Goal: Task Accomplishment & Management: Manage account settings

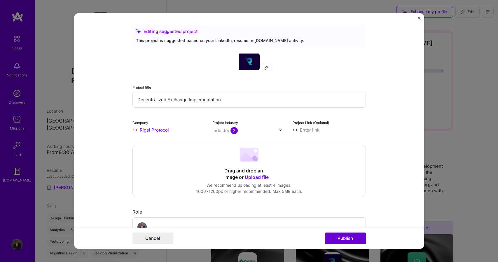
scroll to position [119, 0]
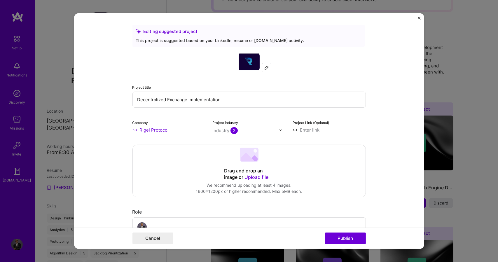
click at [301, 129] on input at bounding box center [329, 130] width 73 height 6
paste input "https://rigelprotocol.com/"
type input "https://rigelprotocol.com/"
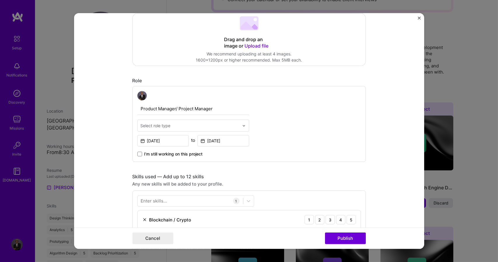
scroll to position [134, 0]
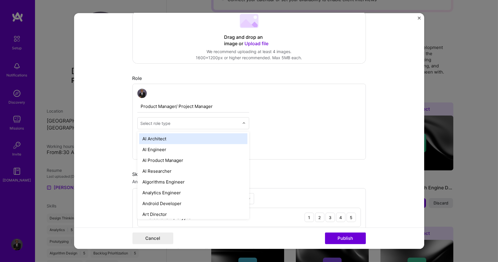
click at [242, 121] on div at bounding box center [245, 123] width 7 height 11
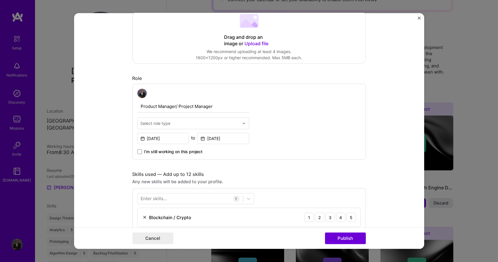
click at [242, 121] on div at bounding box center [245, 123] width 7 height 11
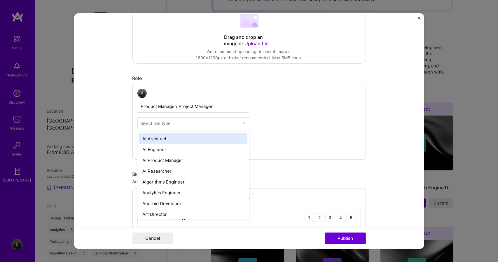
click at [242, 121] on div at bounding box center [245, 123] width 7 height 11
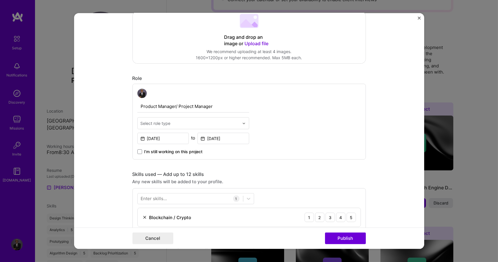
click at [242, 121] on div at bounding box center [245, 123] width 7 height 11
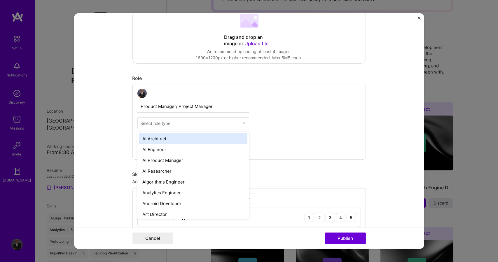
click at [242, 121] on div at bounding box center [245, 123] width 7 height 11
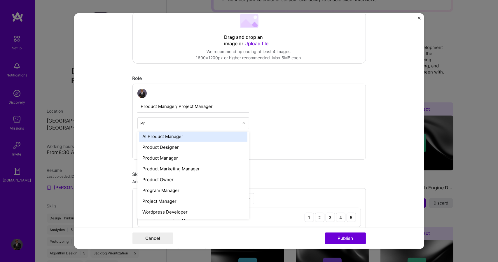
scroll to position [0, 0]
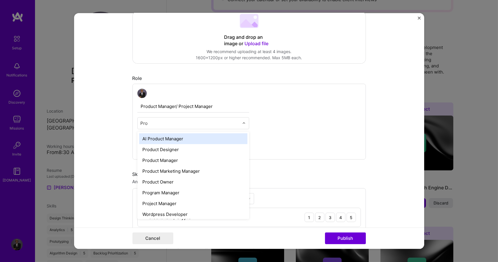
type input "Prod"
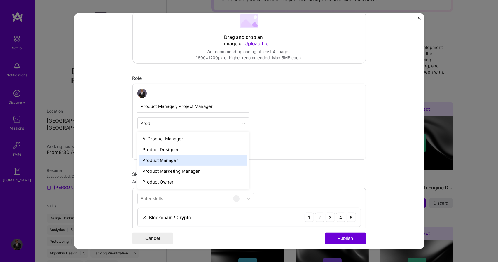
click at [188, 160] on div "Product Manager" at bounding box center [193, 160] width 108 height 11
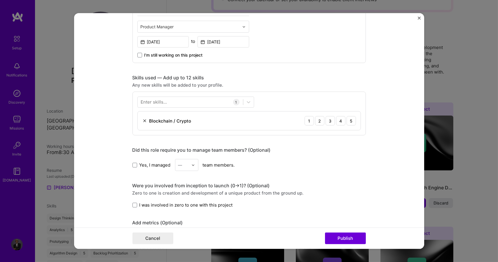
scroll to position [232, 0]
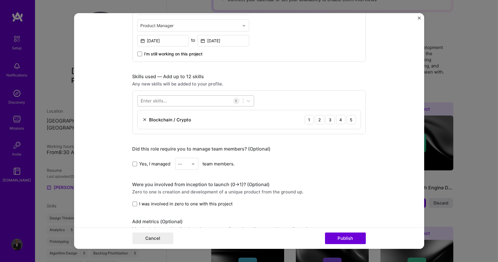
click at [199, 100] on div at bounding box center [190, 101] width 105 height 10
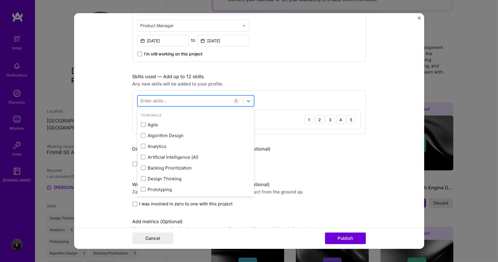
click at [199, 100] on div at bounding box center [190, 101] width 105 height 10
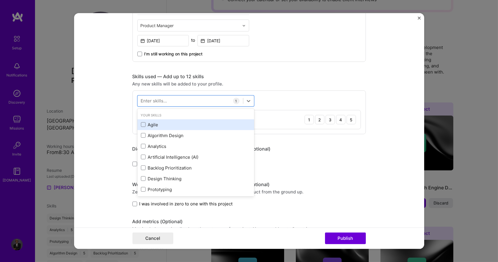
click at [178, 123] on div "Agile" at bounding box center [196, 125] width 110 height 6
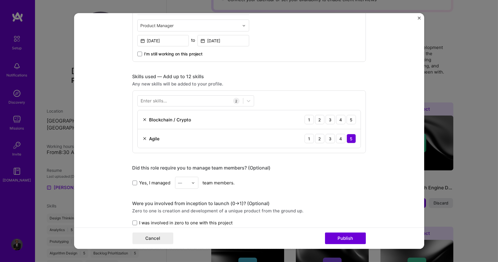
click at [270, 94] on div "Enter skills... 2 Blockchain / Crypto 1 2 3 4 5 Agile 1 2 3 4 5" at bounding box center [250, 122] width 234 height 63
click at [353, 120] on div "5" at bounding box center [351, 119] width 9 height 9
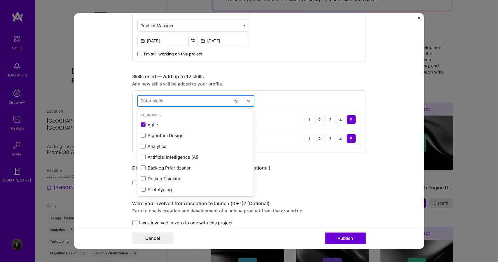
click at [207, 99] on div at bounding box center [190, 101] width 105 height 10
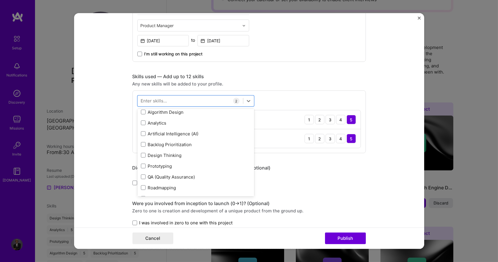
scroll to position [16, 0]
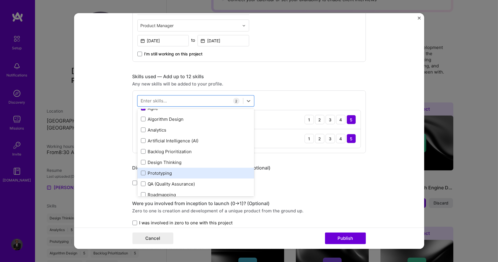
drag, startPoint x: 168, startPoint y: 161, endPoint x: 163, endPoint y: 171, distance: 11.8
click at [163, 171] on div "Agile Algorithm Design Analytics Artificial Intelligence (AI) Backlog Prioritiz…" at bounding box center [196, 168] width 117 height 130
click at [163, 171] on div "Prototyping" at bounding box center [196, 173] width 110 height 6
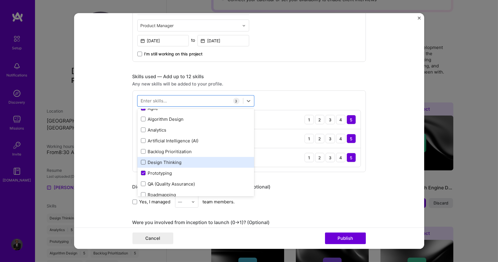
click at [143, 163] on span at bounding box center [143, 162] width 5 height 5
click at [0, 0] on input "checkbox" at bounding box center [0, 0] width 0 height 0
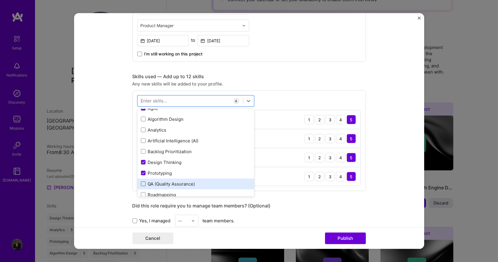
click at [141, 182] on span at bounding box center [143, 184] width 5 height 5
click at [0, 0] on input "checkbox" at bounding box center [0, 0] width 0 height 0
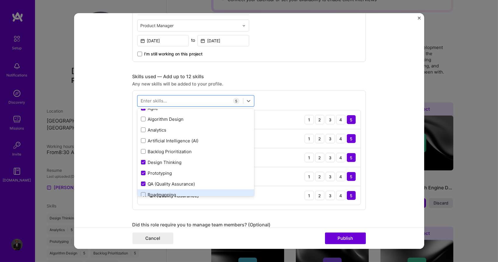
click at [141, 192] on div "Roadmapping" at bounding box center [196, 195] width 110 height 6
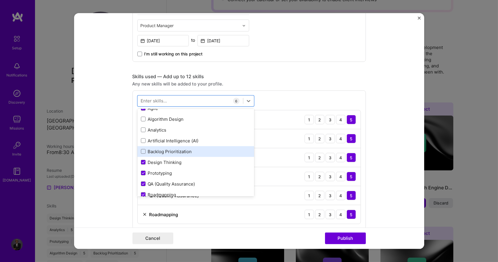
click at [146, 152] on div "Backlog Prioritization" at bounding box center [196, 152] width 110 height 6
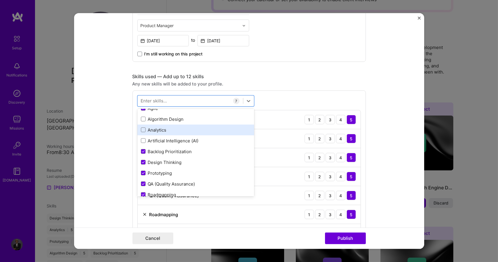
click at [146, 131] on div "Analytics" at bounding box center [196, 130] width 110 height 6
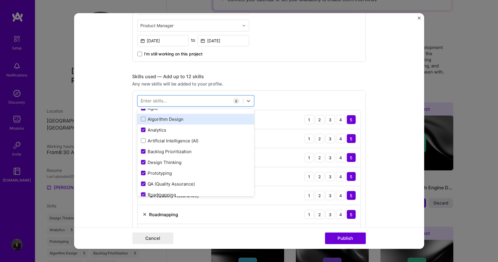
click at [190, 117] on div "Algorithm Design" at bounding box center [196, 119] width 110 height 6
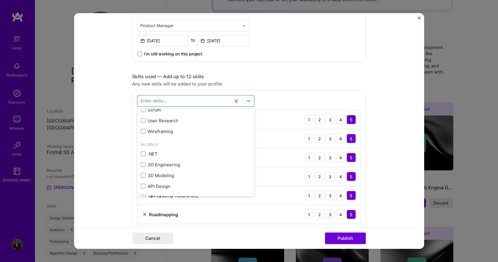
scroll to position [91, 0]
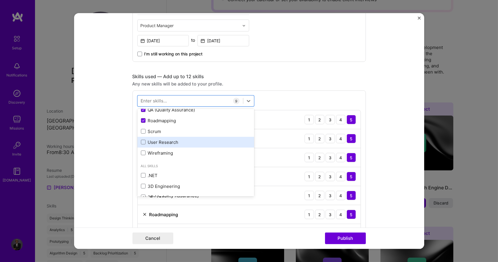
drag, startPoint x: 176, startPoint y: 129, endPoint x: 173, endPoint y: 140, distance: 12.1
click at [173, 140] on div "Agile Algorithm Design Analytics Artificial Intelligence (AI) Backlog Prioritiz…" at bounding box center [196, 94] width 117 height 130
click at [173, 140] on div "User Research" at bounding box center [196, 142] width 110 height 6
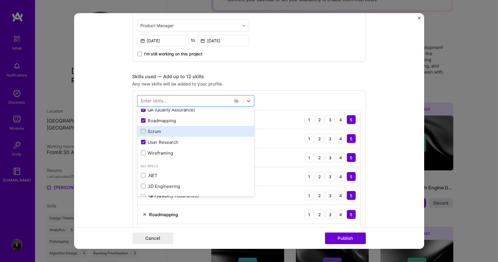
click at [169, 133] on div "Scrum" at bounding box center [196, 131] width 110 height 6
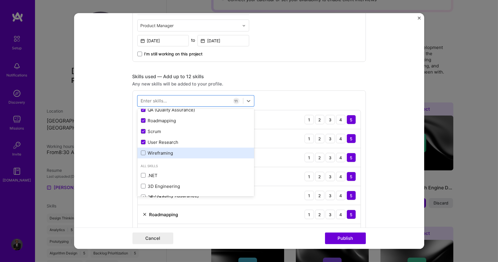
click at [161, 152] on div "Wireframing" at bounding box center [196, 153] width 110 height 6
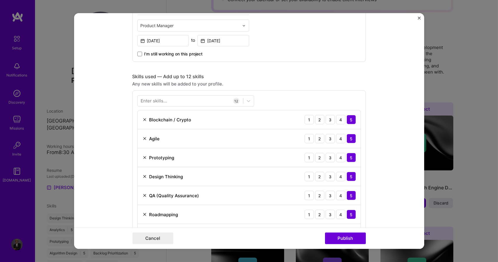
click at [299, 94] on div "Enter skills... 12 Blockchain / Crypto 1 2 3 4 5 Agile 1 2 3 4 5 Prototyping 1 …" at bounding box center [250, 217] width 234 height 253
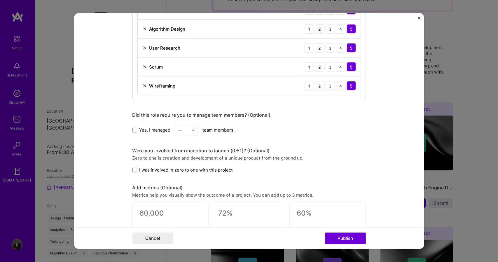
scroll to position [476, 0]
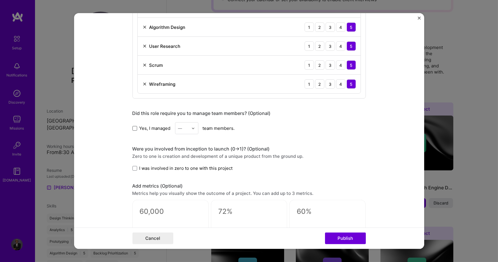
click at [133, 126] on span at bounding box center [135, 128] width 5 height 5
click at [0, 0] on input "Yes, I managed" at bounding box center [0, 0] width 0 height 0
click at [192, 127] on img at bounding box center [194, 128] width 4 height 4
click at [185, 215] on div "25+" at bounding box center [187, 217] width 20 height 11
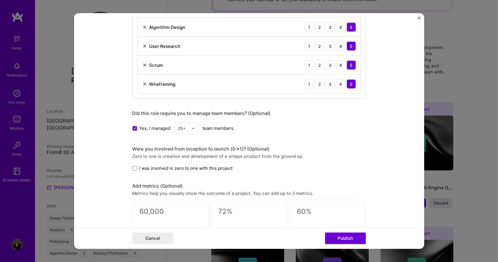
click at [136, 167] on label "I was involved in zero to one with this project" at bounding box center [183, 168] width 100 height 6
click at [0, 0] on input "I was involved in zero to one with this project" at bounding box center [0, 0] width 0 height 0
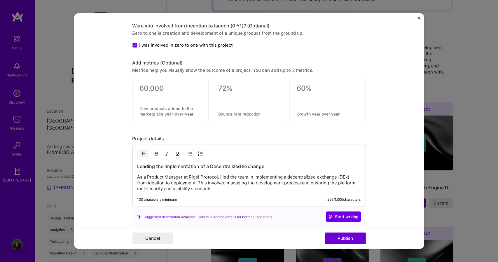
scroll to position [601, 0]
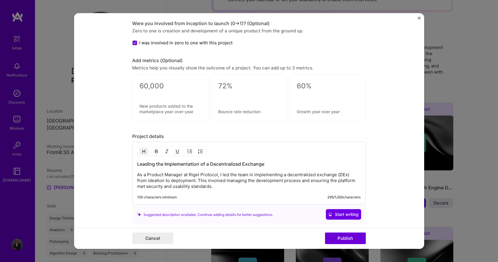
drag, startPoint x: 415, startPoint y: 190, endPoint x: 107, endPoint y: 91, distance: 323.4
click at [107, 91] on form "Editing suggested project This project is suggested based on your LinkedIn, res…" at bounding box center [249, 131] width 350 height 236
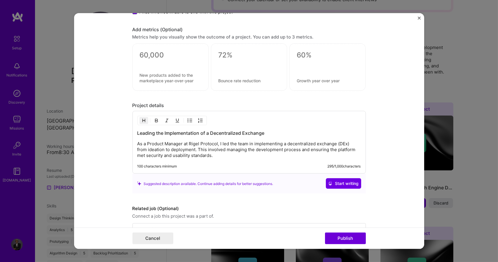
scroll to position [650, 0]
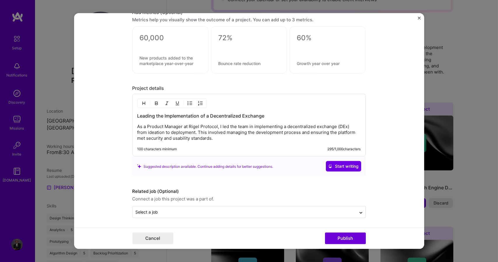
click at [325, 132] on p "As a Product Manager at Rigel Protocol, I led the team in implementing a decent…" at bounding box center [250, 133] width 224 height 18
click at [347, 166] on span "Start writing" at bounding box center [343, 167] width 31 height 6
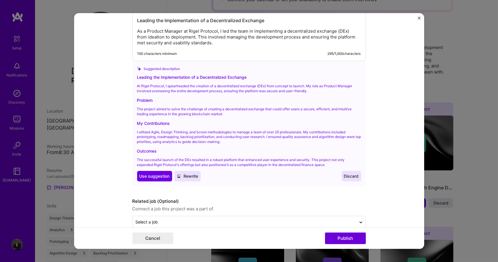
scroll to position [745, 0]
drag, startPoint x: 420, startPoint y: 202, endPoint x: 309, endPoint y: 149, distance: 123.2
click at [309, 149] on div "Outcomes" at bounding box center [249, 152] width 224 height 6
drag, startPoint x: 133, startPoint y: 76, endPoint x: 171, endPoint y: 101, distance: 45.1
drag, startPoint x: 171, startPoint y: 101, endPoint x: 136, endPoint y: 76, distance: 43.0
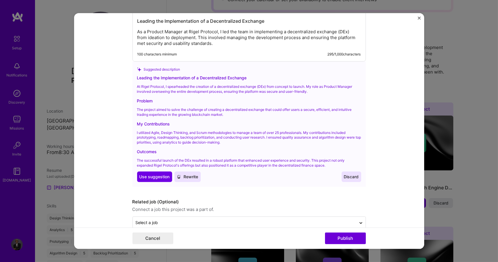
click at [137, 76] on div "Leading the Implementation of a Decentralized Exchange" at bounding box center [249, 78] width 224 height 6
drag, startPoint x: 135, startPoint y: 76, endPoint x: 173, endPoint y: 105, distance: 46.7
drag, startPoint x: 173, startPoint y: 105, endPoint x: 137, endPoint y: 76, distance: 45.7
click at [137, 76] on div "Leading the Implementation of a Decentralized Exchange" at bounding box center [249, 78] width 224 height 6
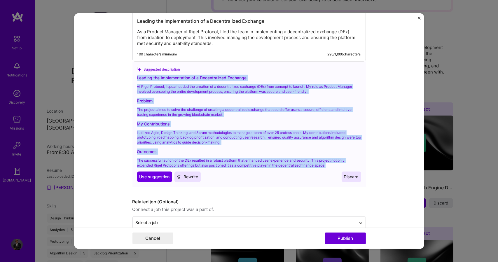
drag, startPoint x: 135, startPoint y: 76, endPoint x: 338, endPoint y: 166, distance: 221.2
click at [338, 166] on div "Leading the Implementation of a Decentralized Exchange At Rigel Protocol, I spe…" at bounding box center [249, 128] width 224 height 107
copy div "Leading the Implementation of a Decentralized Exchange At Rigel Protocol, I spe…"
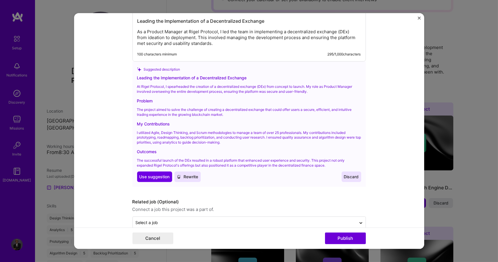
click at [341, 42] on p "As a Product Manager at Rigel Protocol, I led the team in implementing a decent…" at bounding box center [250, 38] width 224 height 18
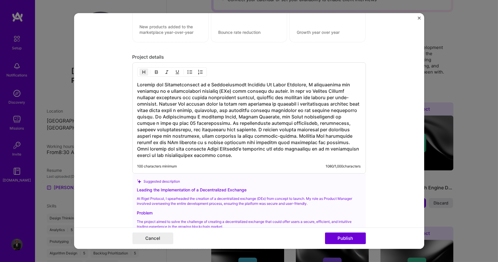
scroll to position [678, 0]
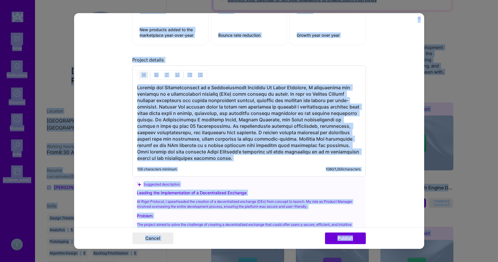
click at [248, 117] on h3 at bounding box center [250, 122] width 224 height 77
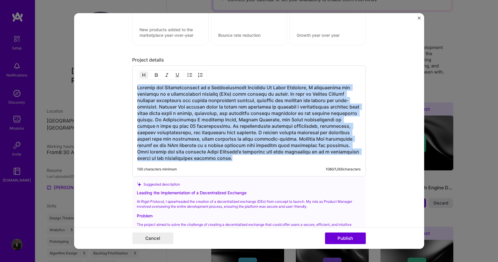
drag, startPoint x: 135, startPoint y: 86, endPoint x: 218, endPoint y: 155, distance: 107.8
click at [218, 155] on h3 at bounding box center [250, 122] width 224 height 77
drag, startPoint x: 136, startPoint y: 88, endPoint x: 222, endPoint y: 158, distance: 111.0
click at [222, 158] on h3 at bounding box center [250, 122] width 224 height 77
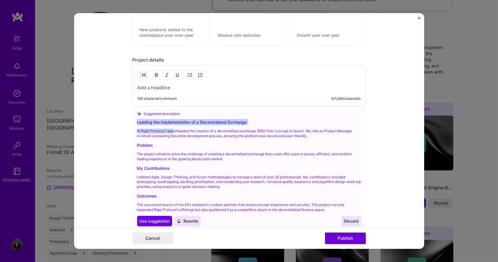
drag, startPoint x: 136, startPoint y: 121, endPoint x: 172, endPoint y: 125, distance: 36.4
click at [172, 125] on div "Leading the Implementation of a Decentralized Exchange At Rigel Protocol, I spe…" at bounding box center [249, 172] width 224 height 107
click at [156, 220] on span "Use suggestion" at bounding box center [155, 221] width 30 height 6
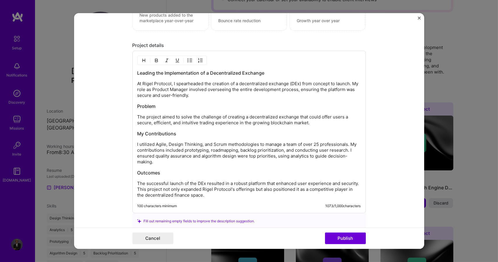
scroll to position [690, 0]
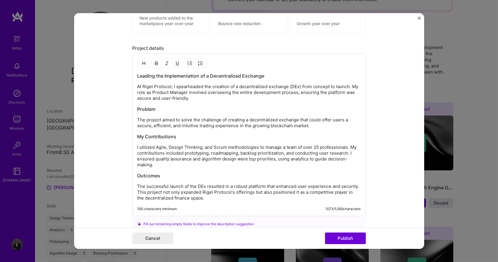
click at [201, 86] on p "At Rigel Protocol, I spearheaded the creation of a decentralized exchange (DEx)…" at bounding box center [250, 93] width 224 height 18
click at [296, 120] on p "The project aimed to solve the challenge of creating a decentralized exchange t…" at bounding box center [250, 123] width 224 height 12
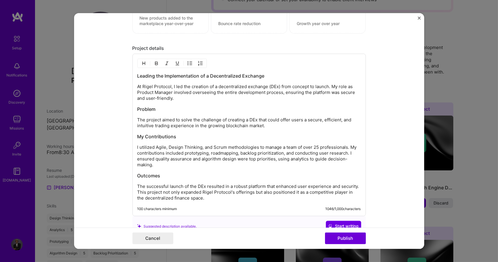
click at [222, 127] on p "The project aimed to solve the challenge of creating a DEx that could offer use…" at bounding box center [250, 123] width 224 height 12
click at [164, 147] on p "I utilized Agile, Design Thinking, and Scrum methodologies to manage a team of …" at bounding box center [250, 156] width 224 height 23
click at [154, 147] on p "I utilized, Design Thinking, and Scrum methodologies to manage a team of over 2…" at bounding box center [250, 156] width 224 height 23
click at [211, 148] on p "I utilized Design Thinking, and Scrum methodologies to manage a team of over 25…" at bounding box center [250, 156] width 224 height 23
click at [189, 159] on p "I utilized Design Thinking, and Agile methodologies to manage a team of over 25…" at bounding box center [250, 156] width 224 height 23
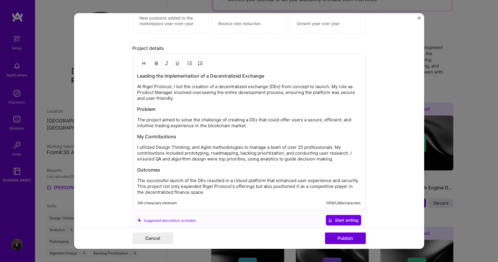
click at [187, 192] on p "The successful launch of the DEx resulted in a robust platform that enhanced us…" at bounding box center [250, 187] width 224 height 18
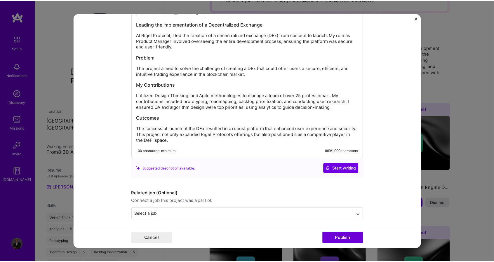
scroll to position [744, 0]
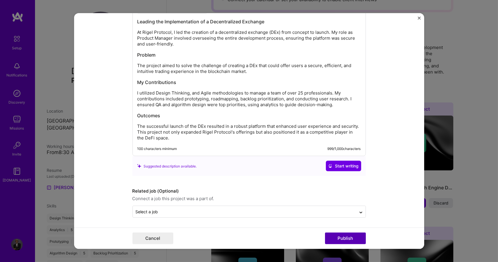
click at [340, 236] on button "Publish" at bounding box center [345, 239] width 41 height 12
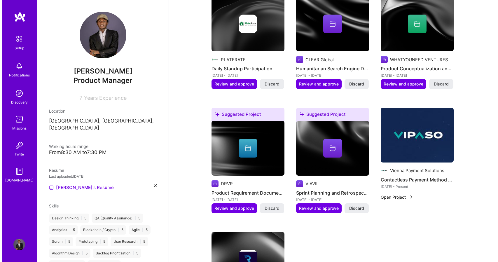
scroll to position [230, 0]
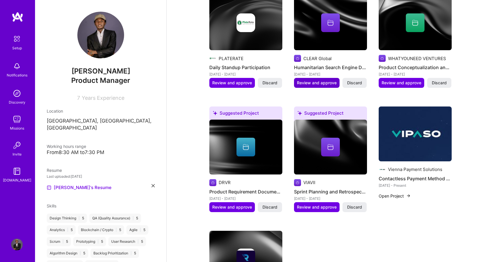
click at [313, 80] on span "Review and approve" at bounding box center [317, 83] width 40 height 6
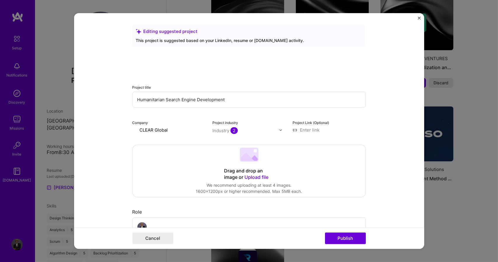
click at [164, 129] on input "CLEAR Global" at bounding box center [169, 130] width 73 height 6
click at [302, 131] on input at bounding box center [329, 130] width 73 height 6
paste input "[URL][DOMAIN_NAME]"
type input "[URL][DOMAIN_NAME]"
click at [241, 130] on input "text" at bounding box center [246, 131] width 67 height 6
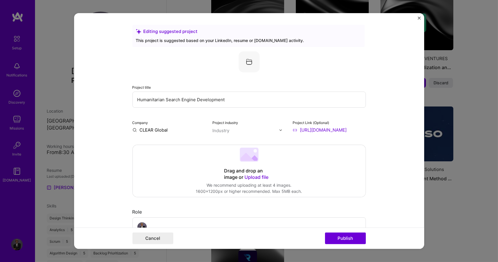
click at [281, 131] on div at bounding box center [282, 130] width 7 height 6
click at [279, 130] on img at bounding box center [281, 130] width 4 height 4
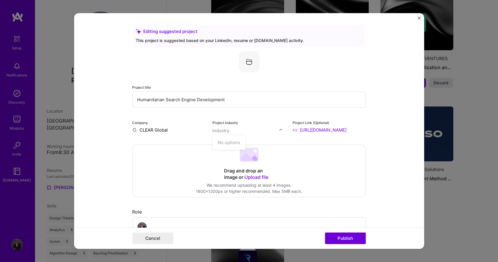
click at [279, 130] on img at bounding box center [281, 130] width 4 height 4
click at [247, 130] on input "text" at bounding box center [246, 131] width 67 height 6
type input "NGO"
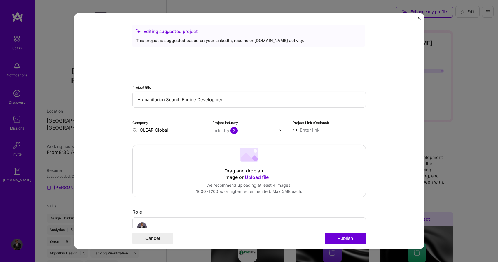
scroll to position [230, 0]
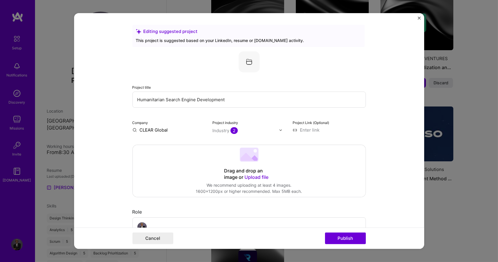
click at [307, 131] on input at bounding box center [329, 130] width 73 height 6
paste input "[URL][DOMAIN_NAME]"
type input "[URL][DOMAIN_NAME]"
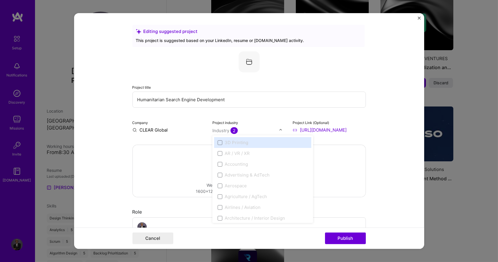
click at [279, 131] on img at bounding box center [281, 130] width 4 height 4
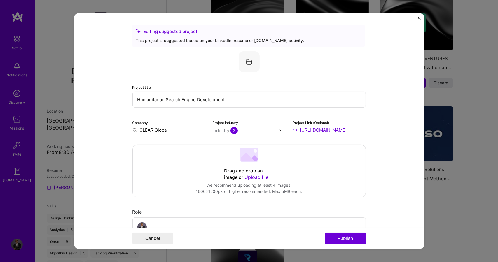
click at [376, 164] on form "Editing suggested project This project is suggested based on your LinkedIn, res…" at bounding box center [249, 131] width 350 height 236
click at [242, 151] on 202 at bounding box center [249, 155] width 19 height 14
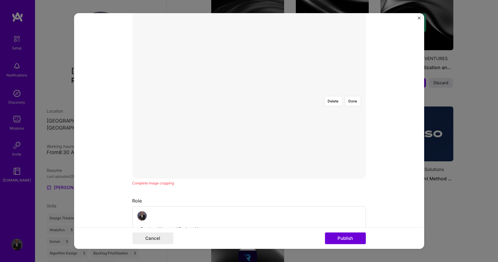
scroll to position [141, 0]
click at [264, 99] on div at bounding box center [280, 114] width 63 height 47
click at [278, 98] on div at bounding box center [295, 114] width 63 height 47
click at [361, 235] on button "Publish" at bounding box center [345, 239] width 41 height 12
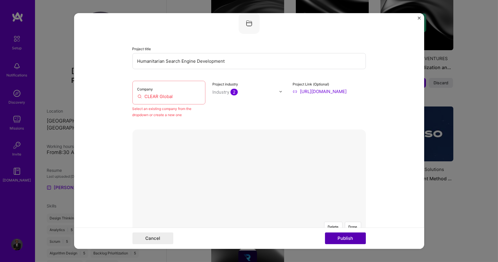
scroll to position [38, 0]
click at [171, 97] on input "CLEAR Global" at bounding box center [169, 97] width 63 height 6
click at [138, 96] on input "CLEAR Global" at bounding box center [169, 97] width 63 height 6
click at [182, 95] on input "CLEAR Global" at bounding box center [169, 97] width 63 height 6
click at [138, 97] on input "CLEAR Global" at bounding box center [169, 97] width 63 height 6
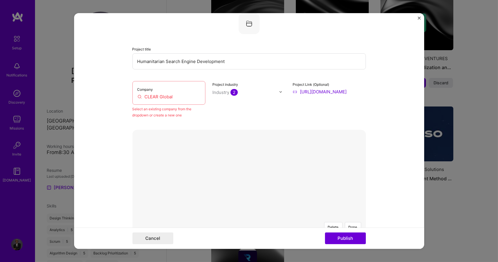
click at [138, 97] on input "CLEAR Global" at bounding box center [169, 97] width 63 height 6
click at [178, 100] on input "CLEAR Global" at bounding box center [169, 97] width 63 height 6
type input "CLEAR Global"
click at [133, 92] on input "CLEAR Global" at bounding box center [169, 92] width 73 height 6
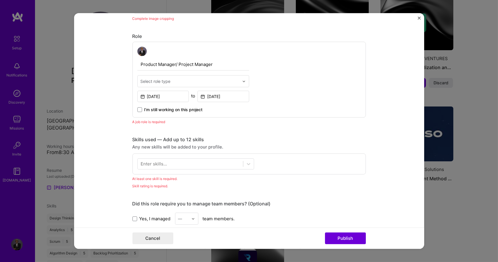
scroll to position [330, 0]
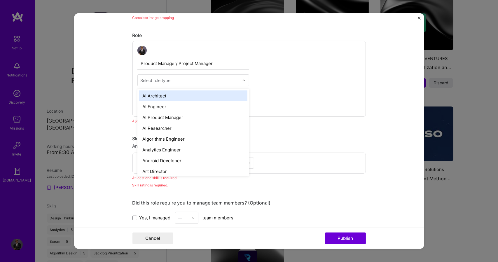
click at [217, 82] on input "text" at bounding box center [190, 80] width 99 height 6
type input "Produc"
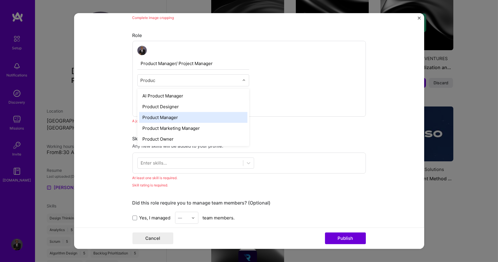
click at [191, 118] on div "Product Manager" at bounding box center [193, 117] width 108 height 11
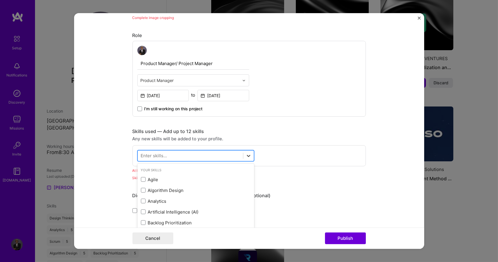
click at [250, 155] on div at bounding box center [249, 156] width 11 height 11
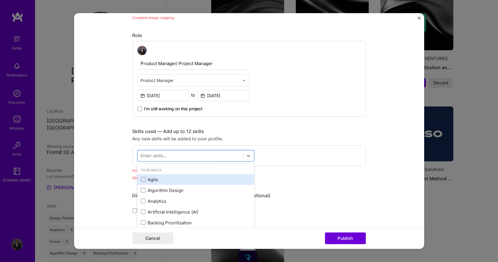
click at [222, 177] on div "Agile" at bounding box center [196, 180] width 110 height 6
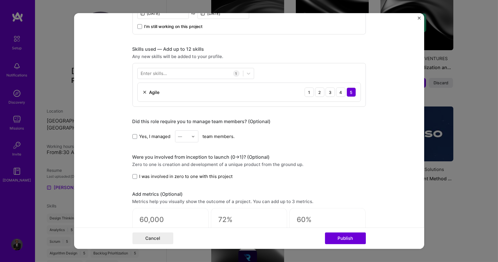
scroll to position [408, 0]
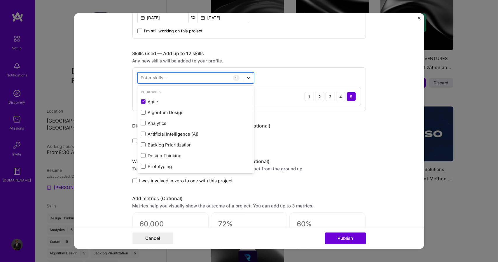
click at [246, 75] on icon at bounding box center [249, 78] width 6 height 6
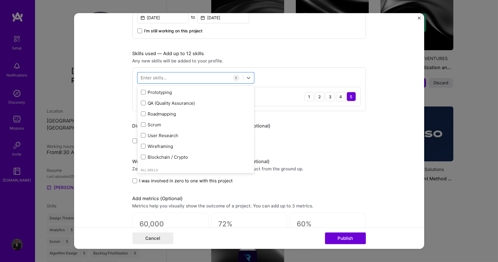
scroll to position [0, 0]
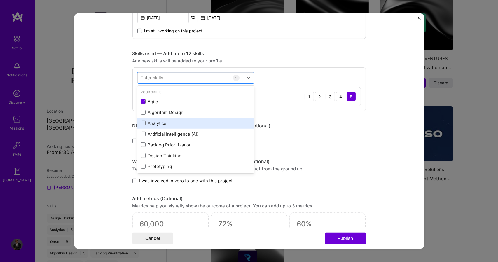
click at [174, 126] on div "Analytics" at bounding box center [196, 123] width 110 height 6
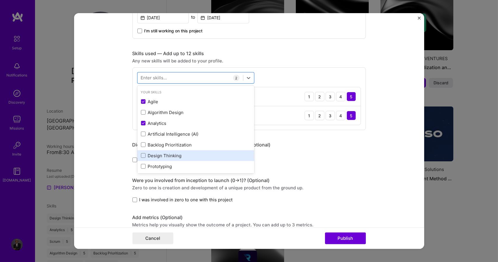
drag, startPoint x: 167, startPoint y: 145, endPoint x: 165, endPoint y: 152, distance: 7.9
click at [165, 152] on div "Agile Algorithm Design Analytics Artificial Intelligence (AI) Backlog Prioritiz…" at bounding box center [196, 166] width 117 height 140
click at [165, 153] on div "Design Thinking" at bounding box center [196, 156] width 110 height 6
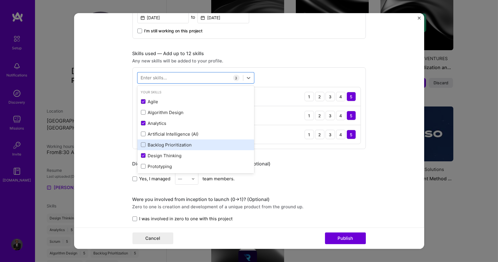
click at [162, 146] on div "Backlog Prioritization" at bounding box center [196, 145] width 110 height 6
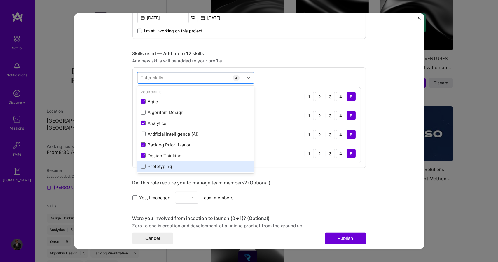
click at [158, 164] on div "Prototyping" at bounding box center [196, 167] width 110 height 6
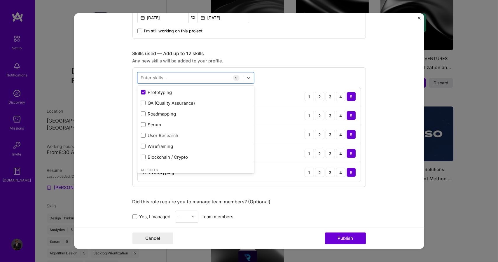
scroll to position [53, 0]
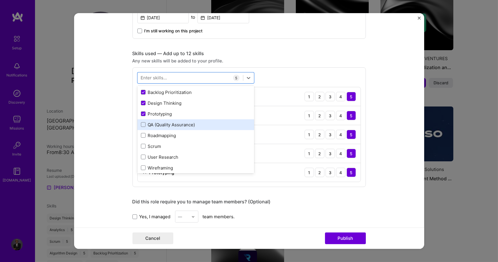
click at [192, 124] on div "QA (Quality Assurance)" at bounding box center [196, 125] width 110 height 6
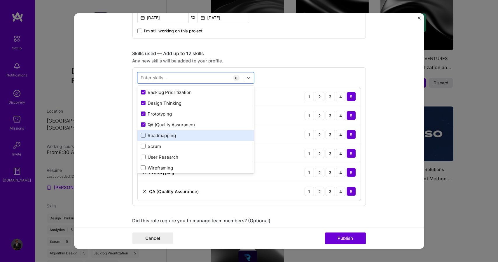
click at [175, 138] on div "Roadmapping" at bounding box center [196, 136] width 110 height 6
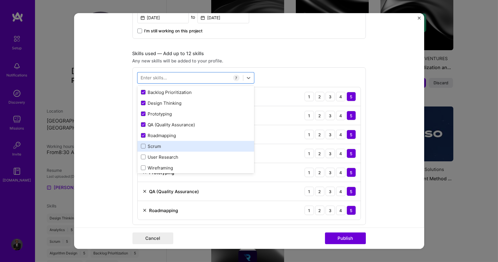
click at [172, 145] on div "Scrum" at bounding box center [196, 146] width 110 height 6
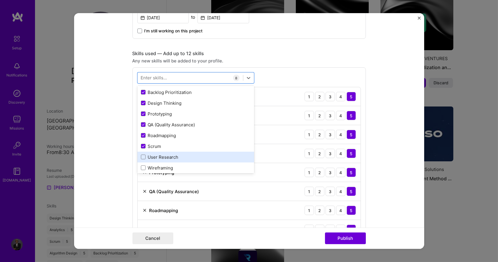
click at [169, 155] on div "User Research" at bounding box center [196, 157] width 110 height 6
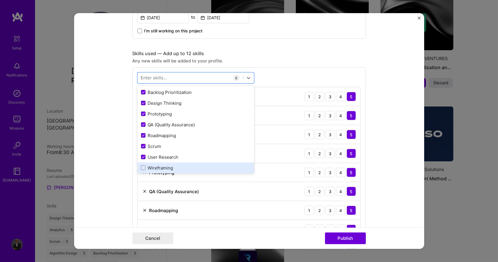
click at [166, 165] on div "Wireframing" at bounding box center [196, 168] width 110 height 6
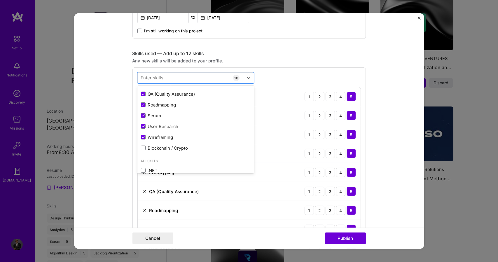
scroll to position [0, 0]
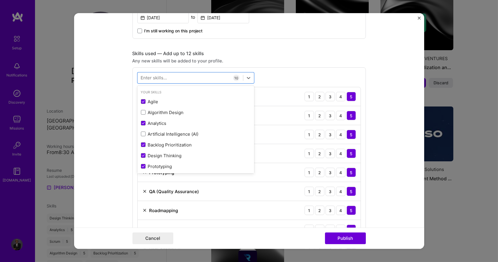
click at [379, 72] on form "Editing suggested project This project is suggested based on your LinkedIn, res…" at bounding box center [249, 131] width 350 height 236
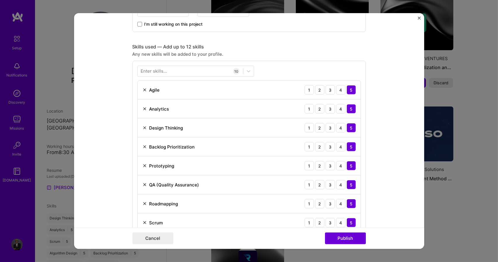
scroll to position [412, 0]
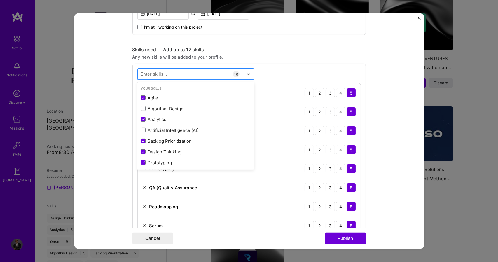
click at [215, 75] on div at bounding box center [190, 74] width 105 height 10
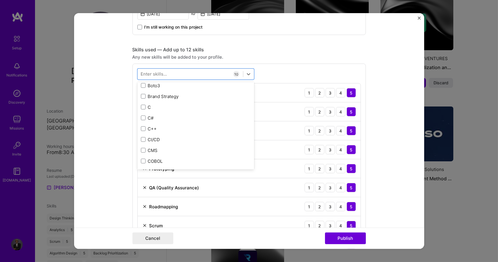
scroll to position [726, 0]
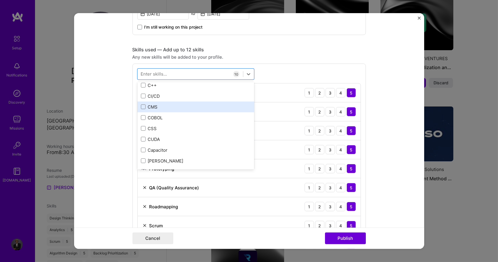
click at [212, 104] on div "CMS" at bounding box center [196, 107] width 110 height 6
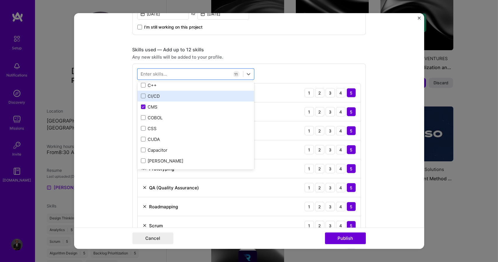
click at [199, 97] on div "CI/CD" at bounding box center [196, 96] width 110 height 6
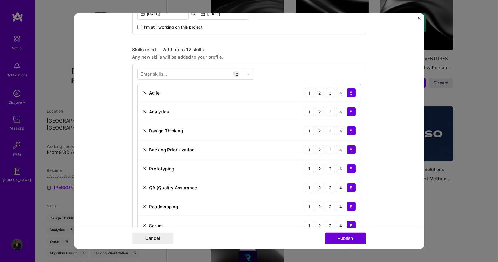
click at [319, 63] on div "Skills used — Add up to 12 skills Any new skills will be added to your profile.…" at bounding box center [250, 181] width 234 height 269
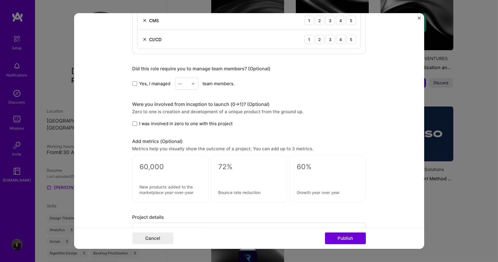
scroll to position [675, 0]
click at [133, 83] on span at bounding box center [135, 82] width 5 height 5
click at [0, 0] on input "Yes, I managed" at bounding box center [0, 0] width 0 height 0
click at [193, 82] on div at bounding box center [195, 82] width 7 height 11
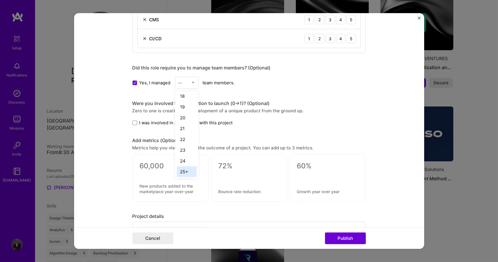
click at [185, 169] on div "25+" at bounding box center [187, 171] width 20 height 11
click at [133, 121] on span at bounding box center [135, 123] width 5 height 5
click at [0, 0] on input "I was involved in zero to one with this project" at bounding box center [0, 0] width 0 height 0
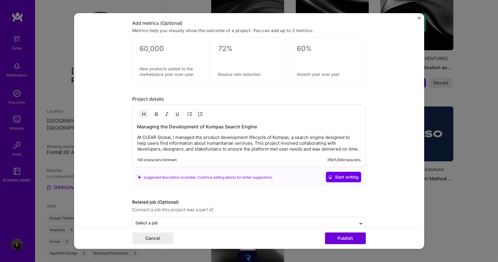
scroll to position [803, 0]
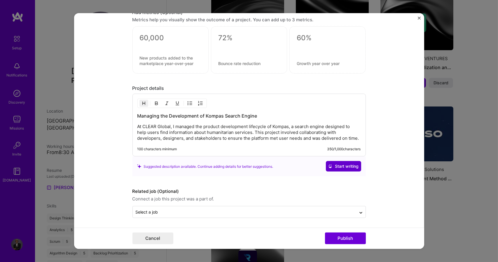
click at [333, 166] on span "Start writing" at bounding box center [343, 167] width 31 height 6
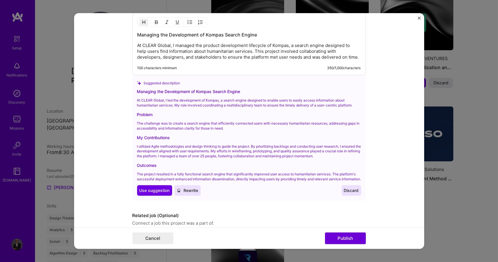
scroll to position [885, 0]
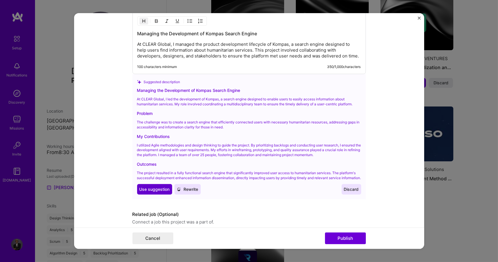
click at [157, 192] on span "Use suggestion" at bounding box center [155, 190] width 30 height 6
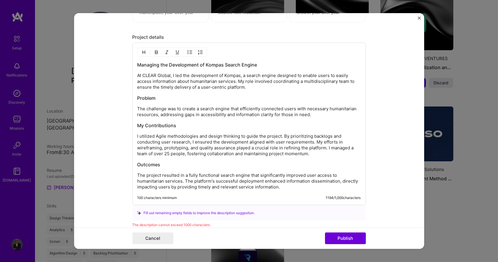
scroll to position [855, 0]
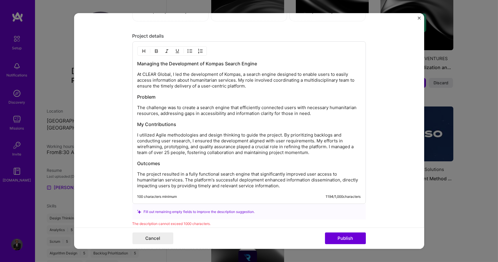
click at [335, 79] on p "At CLEAR Global, I led the development of Kompas, a search engine designed to e…" at bounding box center [250, 81] width 224 height 18
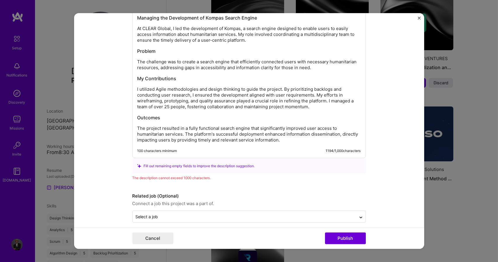
scroll to position [902, 0]
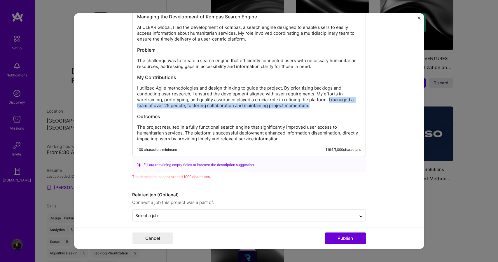
drag, startPoint x: 326, startPoint y: 98, endPoint x: 334, endPoint y: 104, distance: 9.2
click at [334, 104] on p "I utilized Agile methodologies and design thinking to guide the project. By pri…" at bounding box center [250, 96] width 224 height 23
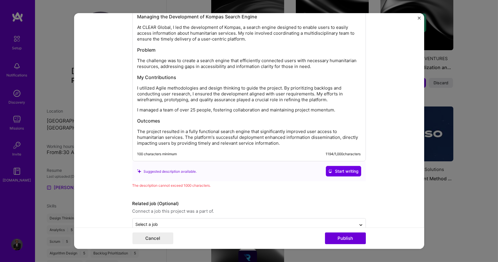
click at [339, 131] on p "The project resulted in a fully functional search engine that significantly imp…" at bounding box center [250, 138] width 224 height 18
click at [138, 109] on p "I managed a team of over 25 people, fostering collaboration and maintaining pro…" at bounding box center [250, 110] width 224 height 6
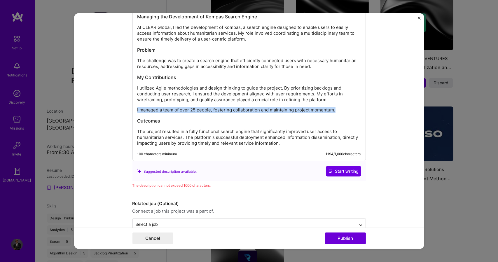
drag, startPoint x: 135, startPoint y: 109, endPoint x: 347, endPoint y: 109, distance: 211.4
click at [347, 109] on p "I managed a team of over 25 people, fostering collaboration and maintaining pro…" at bounding box center [250, 110] width 224 height 6
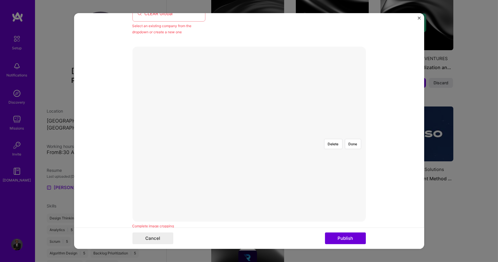
scroll to position [169, 0]
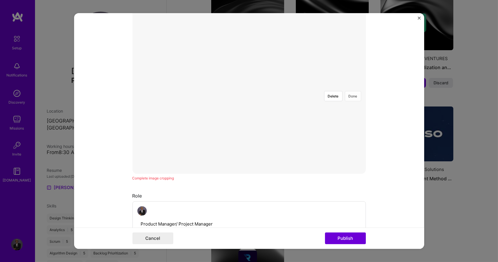
click at [352, 91] on button "Done" at bounding box center [353, 96] width 16 height 10
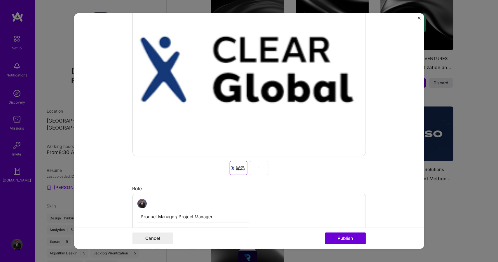
scroll to position [195, 0]
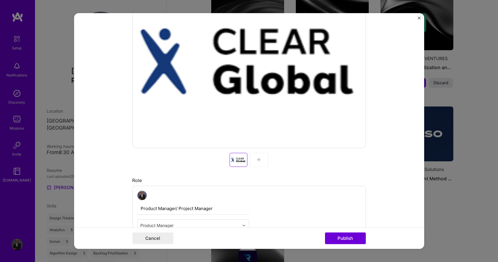
click at [238, 158] on div at bounding box center [238, 160] width 15 height 12
click at [236, 160] on div at bounding box center [238, 160] width 15 height 12
click at [259, 163] on div at bounding box center [259, 160] width 19 height 14
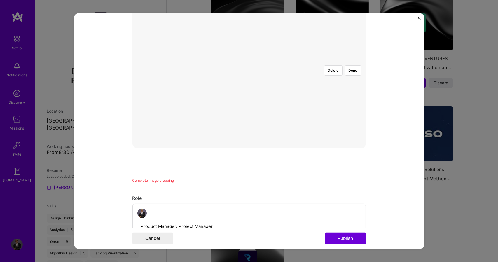
click at [249, 64] on div at bounding box center [273, 79] width 48 height 36
click at [250, 61] on div at bounding box center [274, 61] width 48 height 0
click at [249, 61] on div at bounding box center [249, 61] width 0 height 0
click at [249, 61] on div at bounding box center [273, 79] width 48 height 36
click at [279, 61] on div at bounding box center [303, 79] width 48 height 36
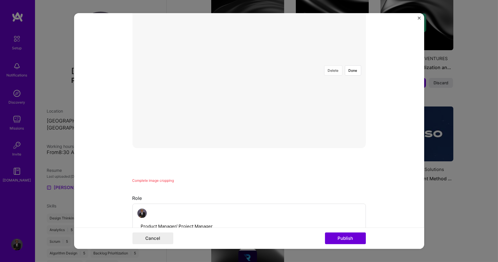
click at [332, 65] on button "Delete" at bounding box center [333, 70] width 18 height 10
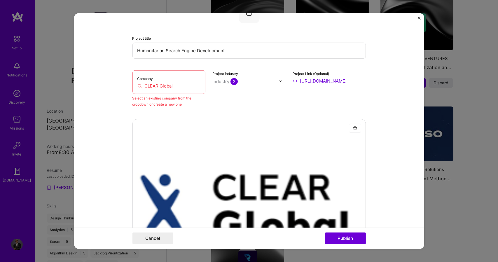
scroll to position [0, 0]
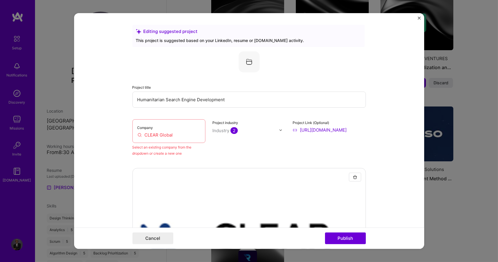
click at [174, 132] on input "CLEAR Global" at bounding box center [169, 135] width 63 height 6
drag, startPoint x: 147, startPoint y: 143, endPoint x: 142, endPoint y: 143, distance: 4.1
click at [142, 143] on div "Company CLEAR Global" at bounding box center [169, 131] width 73 height 24
click at [175, 136] on input "CLEAR Global" at bounding box center [169, 135] width 63 height 6
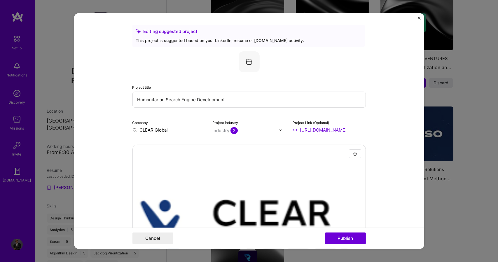
click at [133, 130] on input "CLEAR Global" at bounding box center [169, 130] width 73 height 6
click at [171, 130] on input "CLEAR Global" at bounding box center [169, 130] width 73 height 6
click at [168, 131] on input "CLEAR Global" at bounding box center [169, 130] width 73 height 6
click at [133, 131] on input "CLEAR Global" at bounding box center [169, 130] width 73 height 6
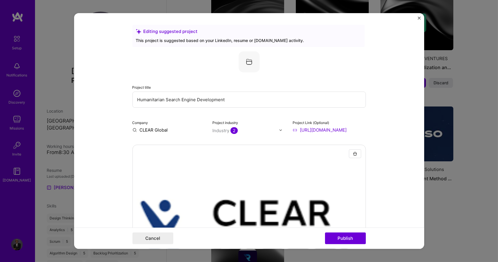
click at [133, 131] on input "CLEAR Global" at bounding box center [169, 130] width 73 height 6
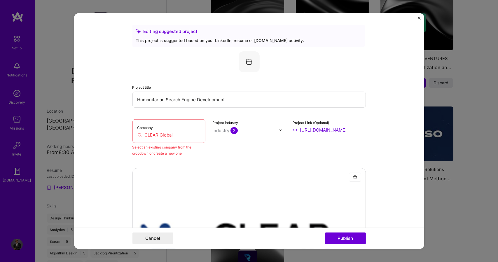
click at [175, 135] on input "CLEAR Global" at bounding box center [169, 135] width 63 height 6
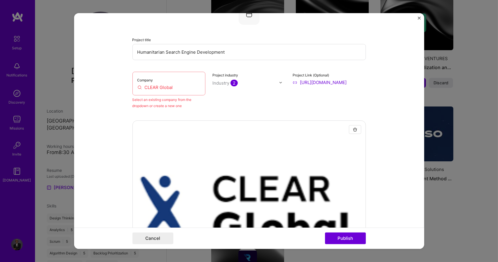
scroll to position [42, 0]
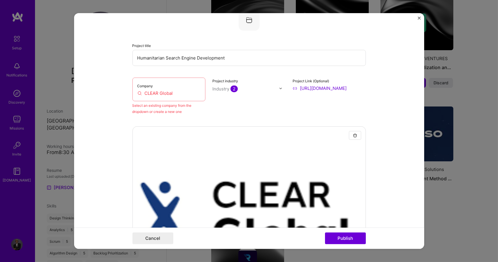
click at [183, 92] on input "CLEAR Global" at bounding box center [169, 93] width 63 height 6
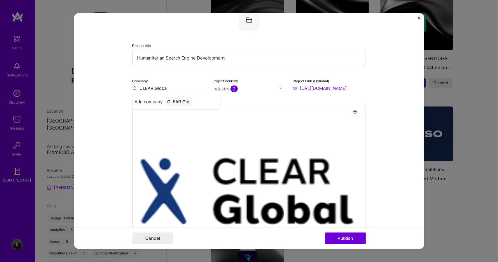
type input "CLEAR Global"
click at [138, 101] on span "Add company" at bounding box center [149, 102] width 28 height 6
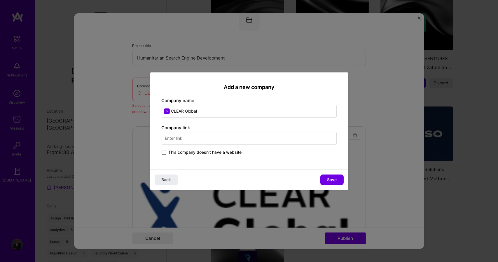
click at [184, 135] on input "text" at bounding box center [249, 138] width 175 height 13
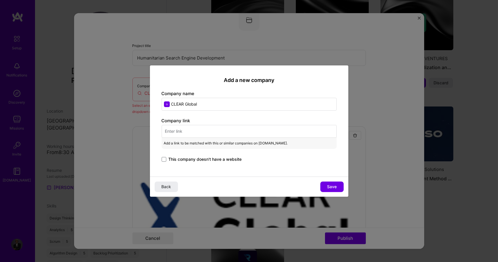
paste input "[URL][DOMAIN_NAME]"
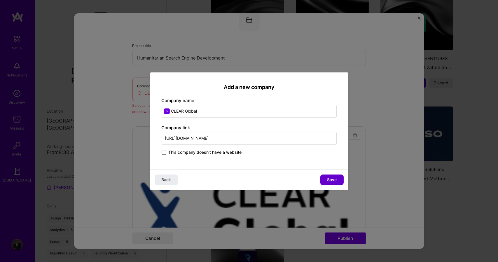
type input "[URL][DOMAIN_NAME]"
click at [322, 178] on button "Save" at bounding box center [332, 180] width 23 height 11
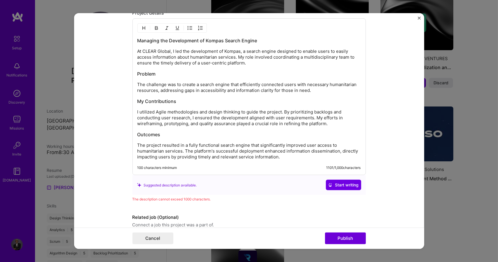
scroll to position [859, 0]
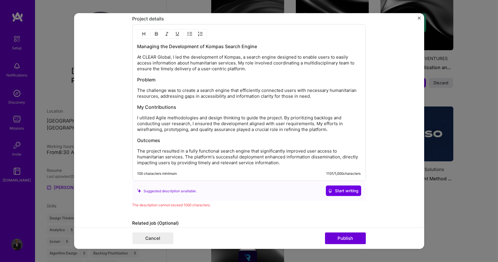
click at [238, 117] on p "I utilized Agile methodologies and design thinking to guide the project. By pri…" at bounding box center [250, 124] width 224 height 18
click at [247, 117] on p "I applied my skill and experience to guide the project. By prioritizing backlog…" at bounding box center [250, 124] width 224 height 18
click at [173, 56] on p "At CLEAR Global, I led the development of Kompas, a search engine designed to e…" at bounding box center [250, 63] width 224 height 18
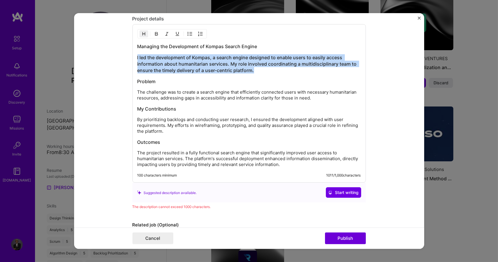
drag, startPoint x: 135, startPoint y: 58, endPoint x: 255, endPoint y: 68, distance: 119.9
click at [255, 68] on h3 "I led the development of Kompas, a search engine designed to enable users to ea…" at bounding box center [250, 63] width 224 height 19
click at [142, 33] on img "button" at bounding box center [144, 34] width 5 height 5
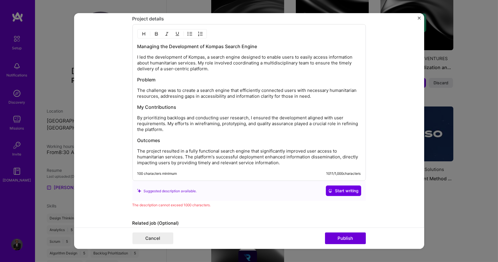
click at [192, 62] on p "I led the development of Kompas, a search engine designed to enable users to ea…" at bounding box center [250, 63] width 224 height 18
click at [186, 69] on p "I led the development of Kompas, a search engine designed to enable users to ea…" at bounding box center [250, 63] width 224 height 18
click at [206, 68] on p "I led the development of Kompas, a search engine designed to enable users to ea…" at bounding box center [250, 63] width 224 height 18
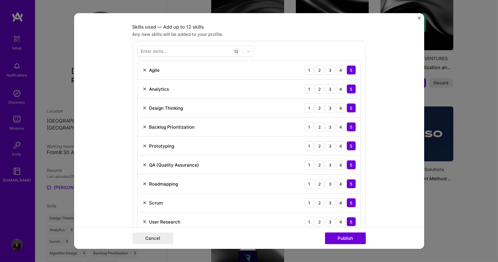
scroll to position [538, 0]
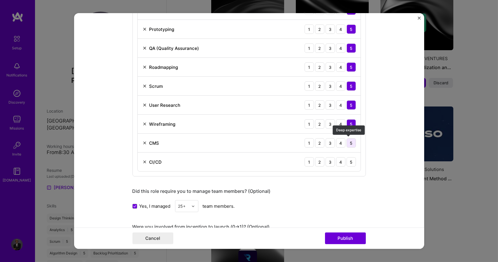
click at [349, 144] on div "5" at bounding box center [351, 142] width 9 height 9
click at [348, 162] on div "5" at bounding box center [351, 161] width 9 height 9
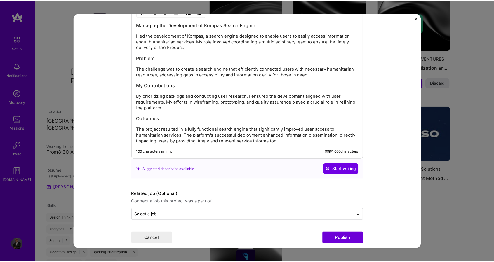
scroll to position [884, 0]
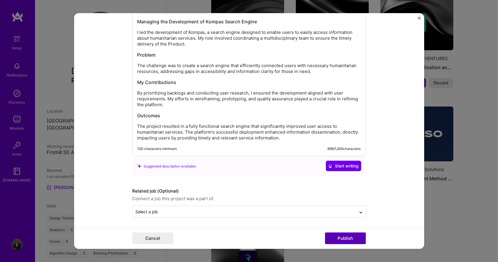
click at [349, 239] on button "Publish" at bounding box center [345, 239] width 41 height 12
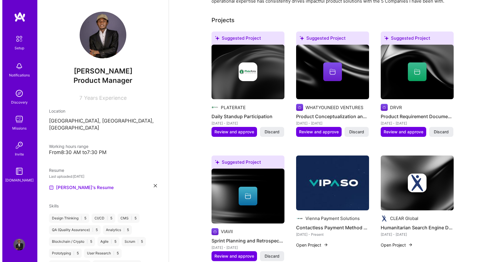
scroll to position [175, 0]
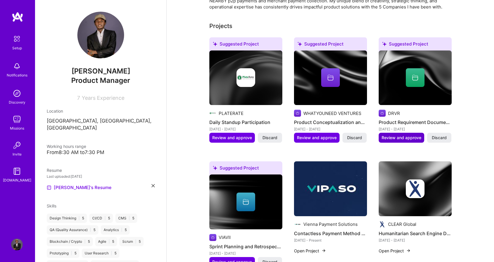
click at [408, 135] on span "Review and approve" at bounding box center [402, 138] width 40 height 6
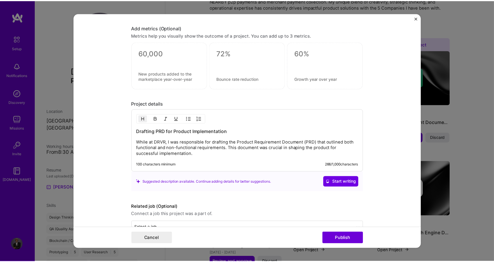
scroll to position [441, 0]
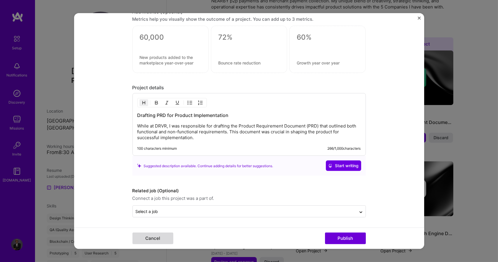
click at [163, 236] on button "Cancel" at bounding box center [153, 239] width 41 height 12
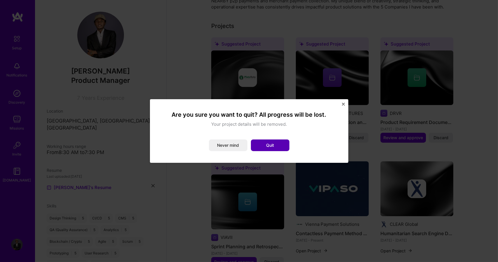
click at [271, 146] on button "Quit" at bounding box center [270, 146] width 39 height 12
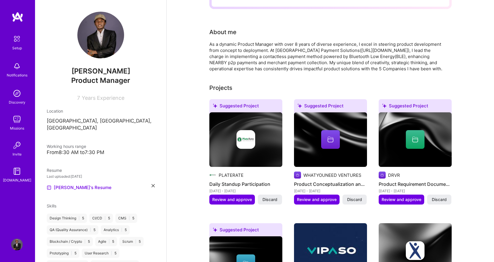
scroll to position [0, 0]
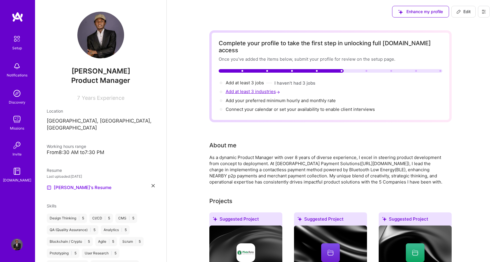
click at [244, 89] on span "Add at least 3 industries →" at bounding box center [253, 92] width 55 height 6
select select "US"
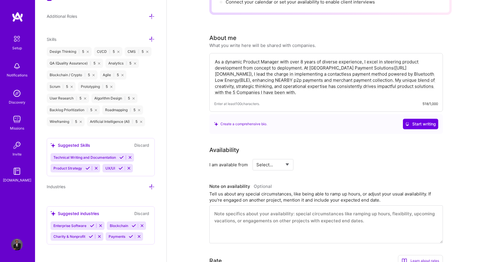
scroll to position [117, 0]
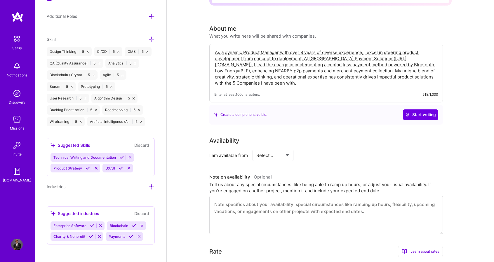
click at [271, 149] on select "Select... Right Now Future Date Not Available" at bounding box center [273, 155] width 34 height 15
select select "Right Now"
click at [256, 148] on select "Select... Right Now Future Date Not Available" at bounding box center [273, 155] width 34 height 15
click at [327, 152] on div "h/week" at bounding box center [333, 155] width 15 height 6
click at [316, 150] on input at bounding box center [326, 155] width 35 height 11
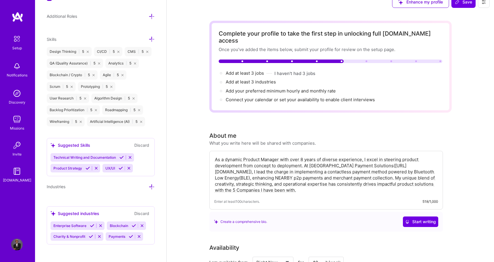
scroll to position [0, 0]
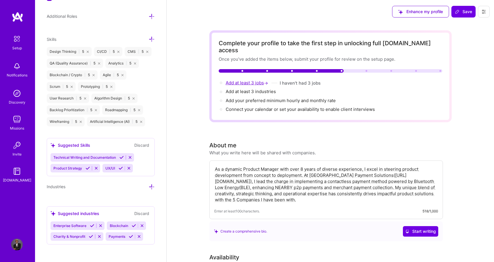
type input "40"
click at [249, 80] on span "Add at least 3 jobs →" at bounding box center [248, 83] width 44 height 6
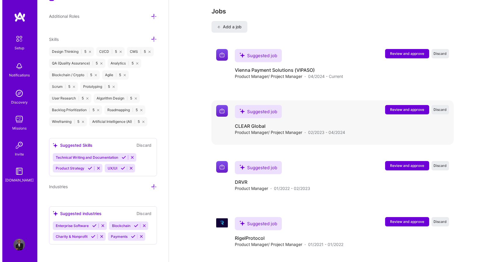
scroll to position [852, 0]
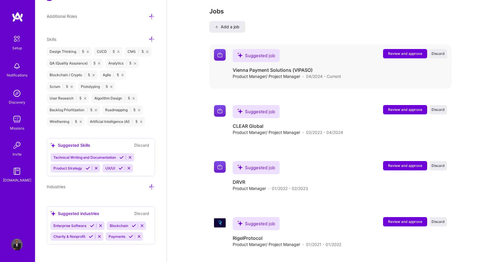
click at [417, 51] on span "Review and approve" at bounding box center [405, 53] width 34 height 5
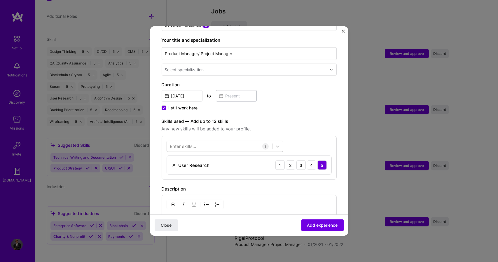
scroll to position [58, 0]
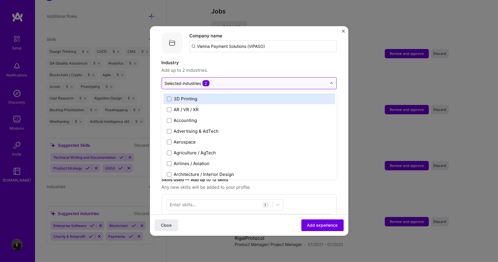
click at [215, 80] on input "text" at bounding box center [246, 83] width 162 height 6
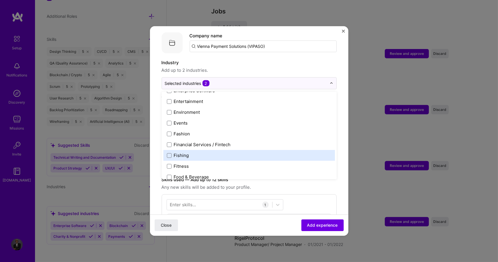
scroll to position [599, 0]
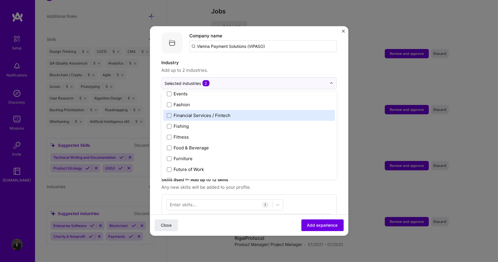
click at [207, 112] on div "Financial Services / Fintech" at bounding box center [202, 115] width 57 height 6
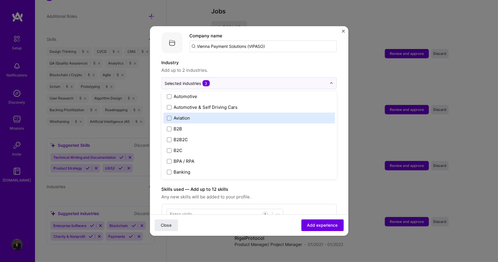
scroll to position [161, 0]
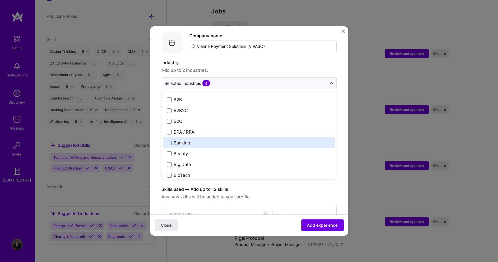
click at [218, 138] on div "Banking" at bounding box center [250, 143] width 172 height 11
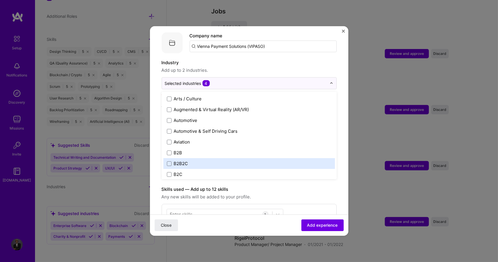
scroll to position [103, 0]
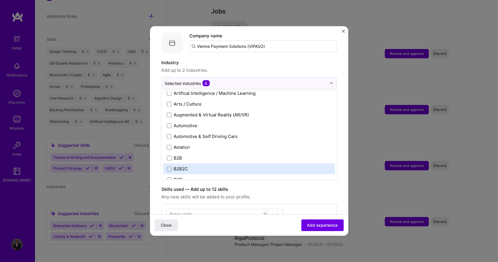
click at [231, 166] on label "B2B2C" at bounding box center [249, 169] width 165 height 6
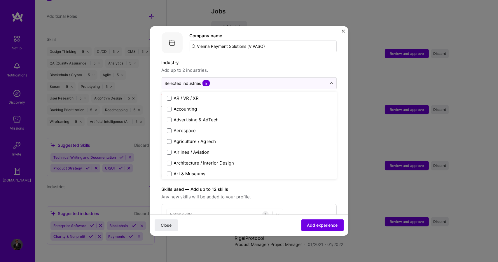
scroll to position [0, 0]
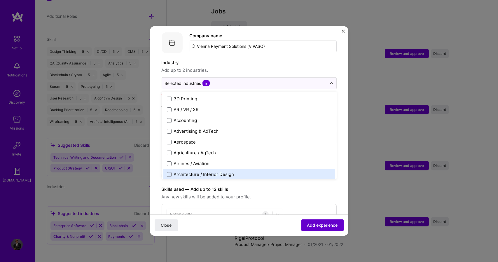
click at [318, 227] on span "Add experience" at bounding box center [322, 225] width 31 height 6
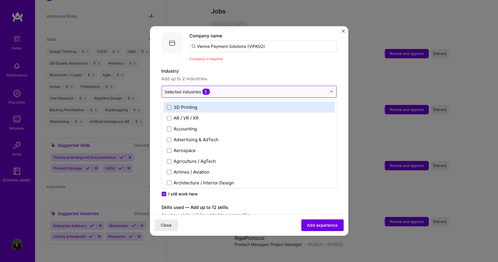
click at [239, 89] on input "text" at bounding box center [246, 92] width 162 height 6
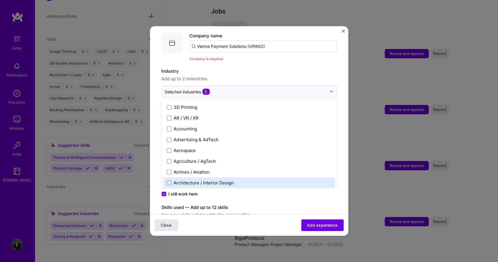
click at [166, 226] on span "Close" at bounding box center [166, 225] width 11 height 6
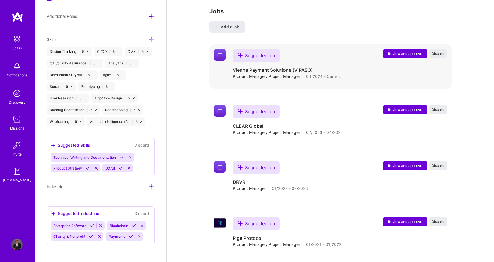
click at [413, 51] on span "Review and approve" at bounding box center [405, 53] width 34 height 5
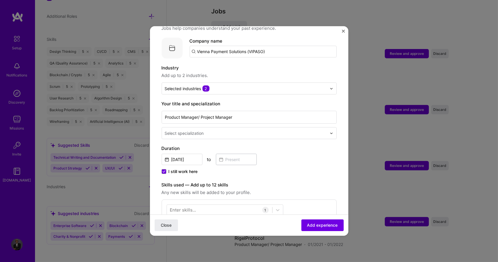
scroll to position [88, 0]
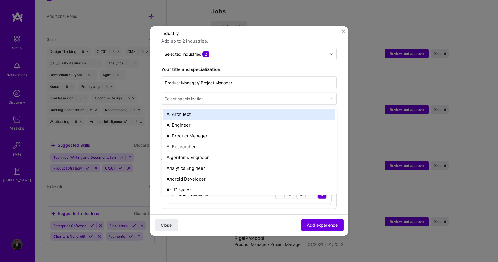
click at [244, 95] on div at bounding box center [246, 98] width 163 height 7
type input "Product"
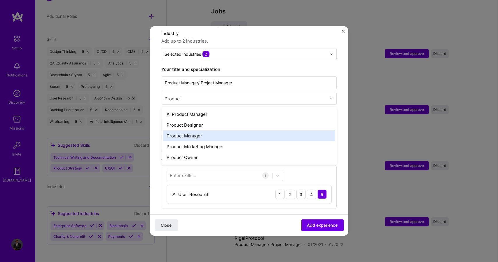
click at [217, 131] on div "Product Manager" at bounding box center [250, 136] width 172 height 11
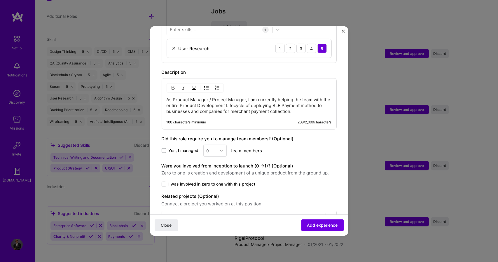
scroll to position [246, 0]
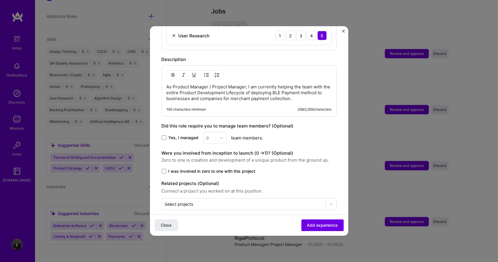
click at [221, 132] on div "0" at bounding box center [215, 138] width 23 height 12
click at [218, 132] on div "0" at bounding box center [215, 138] width 23 height 12
click at [208, 132] on div "0" at bounding box center [215, 138] width 23 height 12
click at [167, 135] on label "Yes, I managed" at bounding box center [180, 138] width 37 height 6
click at [0, 0] on input "Yes, I managed" at bounding box center [0, 0] width 0 height 0
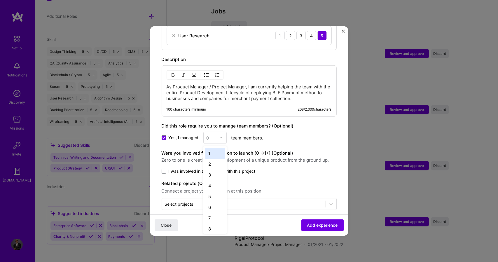
click at [214, 135] on input "text" at bounding box center [212, 138] width 10 height 6
click at [214, 221] on div "25+" at bounding box center [215, 226] width 20 height 11
click at [162, 169] on span at bounding box center [164, 171] width 5 height 5
click at [0, 0] on input "I was involved in zero to one with this project" at bounding box center [0, 0] width 0 height 0
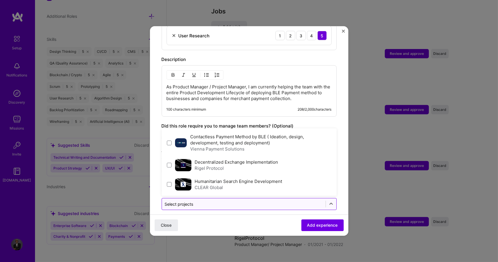
click at [209, 201] on input "text" at bounding box center [244, 204] width 158 height 6
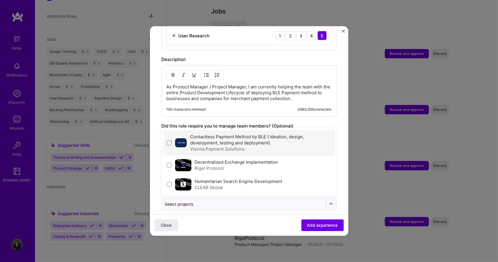
click at [215, 137] on label "Contactless Payment Method by BLE ( Ideation, design, development, testing and …" at bounding box center [247, 140] width 114 height 12
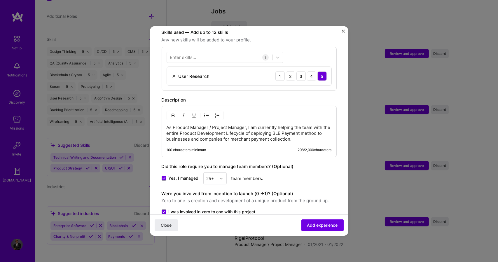
scroll to position [200, 0]
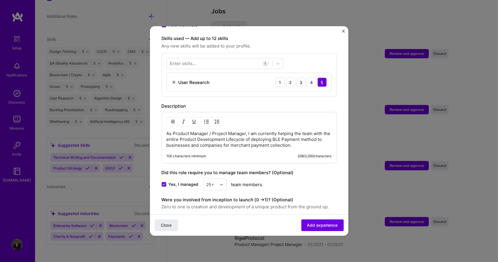
click at [279, 136] on p "As Product Manager / Project Manager, I am currently helping the team with the …" at bounding box center [249, 140] width 165 height 18
click at [316, 140] on p "As Product Manager / Project Manager, I am currently helping the team with the …" at bounding box center [249, 140] width 165 height 18
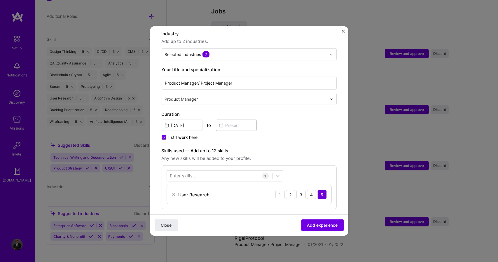
scroll to position [117, 0]
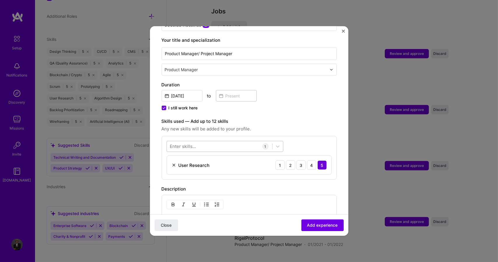
click at [228, 142] on div at bounding box center [219, 147] width 105 height 10
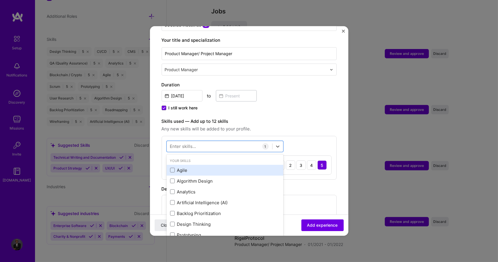
click at [220, 167] on div "Agile" at bounding box center [225, 170] width 110 height 6
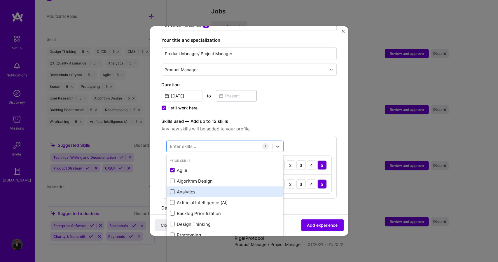
click at [208, 189] on div "Analytics" at bounding box center [225, 192] width 110 height 6
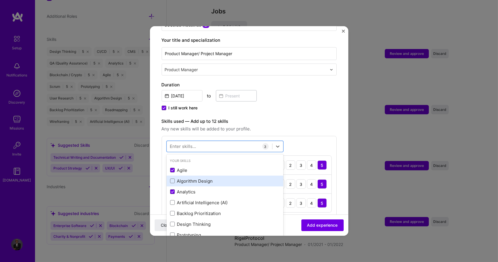
scroll to position [29, 0]
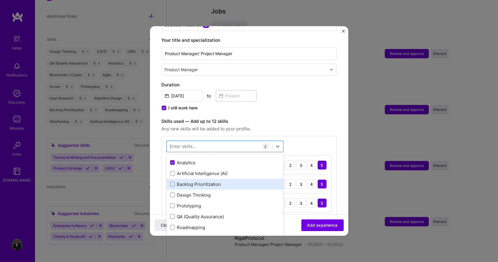
click at [213, 179] on div "Backlog Prioritization" at bounding box center [225, 184] width 117 height 11
click at [212, 182] on div "Backlog Prioritization" at bounding box center [225, 184] width 117 height 11
click at [207, 181] on div "Backlog Prioritization" at bounding box center [225, 184] width 110 height 6
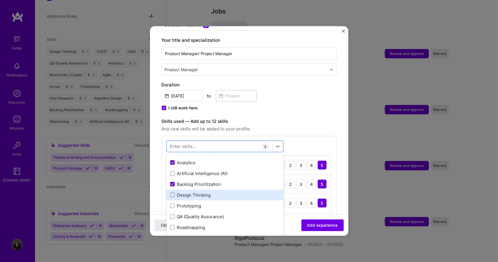
click at [206, 192] on div "Design Thinking" at bounding box center [225, 195] width 110 height 6
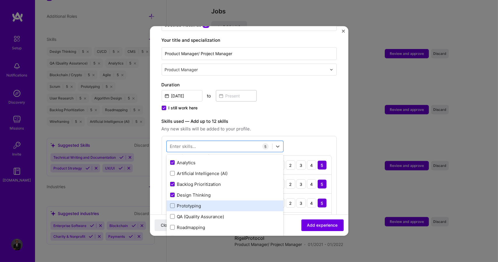
click at [203, 203] on div "Prototyping" at bounding box center [225, 206] width 110 height 6
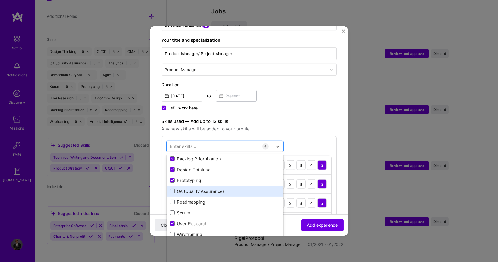
scroll to position [58, 0]
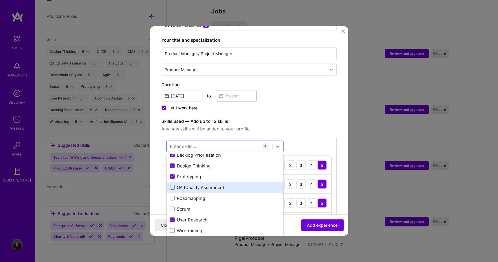
click at [214, 185] on div "QA (Quality Assurance)" at bounding box center [225, 188] width 110 height 6
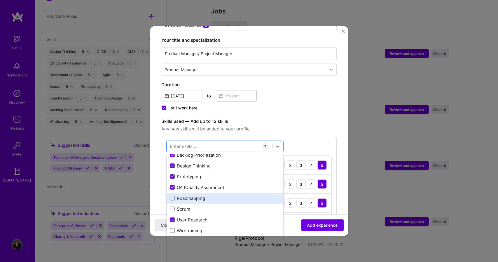
click at [211, 195] on div "Roadmapping" at bounding box center [225, 198] width 110 height 6
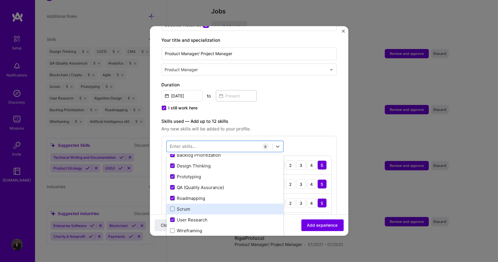
click at [200, 206] on div "Scrum" at bounding box center [225, 209] width 110 height 6
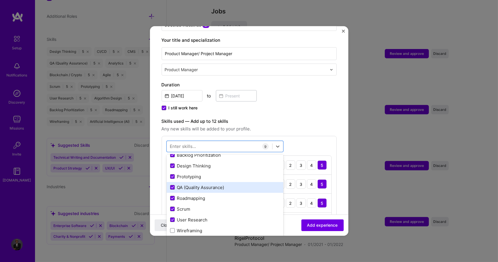
scroll to position [117, 0]
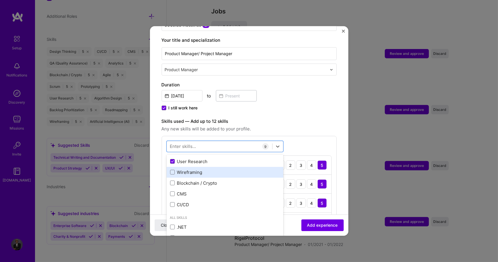
click at [206, 169] on div "Wireframing" at bounding box center [225, 172] width 110 height 6
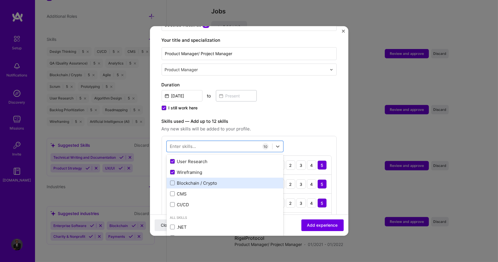
click at [205, 180] on div "Blockchain / Crypto" at bounding box center [225, 183] width 110 height 6
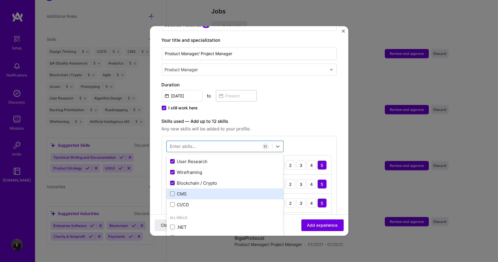
click at [202, 191] on div "CMS" at bounding box center [225, 194] width 110 height 6
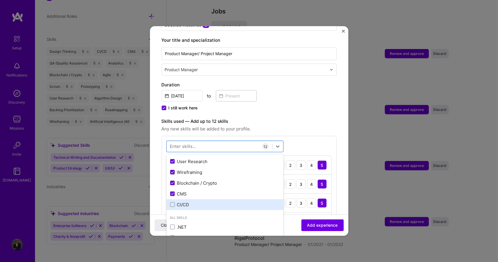
click at [199, 199] on div "CI/CD" at bounding box center [225, 204] width 117 height 11
click at [312, 126] on span "Any new skills will be added to your profile." at bounding box center [249, 129] width 175 height 7
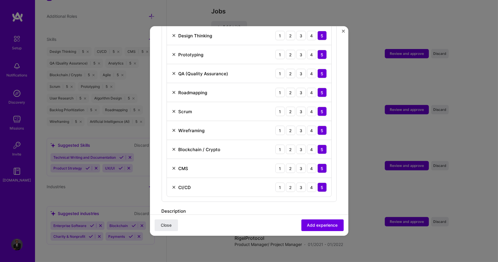
scroll to position [380, 0]
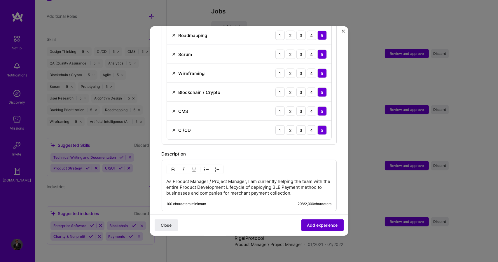
click at [320, 227] on span "Add experience" at bounding box center [322, 225] width 31 height 6
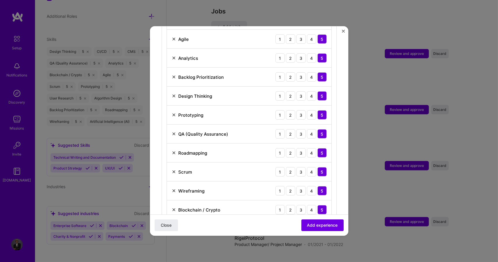
scroll to position [321, 0]
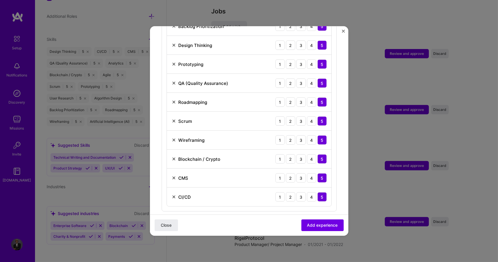
click at [175, 157] on img at bounding box center [174, 159] width 5 height 5
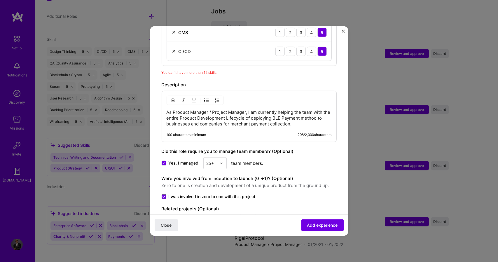
scroll to position [473, 0]
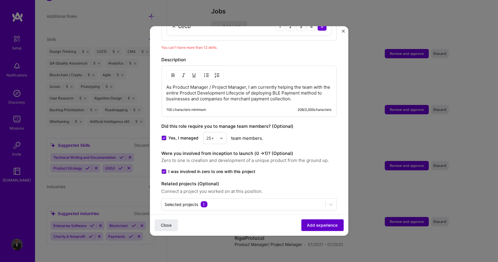
click at [322, 224] on span "Add experience" at bounding box center [322, 225] width 31 height 6
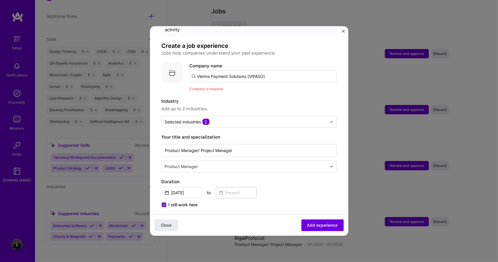
scroll to position [0, 0]
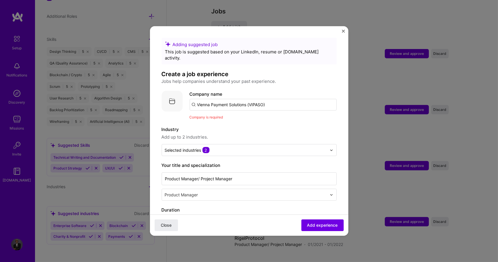
click at [254, 100] on input "Vienna Payment Solutions (VIPASO)" at bounding box center [263, 105] width 147 height 12
click at [277, 99] on input "Vienna Payment Solutions (VIPASO)" at bounding box center [263, 105] width 147 height 12
click at [197, 100] on input "Vienna Payment Solutions (VIPASO)" at bounding box center [263, 105] width 147 height 12
click at [274, 100] on input "Vienna Payment Solutions (VIPASO)" at bounding box center [263, 105] width 147 height 12
type input "Vienna Payment Solutions (VIPASO)"
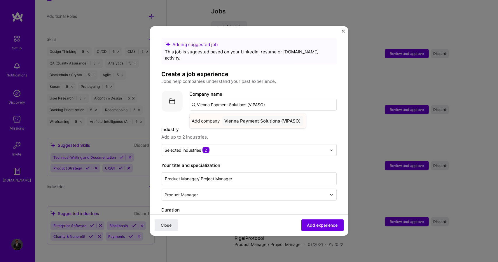
click at [209, 118] on span "Add company" at bounding box center [206, 121] width 28 height 6
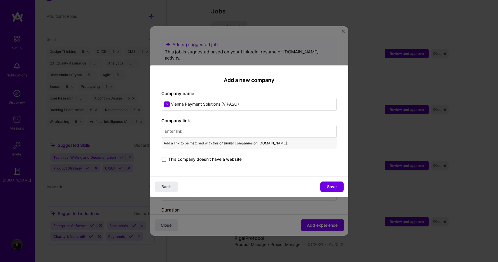
click at [193, 133] on input "text" at bounding box center [249, 131] width 175 height 13
paste input "[URL][DOMAIN_NAME]"
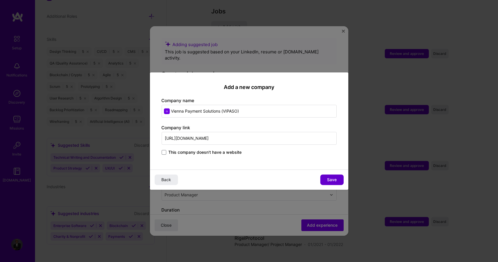
type input "[URL][DOMAIN_NAME]"
click at [330, 179] on span "Save" at bounding box center [332, 180] width 10 height 6
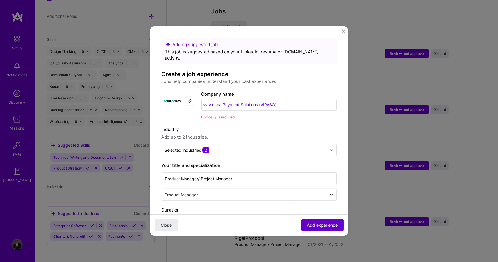
click at [310, 224] on span "Add experience" at bounding box center [322, 225] width 31 height 6
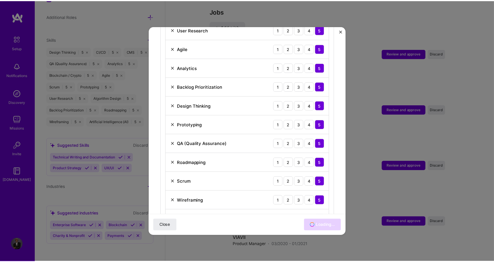
scroll to position [345, 0]
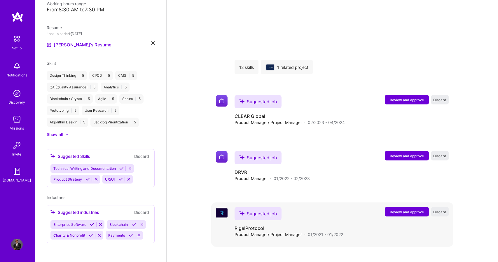
drag, startPoint x: 345, startPoint y: 78, endPoint x: 331, endPoint y: 204, distance: 126.7
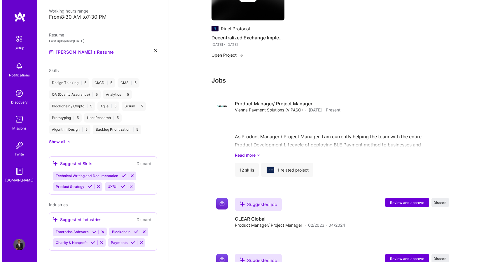
scroll to position [498, 0]
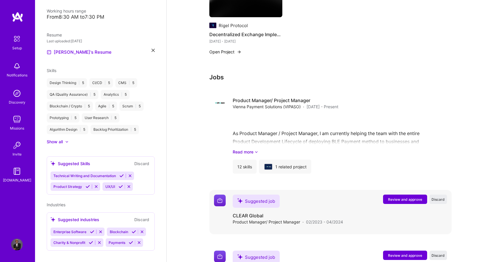
click at [397, 197] on span "Review and approve" at bounding box center [405, 199] width 34 height 5
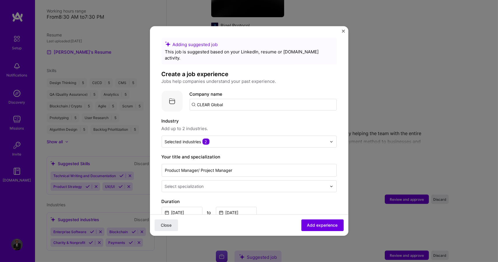
click at [244, 99] on input "CLEAR Global" at bounding box center [263, 105] width 147 height 12
click at [214, 122] on span "[DOMAIN_NAME]" at bounding box center [221, 124] width 28 height 5
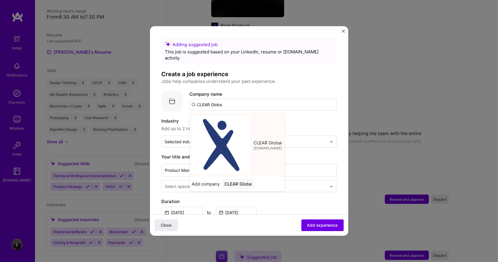
type input "CLEAR Global"
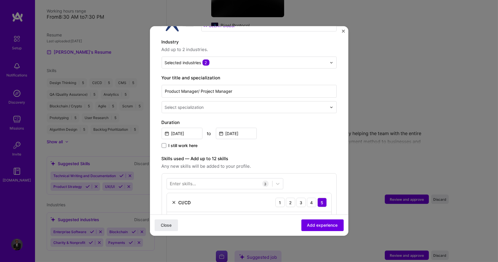
scroll to position [85, 0]
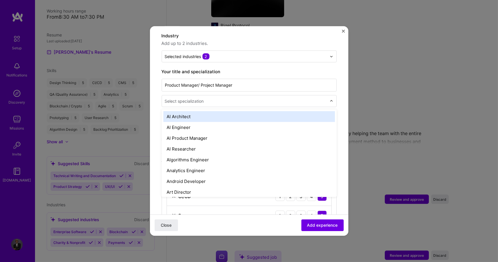
click at [319, 98] on input "text" at bounding box center [246, 101] width 163 height 6
drag, startPoint x: 319, startPoint y: 95, endPoint x: 309, endPoint y: 94, distance: 9.4
click at [309, 98] on input "text" at bounding box center [246, 101] width 163 height 6
type input "Product"
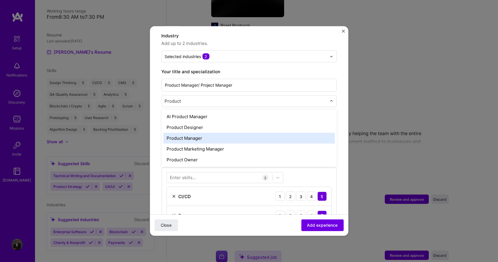
click at [288, 135] on div "Product Manager" at bounding box center [250, 138] width 172 height 11
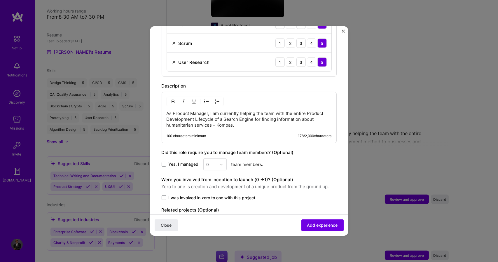
scroll to position [258, 0]
click at [164, 161] on span at bounding box center [164, 163] width 5 height 5
click at [0, 0] on input "Yes, I managed" at bounding box center [0, 0] width 0 height 0
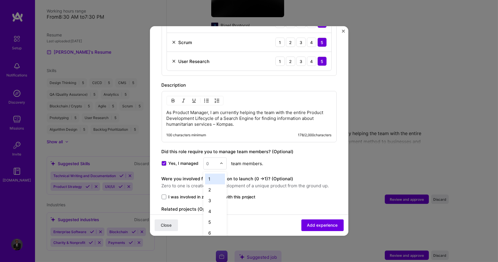
click at [213, 161] on input "text" at bounding box center [212, 164] width 10 height 6
click at [214, 236] on div "25" at bounding box center [215, 241] width 20 height 11
click at [164, 195] on span at bounding box center [164, 197] width 5 height 5
click at [0, 0] on input "I was involved in zero to one with this project" at bounding box center [0, 0] width 0 height 0
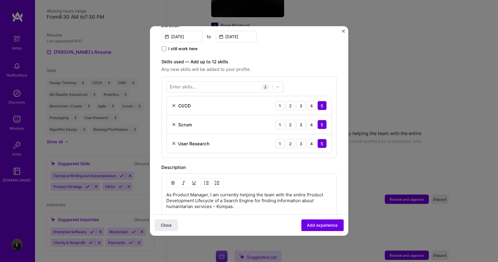
scroll to position [173, 0]
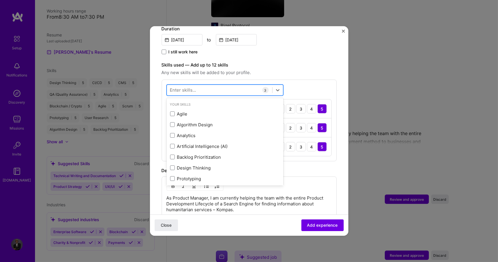
click at [254, 85] on div at bounding box center [219, 90] width 105 height 10
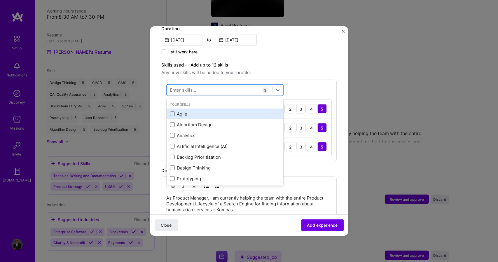
click at [220, 111] on div "Agile" at bounding box center [225, 114] width 110 height 6
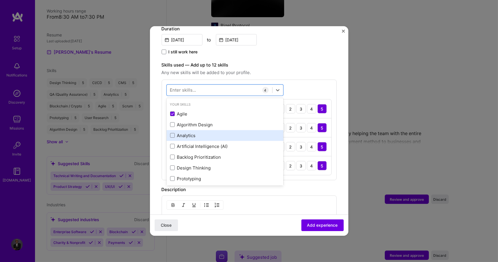
click at [207, 133] on div "Analytics" at bounding box center [225, 136] width 110 height 6
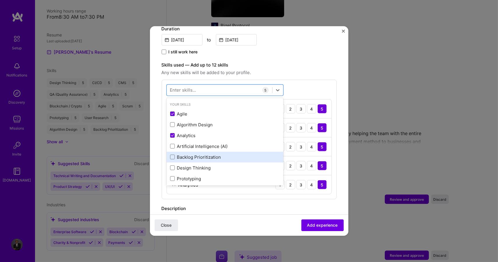
click at [199, 154] on div "Backlog Prioritization" at bounding box center [225, 157] width 110 height 6
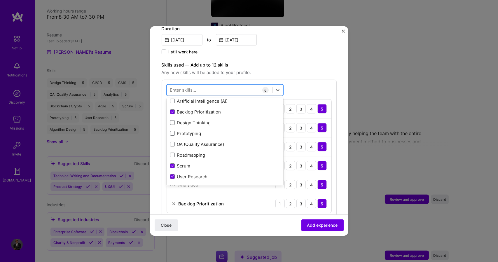
scroll to position [53, 0]
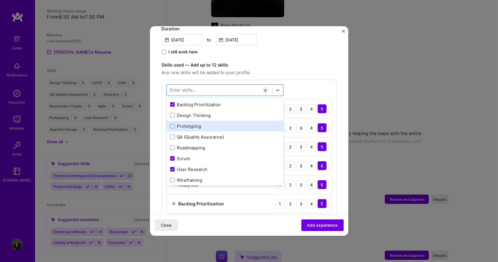
drag, startPoint x: 228, startPoint y: 111, endPoint x: 222, endPoint y: 120, distance: 10.9
click at [222, 120] on div "Agile Algorithm Design Analytics Artificial Intelligence (AI) Backlog Prioritiz…" at bounding box center [225, 137] width 117 height 162
click at [222, 123] on div "Prototyping" at bounding box center [225, 126] width 110 height 6
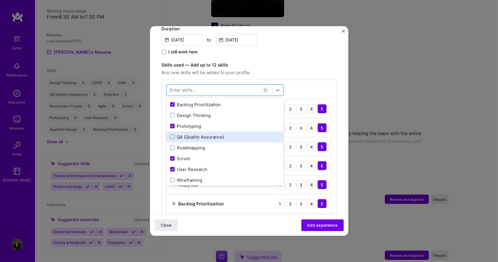
click at [214, 134] on div "QA (Quality Assurance)" at bounding box center [225, 137] width 110 height 6
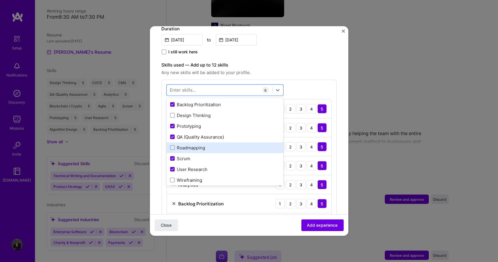
click at [207, 145] on div "Roadmapping" at bounding box center [225, 148] width 110 height 6
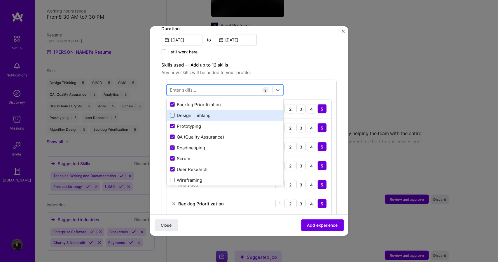
click at [197, 112] on div "Design Thinking" at bounding box center [225, 115] width 110 height 6
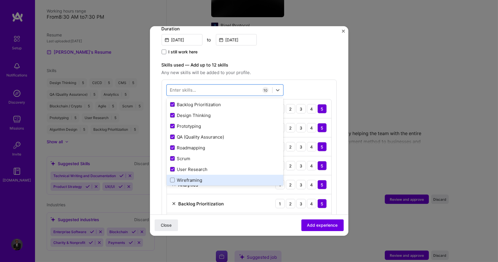
click at [182, 175] on div "Wireframing" at bounding box center [225, 180] width 117 height 11
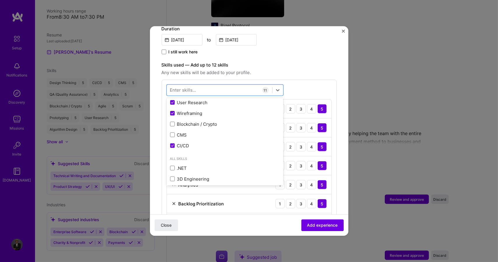
scroll to position [127, 0]
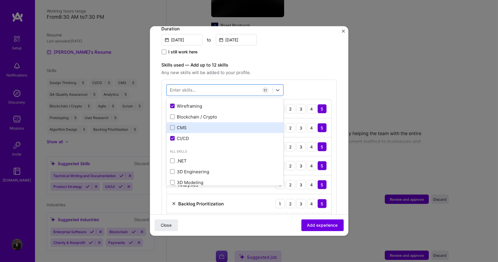
click at [210, 122] on div "CMS" at bounding box center [225, 127] width 117 height 11
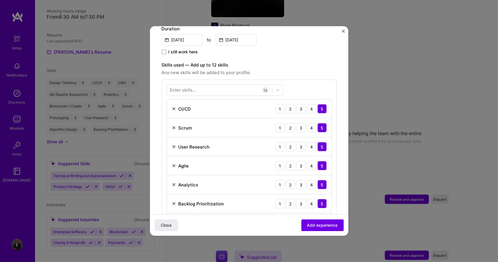
click at [307, 84] on div "Enter skills... 12 CI/CD 1 2 3 4 5 Scrum 1 2 3 4 5 User Research 1 2 3 4 5 Agil…" at bounding box center [249, 206] width 175 height 253
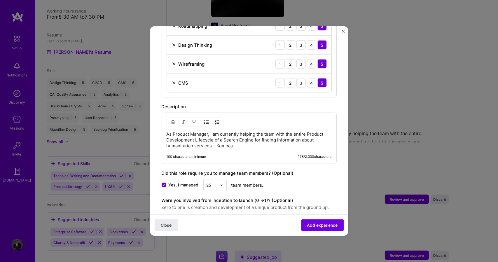
scroll to position [408, 0]
click at [255, 131] on p "As Product Manager, I am currently helping the team with the entire Product Dev…" at bounding box center [249, 140] width 165 height 18
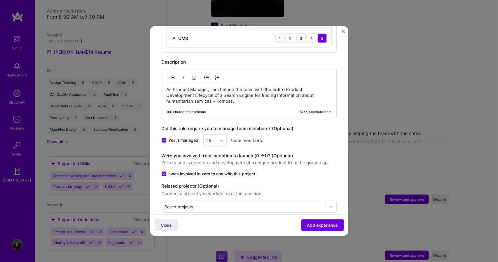
scroll to position [454, 0]
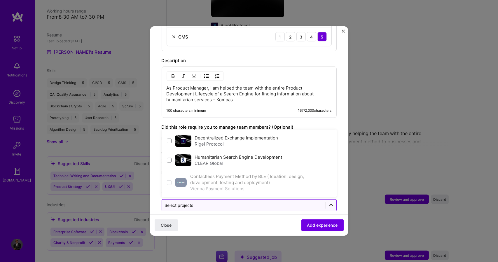
click at [328, 202] on icon at bounding box center [331, 205] width 6 height 6
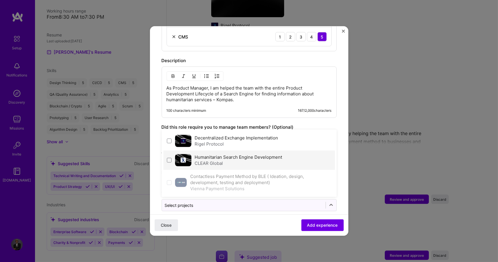
click at [288, 156] on div "Humanitarian Search Engine Development CLEAR Global" at bounding box center [250, 160] width 172 height 19
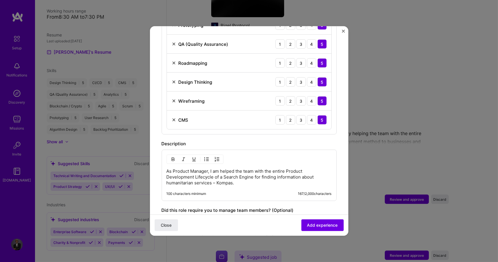
scroll to position [398, 0]
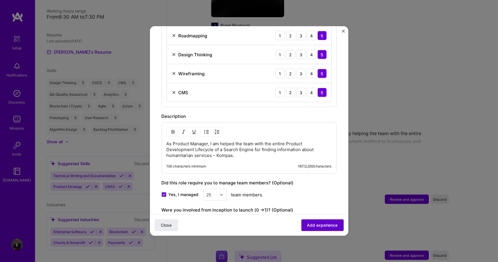
click at [309, 223] on span "Add experience" at bounding box center [322, 225] width 31 height 6
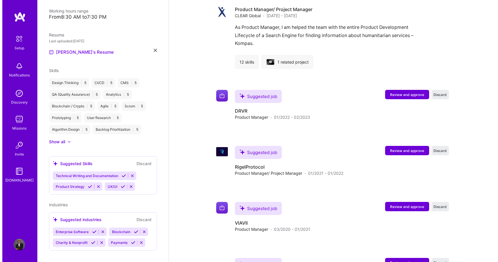
scroll to position [671, 0]
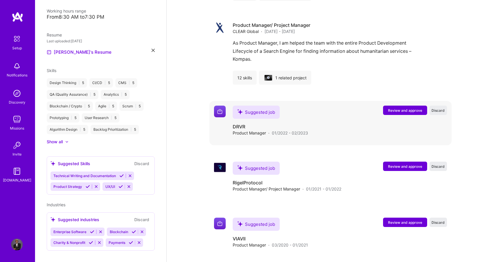
click at [395, 108] on span "Review and approve" at bounding box center [405, 110] width 34 height 5
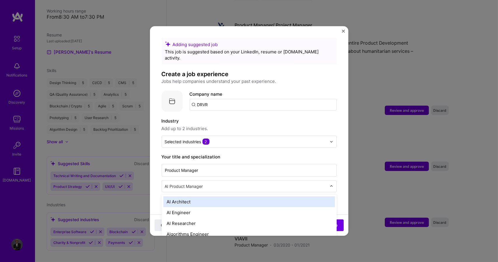
scroll to position [687, 0]
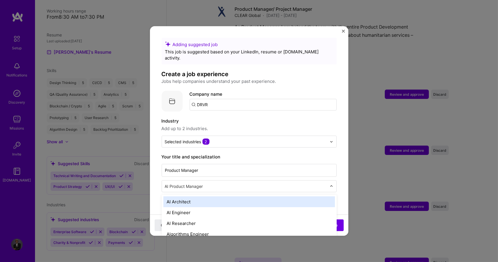
click at [244, 183] on input "text" at bounding box center [246, 186] width 163 height 6
type input "Product Manager"
click at [236, 196] on div "Product Manager" at bounding box center [250, 201] width 172 height 11
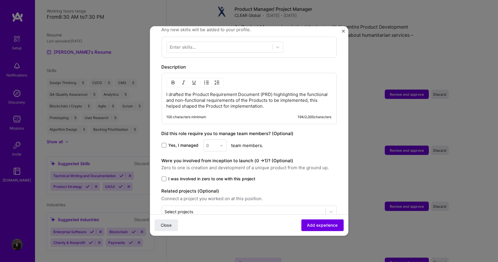
scroll to position [224, 0]
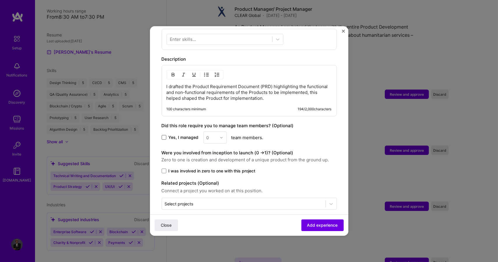
click at [163, 135] on span at bounding box center [164, 137] width 5 height 5
click at [0, 0] on input "Yes, I managed" at bounding box center [0, 0] width 0 height 0
click at [163, 137] on icon at bounding box center [164, 138] width 2 height 2
click at [0, 0] on input "Yes, I managed" at bounding box center [0, 0] width 0 height 0
click at [163, 135] on span at bounding box center [164, 137] width 5 height 5
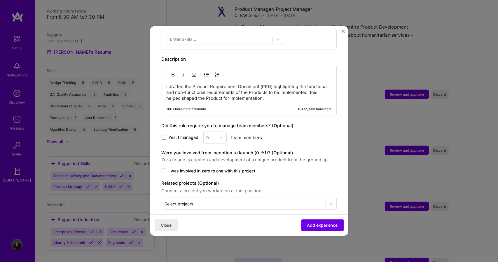
click at [0, 0] on input "Yes, I managed" at bounding box center [0, 0] width 0 height 0
click at [221, 136] on img at bounding box center [222, 138] width 4 height 4
click at [212, 221] on div "25+" at bounding box center [215, 226] width 20 height 11
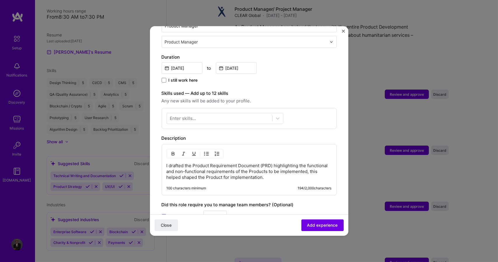
scroll to position [144, 0]
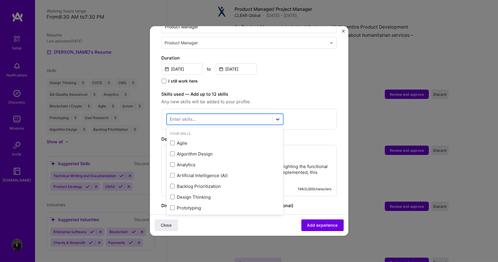
click at [281, 114] on div at bounding box center [278, 119] width 11 height 11
click at [231, 140] on div "Agile" at bounding box center [225, 143] width 110 height 6
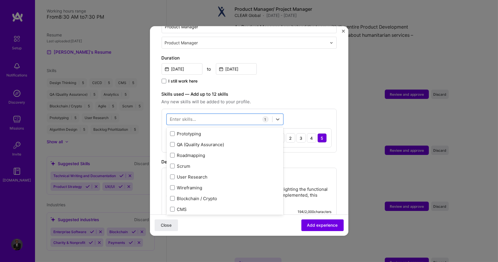
scroll to position [81, 0]
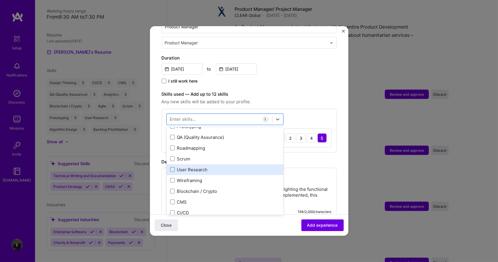
click at [216, 167] on div "User Research" at bounding box center [225, 169] width 117 height 11
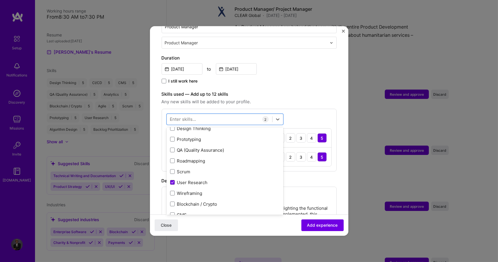
scroll to position [83, 0]
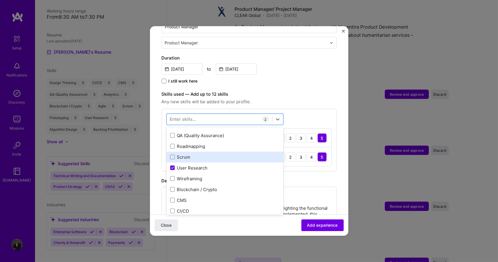
click at [220, 154] on div "Scrum" at bounding box center [225, 157] width 110 height 6
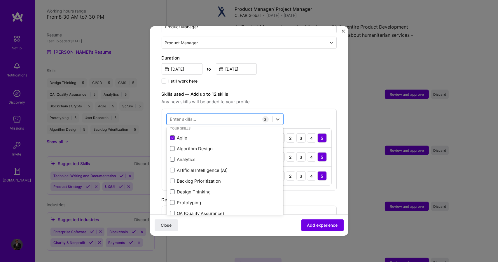
scroll to position [0, 0]
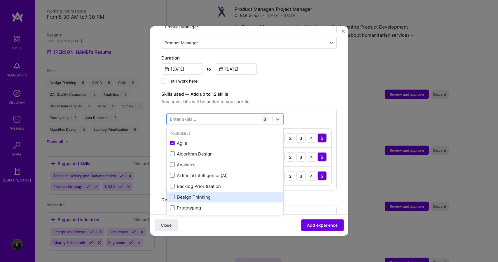
click at [206, 194] on div "Design Thinking" at bounding box center [225, 197] width 110 height 6
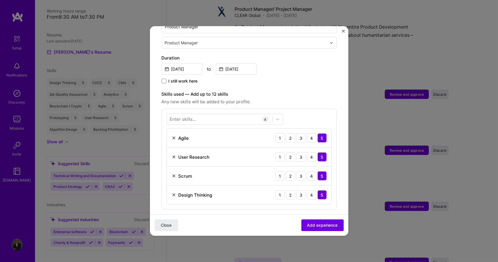
click at [304, 98] on span "Any new skills will be added to your profile." at bounding box center [249, 101] width 175 height 7
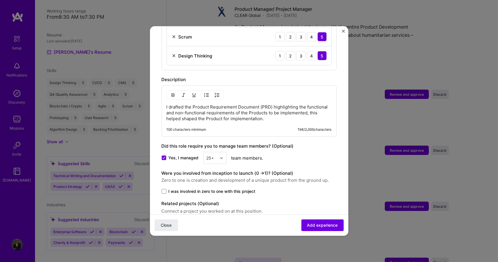
scroll to position [303, 0]
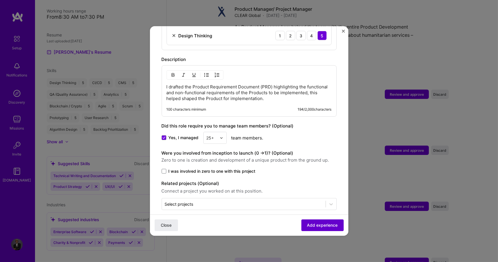
click at [312, 223] on span "Add experience" at bounding box center [322, 225] width 31 height 6
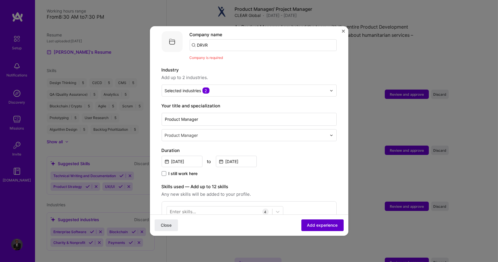
scroll to position [58, 0]
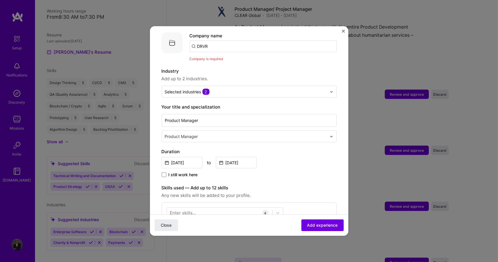
click at [239, 41] on input "DRVR" at bounding box center [263, 47] width 147 height 12
type input "DRVR"
click at [198, 60] on span "Add company" at bounding box center [206, 63] width 28 height 6
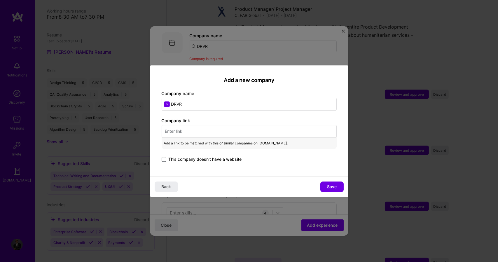
click at [207, 132] on input "text" at bounding box center [249, 131] width 175 height 13
paste input "[URL][DOMAIN_NAME]"
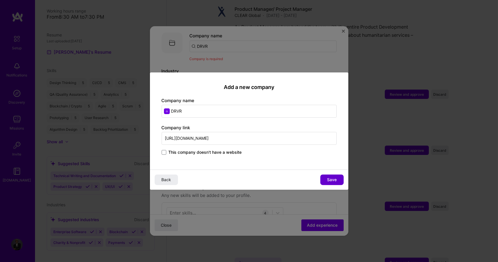
type input "[URL][DOMAIN_NAME]"
click at [329, 181] on span "Save" at bounding box center [332, 180] width 10 height 6
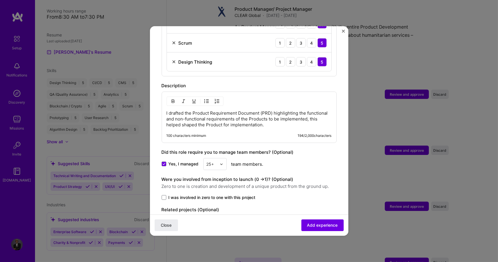
scroll to position [291, 0]
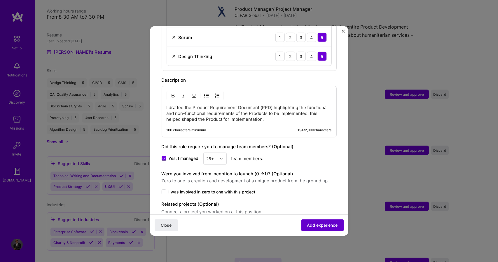
click at [308, 227] on span "Add experience" at bounding box center [322, 225] width 31 height 6
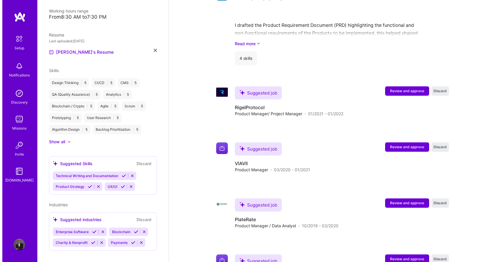
scroll to position [779, 0]
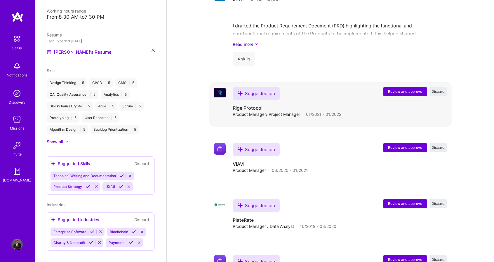
click at [405, 87] on button "Review and approve" at bounding box center [405, 91] width 44 height 9
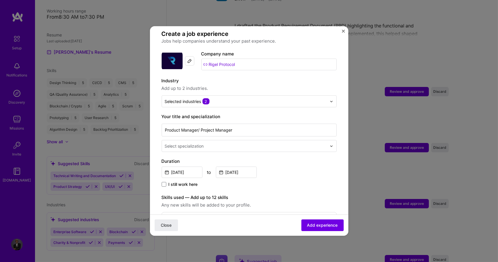
scroll to position [45, 0]
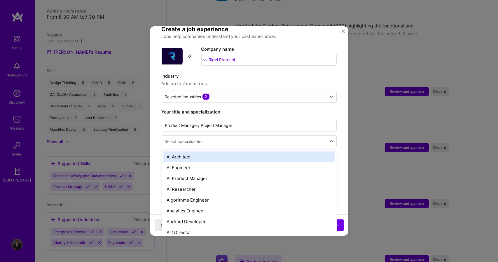
click at [321, 138] on input "text" at bounding box center [246, 141] width 163 height 6
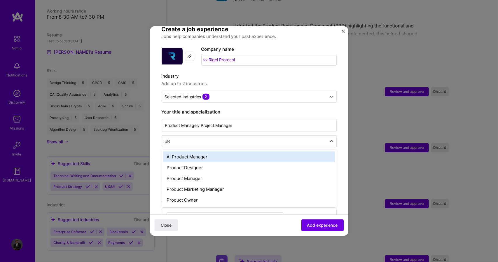
type input "p"
type input "Product"
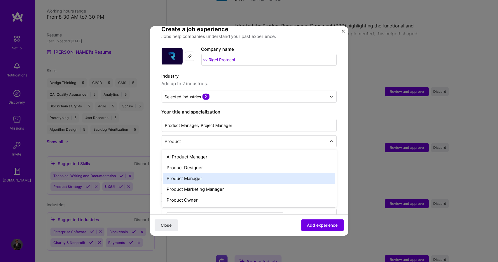
click at [230, 173] on div "Product Manager" at bounding box center [250, 178] width 172 height 11
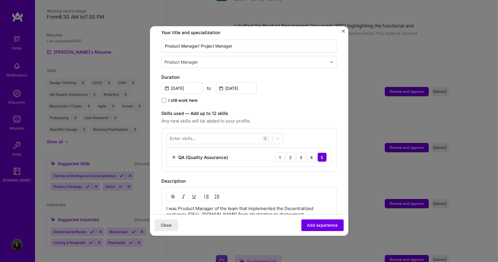
scroll to position [125, 0]
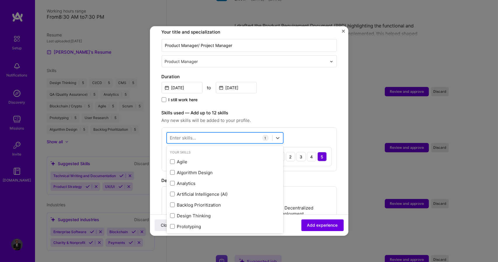
click at [244, 133] on div at bounding box center [219, 138] width 105 height 10
click at [228, 159] on div "Agile" at bounding box center [225, 162] width 110 height 6
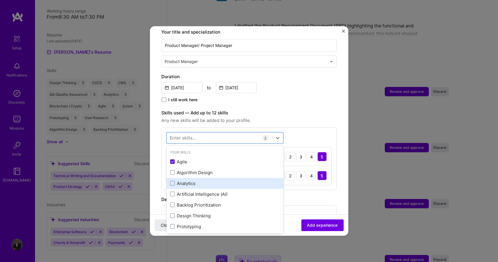
click at [217, 180] on div "Analytics" at bounding box center [225, 183] width 110 height 6
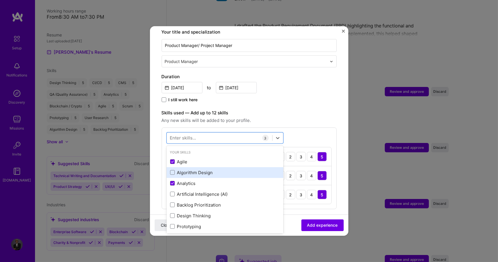
click at [214, 170] on div "Algorithm Design" at bounding box center [225, 173] width 110 height 6
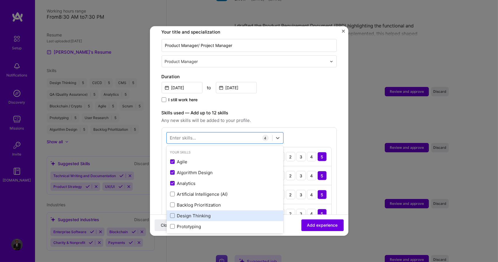
drag, startPoint x: 200, startPoint y: 196, endPoint x: 196, endPoint y: 208, distance: 12.6
click at [196, 208] on div "Agile Algorithm Design Analytics Artificial Intelligence (AI) Backlog Prioritiz…" at bounding box center [225, 237] width 117 height 162
click at [196, 213] on div "Design Thinking" at bounding box center [225, 216] width 110 height 6
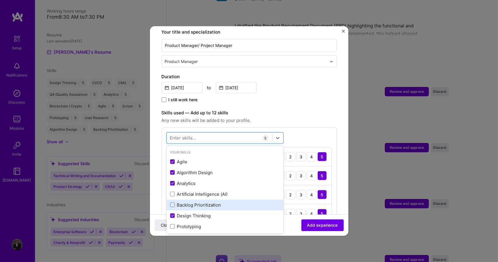
click at [191, 202] on div "Backlog Prioritization" at bounding box center [225, 205] width 110 height 6
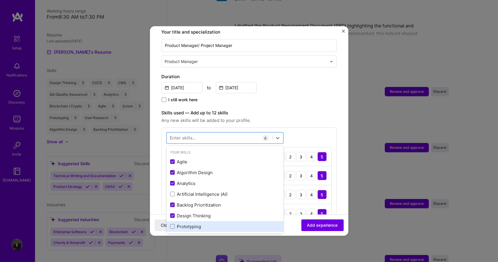
click at [184, 224] on div "Prototyping" at bounding box center [225, 227] width 110 height 6
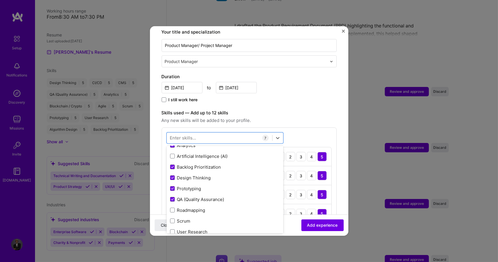
scroll to position [60, 0]
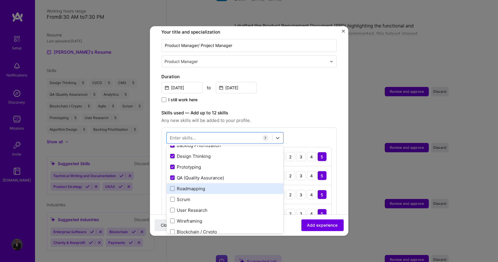
click at [200, 186] on div "Roadmapping" at bounding box center [225, 189] width 110 height 6
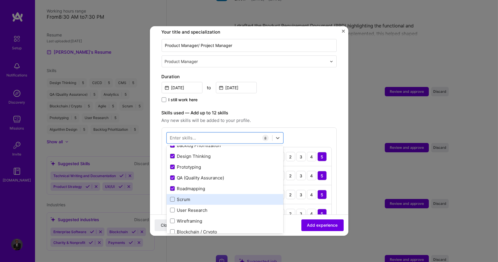
click at [196, 196] on div "Scrum" at bounding box center [225, 199] width 110 height 6
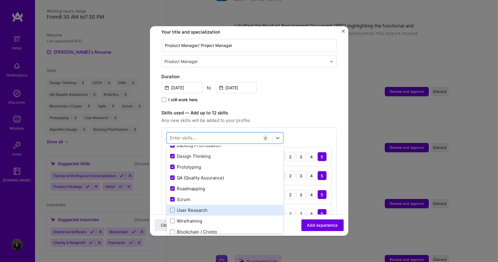
click at [194, 205] on div "User Research" at bounding box center [225, 210] width 117 height 11
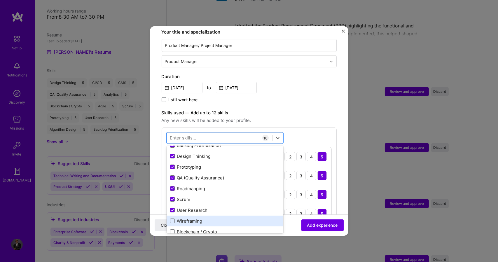
click at [189, 218] on div "Wireframing" at bounding box center [225, 221] width 110 height 6
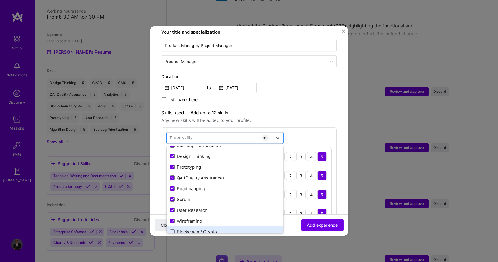
click at [188, 229] on div "Blockchain / Crypto" at bounding box center [225, 232] width 110 height 6
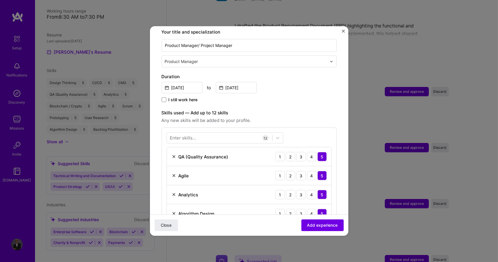
click at [338, 119] on form "Adding suggested job This job is suggested based on your LinkedIn, resume or [D…" at bounding box center [249, 240] width 199 height 654
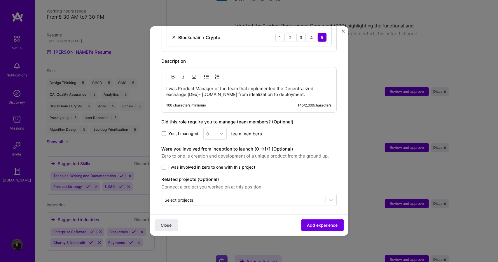
scroll to position [455, 0]
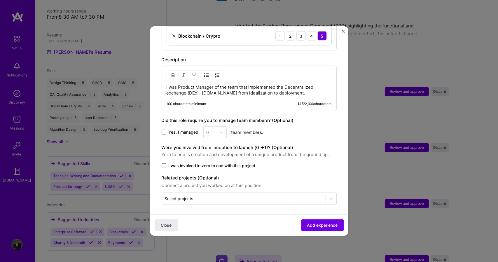
click at [163, 131] on span at bounding box center [164, 132] width 5 height 5
click at [0, 0] on input "Yes, I managed" at bounding box center [0, 0] width 0 height 0
click at [222, 133] on div at bounding box center [223, 132] width 7 height 11
click at [216, 218] on div "25+" at bounding box center [215, 221] width 20 height 11
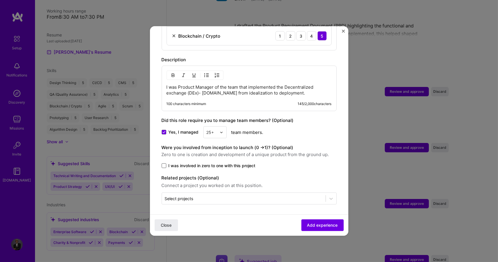
click at [164, 165] on span at bounding box center [164, 166] width 5 height 5
click at [0, 0] on input "I was involved in zero to one with this project" at bounding box center [0, 0] width 0 height 0
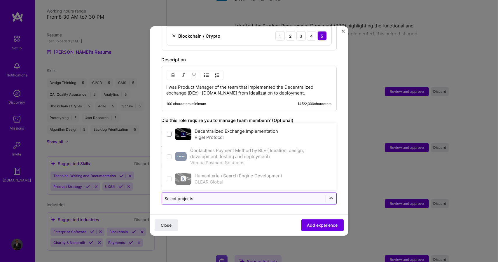
click at [328, 196] on icon at bounding box center [331, 199] width 6 height 6
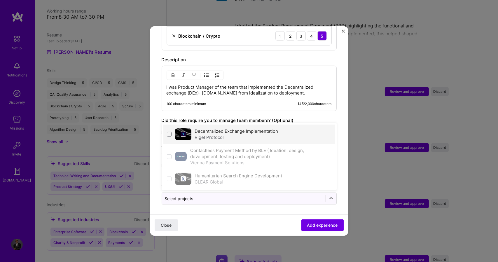
click at [245, 134] on div "Rigel Protocol" at bounding box center [237, 137] width 84 height 6
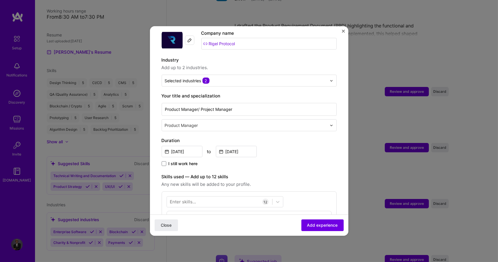
scroll to position [61, 0]
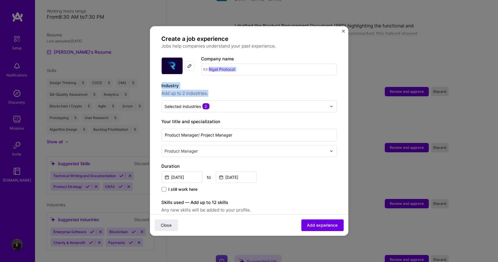
drag, startPoint x: 348, startPoint y: 58, endPoint x: 346, endPoint y: 51, distance: 7.8
click at [346, 51] on div "Adding suggested job This job is suggested based on your LinkedIn, resume or [D…" at bounding box center [249, 131] width 199 height 210
click at [311, 81] on label "Industry" at bounding box center [249, 84] width 175 height 7
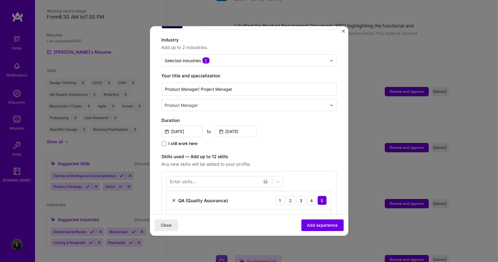
scroll to position [81, 0]
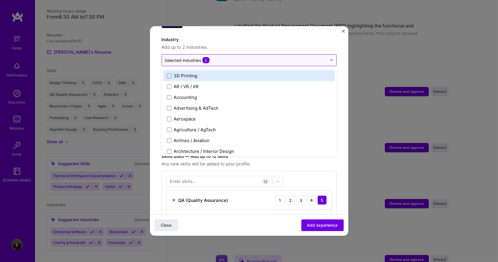
click at [324, 55] on div "Selected industries 2" at bounding box center [246, 60] width 168 height 11
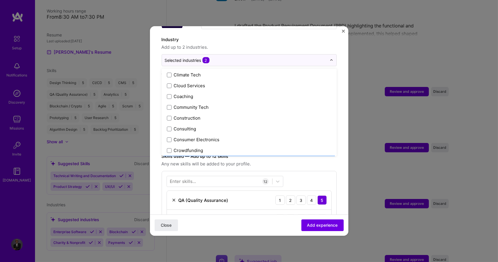
scroll to position [369, 0]
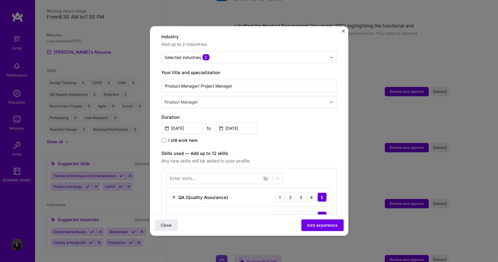
scroll to position [56, 0]
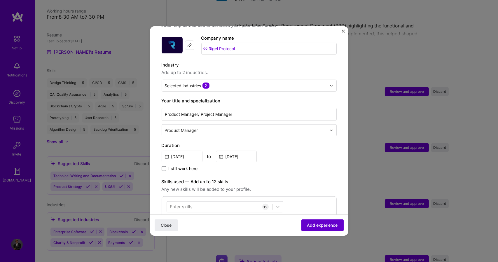
click at [308, 222] on button "Add experience" at bounding box center [323, 226] width 42 height 12
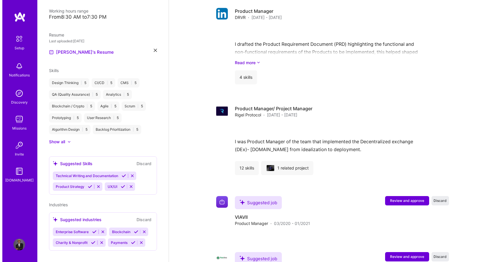
scroll to position [853, 0]
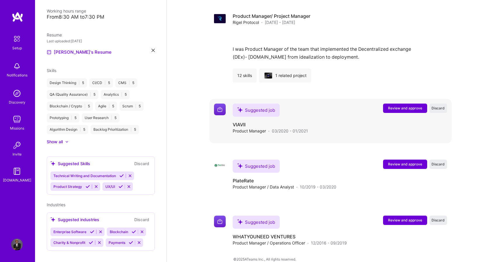
click at [414, 106] on span "Review and approve" at bounding box center [405, 108] width 34 height 5
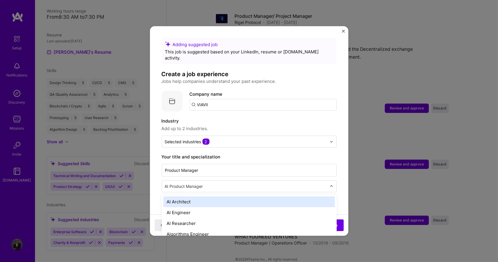
click at [252, 183] on input "text" at bounding box center [246, 186] width 163 height 6
type input "Product"
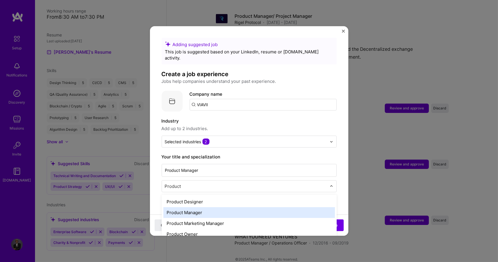
click at [240, 207] on div "Product Manager" at bounding box center [250, 212] width 172 height 11
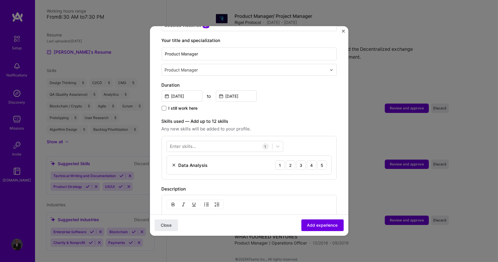
scroll to position [117, 0]
click at [318, 160] on div "5" at bounding box center [322, 164] width 9 height 9
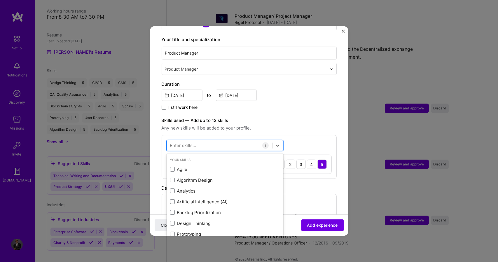
click at [237, 141] on div at bounding box center [219, 146] width 105 height 10
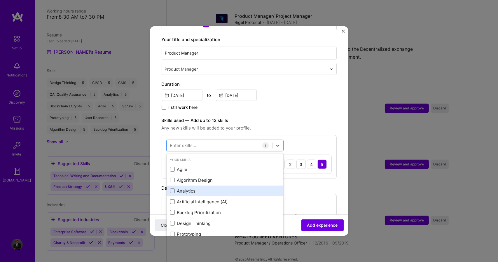
click at [227, 188] on div "Analytics" at bounding box center [225, 191] width 110 height 6
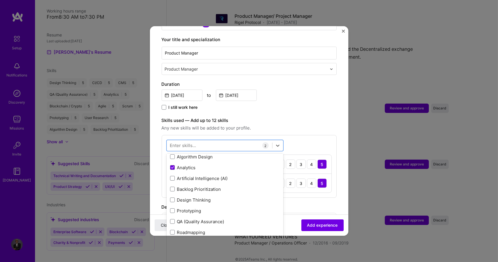
scroll to position [38, 0]
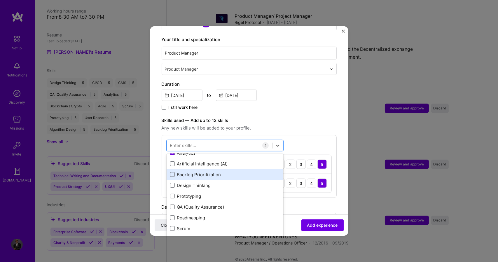
click at [231, 169] on div "Backlog Prioritization" at bounding box center [225, 174] width 117 height 11
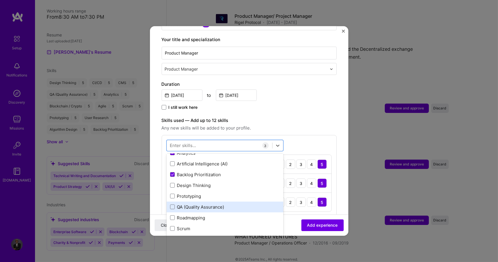
click at [216, 204] on div "QA (Quality Assurance)" at bounding box center [225, 207] width 110 height 6
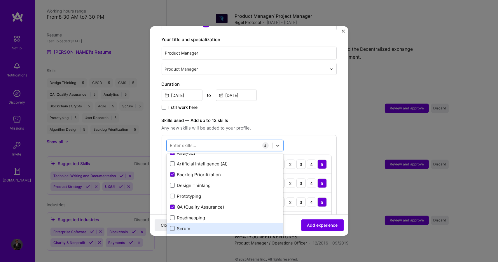
click at [213, 226] on div "Scrum" at bounding box center [225, 229] width 110 height 6
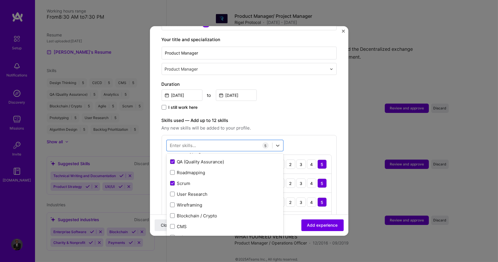
scroll to position [91, 0]
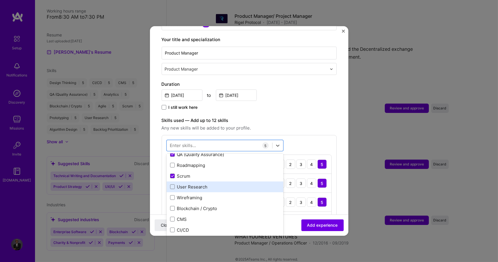
click at [228, 184] on div "User Research" at bounding box center [225, 187] width 110 height 6
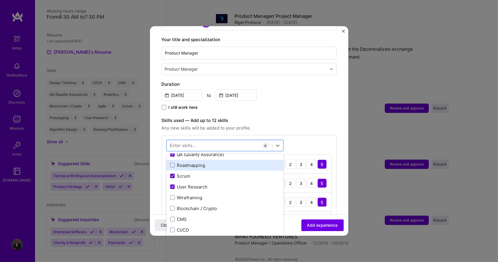
click at [244, 162] on div "Roadmapping" at bounding box center [225, 165] width 110 height 6
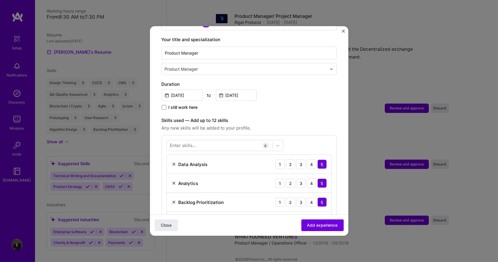
click at [329, 117] on label "Skills used — Add up to 12 skills" at bounding box center [249, 120] width 175 height 7
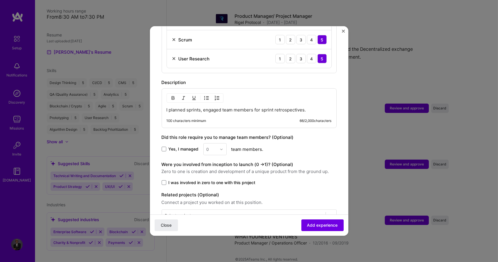
scroll to position [319, 0]
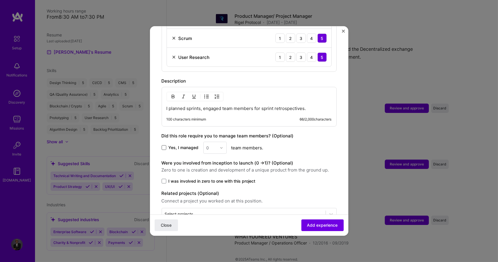
click at [166, 145] on span at bounding box center [164, 147] width 5 height 5
click at [0, 0] on input "Yes, I managed" at bounding box center [0, 0] width 0 height 0
click at [165, 147] on icon at bounding box center [164, 148] width 3 height 2
click at [0, 0] on input "Yes, I managed" at bounding box center [0, 0] width 0 height 0
click at [166, 145] on label "Yes, I managed" at bounding box center [180, 148] width 37 height 6
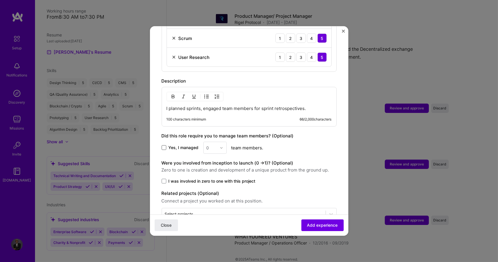
click at [0, 0] on input "Yes, I managed" at bounding box center [0, 0] width 0 height 0
click at [166, 145] on span at bounding box center [164, 147] width 5 height 5
click at [0, 0] on input "Yes, I managed" at bounding box center [0, 0] width 0 height 0
click at [162, 145] on span at bounding box center [164, 147] width 5 height 5
click at [0, 0] on input "Yes, I managed" at bounding box center [0, 0] width 0 height 0
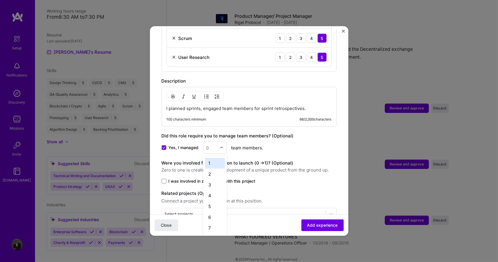
click at [222, 143] on div at bounding box center [223, 147] width 7 height 11
click at [217, 231] on div "25+" at bounding box center [215, 236] width 20 height 11
click at [321, 225] on span "Add experience" at bounding box center [322, 225] width 31 height 6
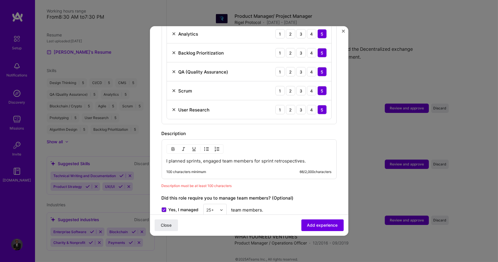
scroll to position [275, 0]
click at [316, 159] on p "I planned sprints, engaged team members for sprint retrospectives." at bounding box center [249, 162] width 165 height 6
click at [167, 159] on p "I planned sprints, engaged team members for sprint retrospectives." at bounding box center [249, 162] width 165 height 6
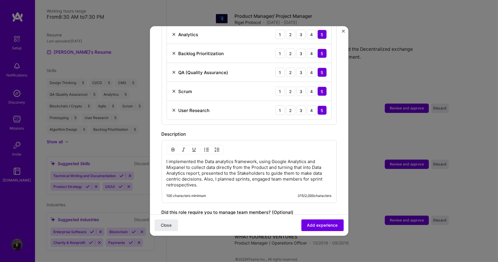
click at [237, 177] on p "I implemented the Data analytics framework, using Google Analytics and Mixpanel…" at bounding box center [249, 173] width 165 height 29
click at [252, 173] on p "I implemented the Data analytics framework, using Google Analytics and Mixpanel…" at bounding box center [249, 173] width 165 height 29
click at [207, 178] on p "I implemented the Data analytics framework, using Google Analytics and Mixpanel…" at bounding box center [249, 173] width 165 height 29
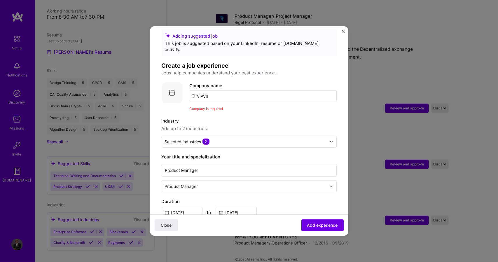
scroll to position [8, 0]
click at [259, 91] on input "VIAVII" at bounding box center [263, 97] width 147 height 12
drag, startPoint x: 244, startPoint y: 89, endPoint x: 339, endPoint y: 119, distance: 99.3
click at [245, 91] on input "VIAVII" at bounding box center [263, 97] width 147 height 12
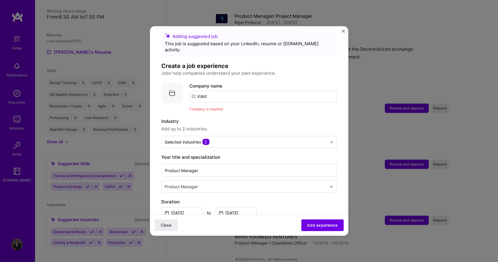
type input "VIAVII"
click at [206, 110] on span "Add company" at bounding box center [206, 113] width 28 height 6
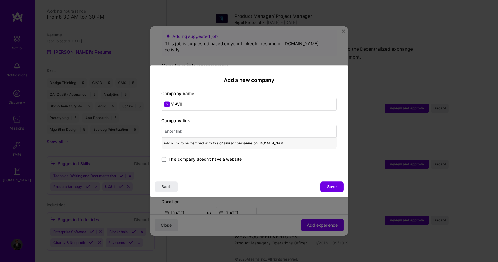
click at [203, 132] on input "text" at bounding box center [249, 131] width 175 height 13
paste input "[URL][DOMAIN_NAME]"
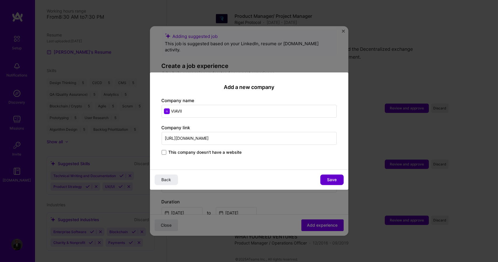
type input "[URL][DOMAIN_NAME]"
click at [337, 177] on button "Save" at bounding box center [332, 180] width 23 height 11
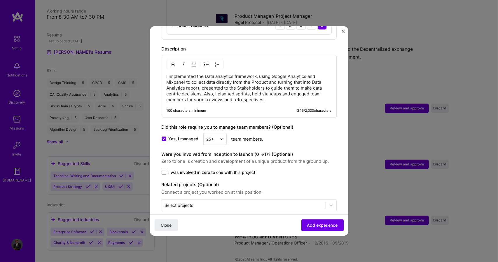
scroll to position [361, 0]
click at [307, 227] on span "Add experience" at bounding box center [322, 225] width 31 height 6
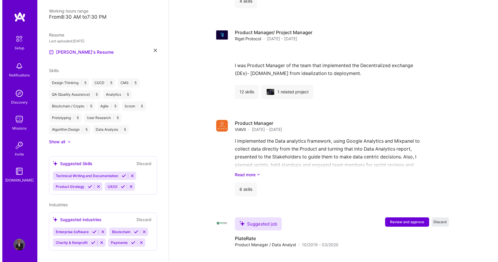
scroll to position [894, 0]
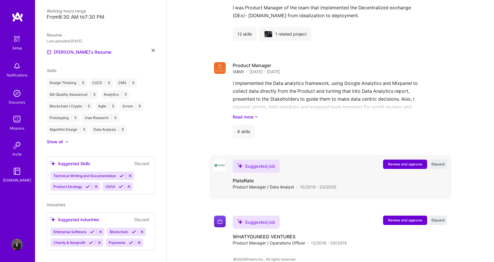
click at [404, 162] on span "Review and approve" at bounding box center [405, 164] width 34 height 5
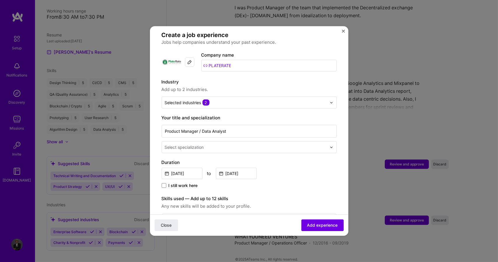
scroll to position [40, 0]
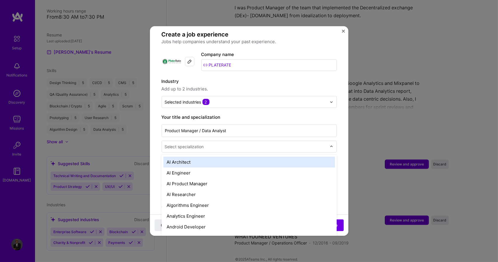
click at [314, 144] on input "text" at bounding box center [246, 147] width 163 height 6
type input "p"
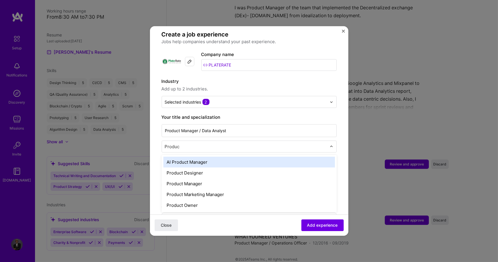
type input "Product"
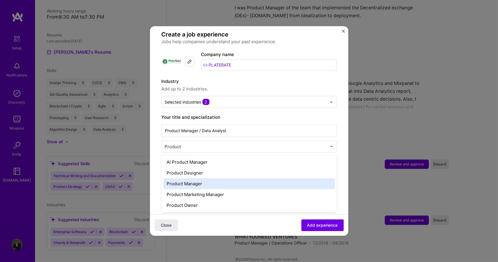
click at [273, 178] on div "Product Manager" at bounding box center [250, 183] width 172 height 11
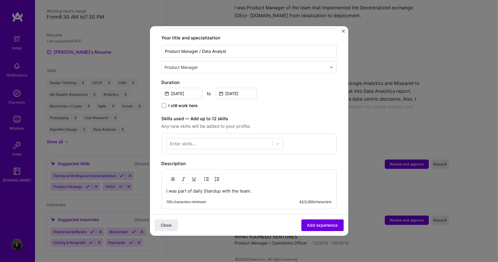
scroll to position [123, 0]
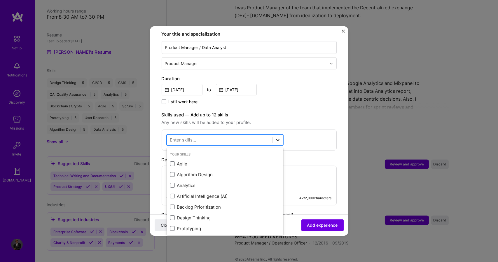
click at [276, 135] on div at bounding box center [278, 140] width 11 height 11
click at [231, 180] on div "Analytics" at bounding box center [225, 185] width 117 height 11
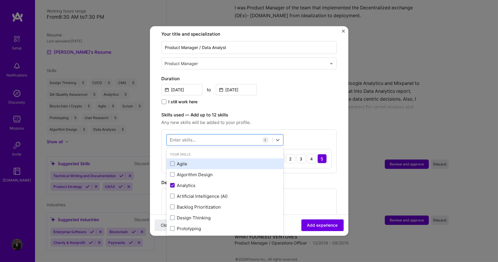
click at [204, 161] on div "Agile" at bounding box center [225, 164] width 110 height 6
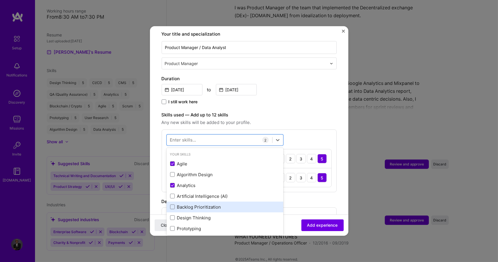
click at [200, 204] on div "Backlog Prioritization" at bounding box center [225, 207] width 110 height 6
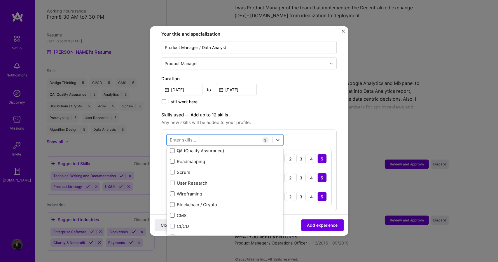
scroll to position [9, 0]
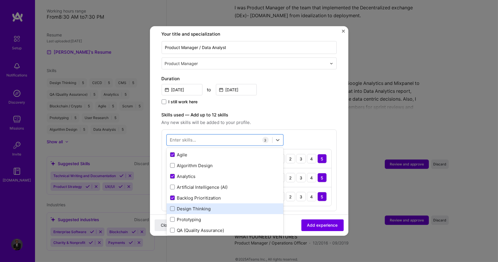
click at [203, 206] on div "Design Thinking" at bounding box center [225, 209] width 110 height 6
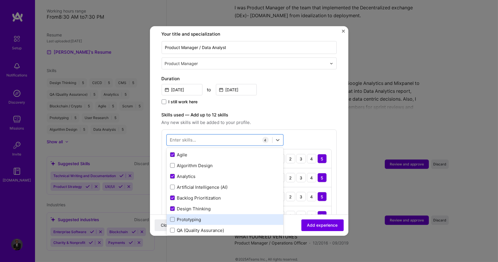
click at [201, 217] on div "Prototyping" at bounding box center [225, 220] width 110 height 6
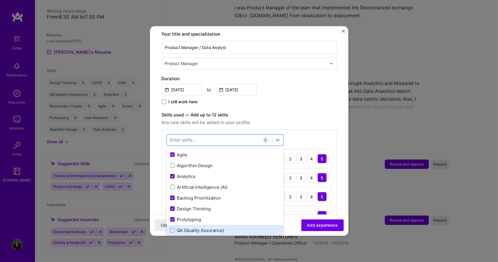
click at [196, 227] on div "QA (Quality Assurance)" at bounding box center [225, 230] width 110 height 6
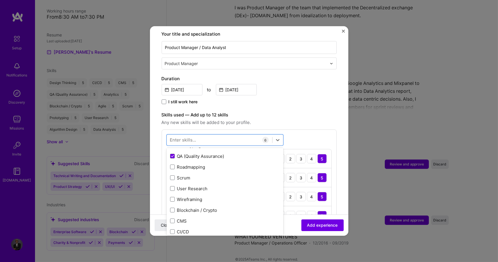
scroll to position [91, 0]
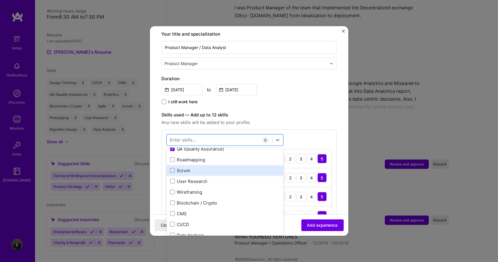
drag, startPoint x: 219, startPoint y: 153, endPoint x: 216, endPoint y: 160, distance: 7.2
click at [216, 160] on div "Agile Algorithm Design Analytics Artificial Intelligence (AI) Backlog Prioritiz…" at bounding box center [225, 154] width 117 height 173
click at [216, 165] on div "Scrum" at bounding box center [225, 170] width 117 height 11
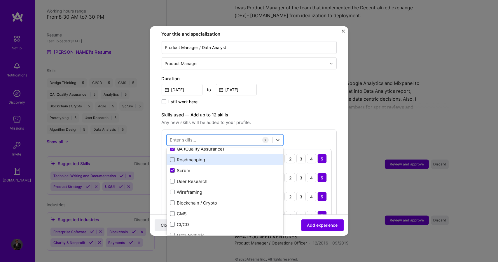
click at [211, 157] on div "Roadmapping" at bounding box center [225, 160] width 110 height 6
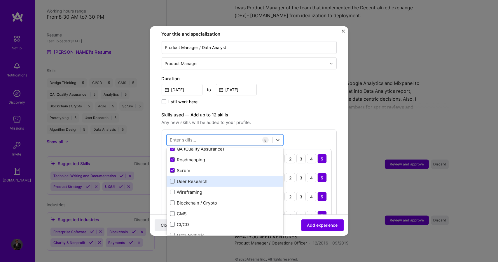
click at [204, 179] on div "User Research" at bounding box center [225, 181] width 117 height 11
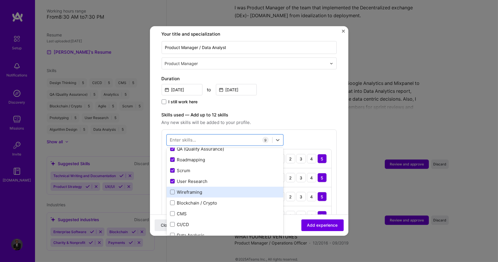
click at [201, 189] on div "Wireframing" at bounding box center [225, 192] width 110 height 6
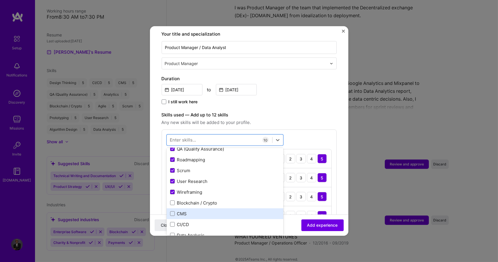
click at [194, 211] on div "CMS" at bounding box center [225, 214] width 110 height 6
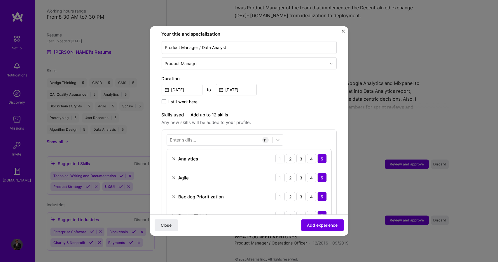
click at [336, 180] on form "Adding suggested job This job is suggested based on your LinkedIn, resume or [D…" at bounding box center [249, 229] width 199 height 629
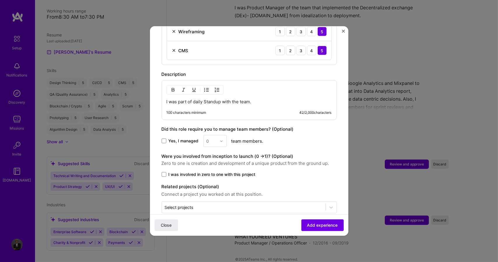
scroll to position [424, 0]
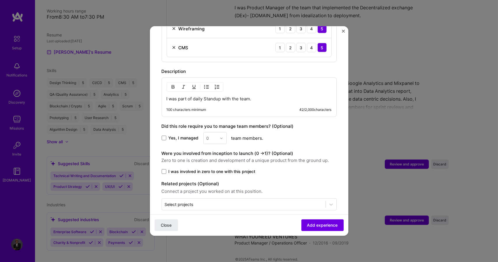
click at [260, 96] on p "I was part of daily Standup with the team." at bounding box center [249, 99] width 165 height 6
click at [258, 96] on p "I was part of daily Standup with the team." at bounding box center [249, 99] width 165 height 6
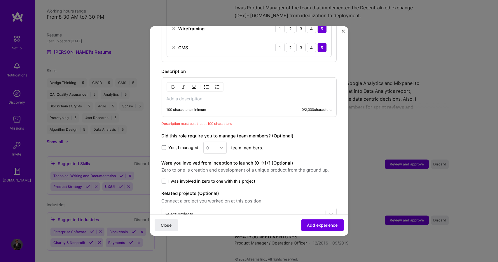
click at [258, 96] on p at bounding box center [249, 99] width 165 height 6
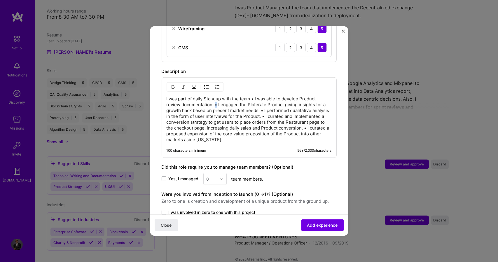
click at [217, 99] on p "I was part of daily Standup with the team • I was able to develop Product revie…" at bounding box center [249, 119] width 165 height 47
copy p "•"
click at [167, 96] on p "I was part of daily Standup with the team • I was able to develop Product revie…" at bounding box center [249, 119] width 165 height 47
click at [256, 96] on p "•I was part of daily Standup with the team • I was able to develop Product revi…" at bounding box center [249, 119] width 165 height 47
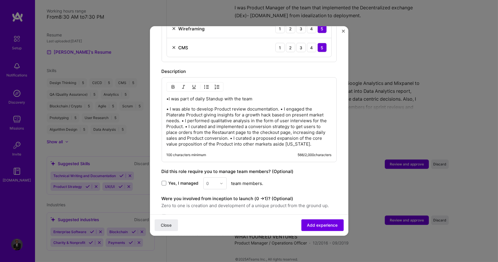
click at [281, 106] on p "• I was able to develop Product review documentation. • I engaged the Platerate…" at bounding box center [249, 126] width 165 height 41
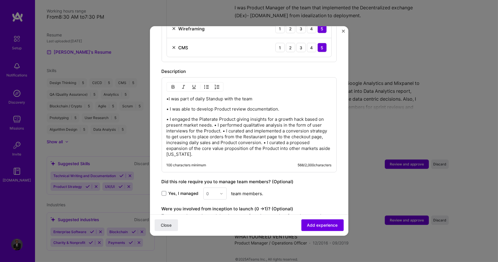
click at [215, 119] on p "• I engaged the Platerate Product giving insights for a growth hack based on pr…" at bounding box center [249, 136] width 165 height 41
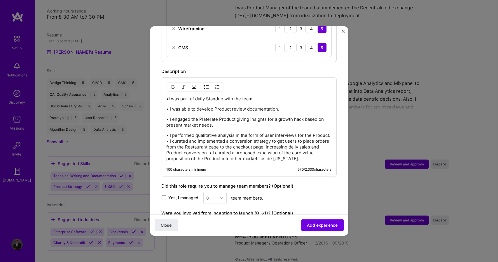
click at [186, 134] on p "• I performed qualitative analysis in the form of user interviews for the Produ…" at bounding box center [249, 147] width 165 height 29
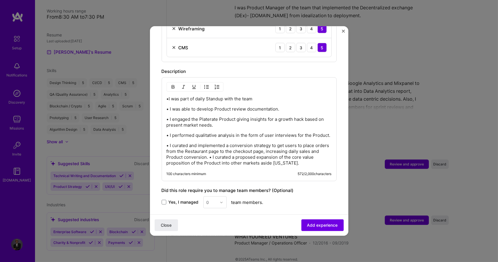
click at [218, 156] on p "• I curated and implemented a conversion strategy to get users to place orders …" at bounding box center [249, 154] width 165 height 23
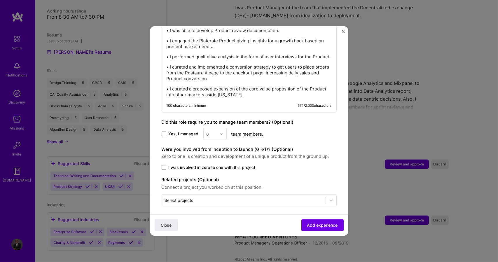
scroll to position [505, 0]
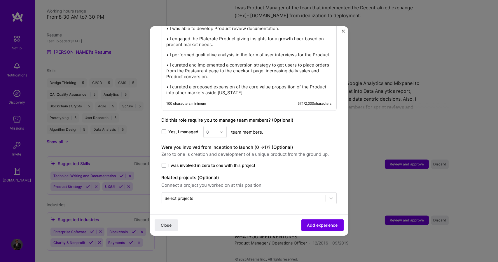
click at [164, 132] on span at bounding box center [164, 132] width 5 height 5
click at [0, 0] on input "Yes, I managed" at bounding box center [0, 0] width 0 height 0
click at [164, 132] on span at bounding box center [164, 132] width 5 height 5
click at [0, 0] on input "Yes, I managed" at bounding box center [0, 0] width 0 height 0
click at [222, 133] on div "0" at bounding box center [215, 132] width 23 height 12
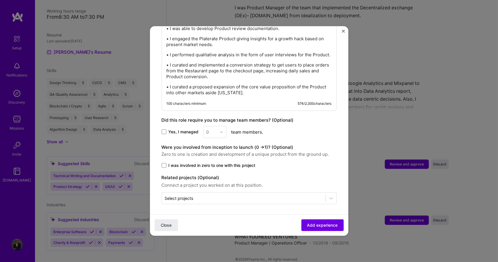
click at [222, 133] on div "0" at bounding box center [215, 132] width 23 height 12
click at [222, 130] on div "0" at bounding box center [215, 132] width 23 height 12
click at [209, 132] on div "0" at bounding box center [215, 132] width 23 height 12
click at [165, 130] on span at bounding box center [164, 132] width 5 height 5
click at [0, 0] on input "Yes, I managed" at bounding box center [0, 0] width 0 height 0
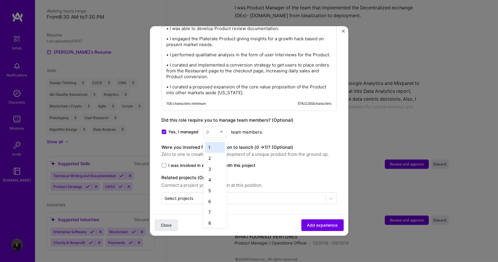
click at [221, 130] on img at bounding box center [222, 132] width 4 height 4
click at [219, 218] on div "25+" at bounding box center [215, 220] width 20 height 11
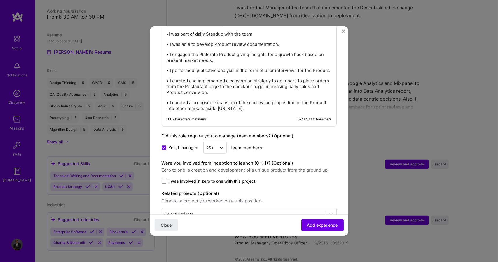
scroll to position [505, 0]
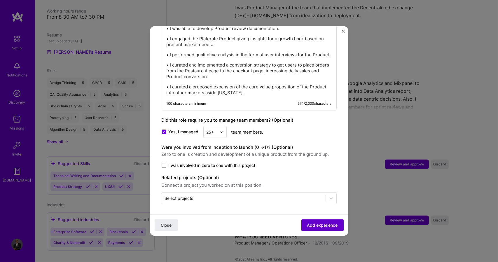
click at [322, 223] on span "Add experience" at bounding box center [322, 225] width 31 height 6
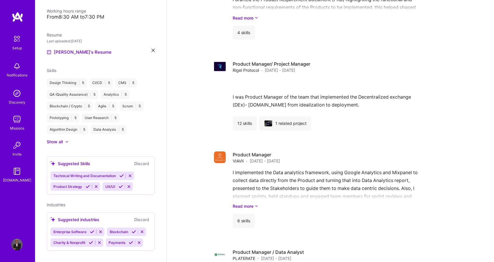
scroll to position [817, 0]
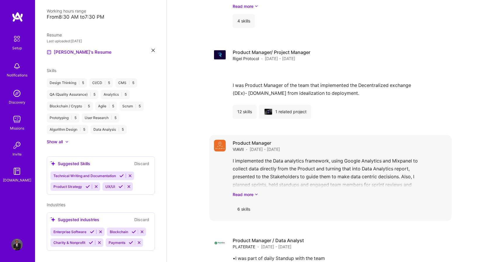
click at [370, 182] on div "I implemented the Data analytics framework, using Google Analytics and Mixpanel…" at bounding box center [340, 177] width 214 height 41
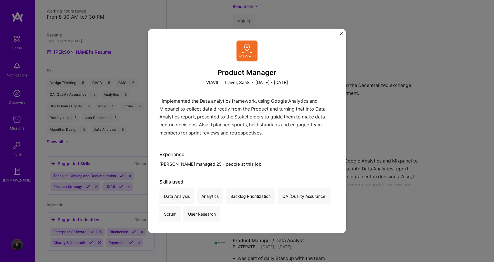
click at [165, 105] on div "I implemented the Data analytics framework, using Google Analytics and Mixpanel…" at bounding box center [246, 118] width 175 height 43
click at [340, 34] on img "Close" at bounding box center [341, 33] width 3 height 3
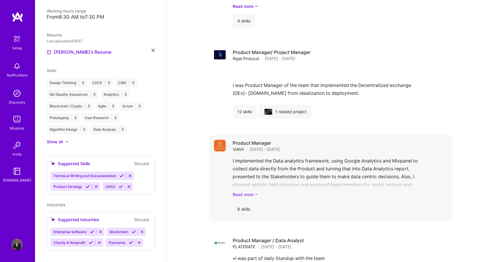
click at [246, 192] on link "Read more" at bounding box center [340, 195] width 214 height 6
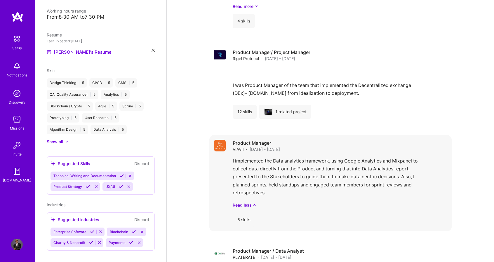
click at [444, 140] on div "Product Manager VIAVII · [DATE] - [DATE]" at bounding box center [340, 146] width 214 height 13
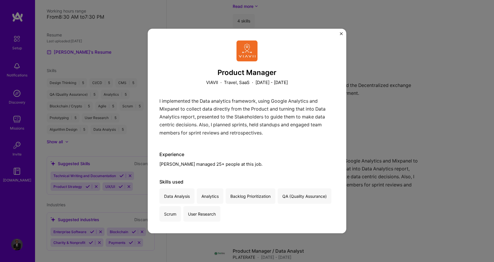
click at [211, 86] on div "Product Manager VIAVII · Travel, SaaS · [DATE] - [DATE] I implemented the Data …" at bounding box center [246, 131] width 175 height 181
click at [173, 177] on div "Product Manager VIAVII · Travel, SaaS · [DATE] - [DATE] I implemented the Data …" at bounding box center [246, 131] width 175 height 181
click at [356, 168] on div "Product Manager VIAVII · Travel, SaaS · [DATE] - [DATE] I implemented the Data …" at bounding box center [247, 131] width 494 height 262
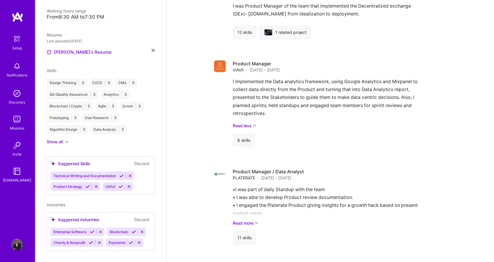
scroll to position [946, 0]
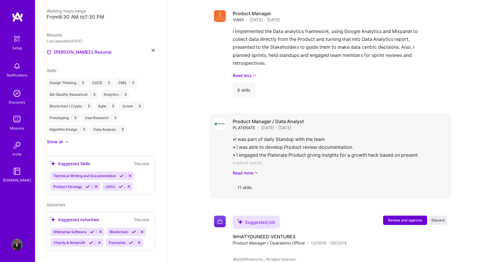
click at [323, 153] on div "•I was part of daily Standup with the team • I was able to develop Product revi…" at bounding box center [340, 155] width 214 height 41
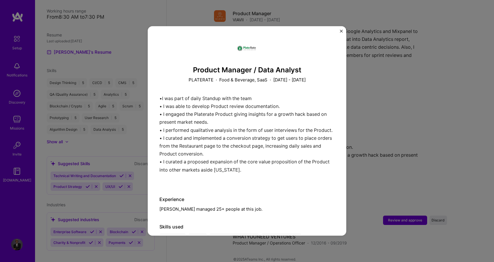
click at [440, 124] on div "Product Manager / Data Analyst PLATERATE · Food & Beverage, SaaS · [DATE] - [DA…" at bounding box center [247, 131] width 494 height 262
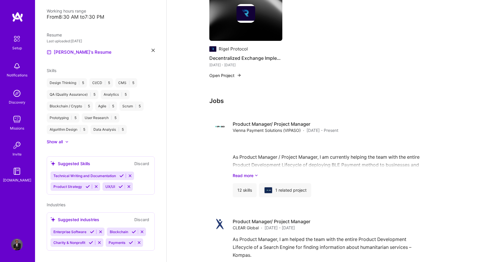
scroll to position [486, 0]
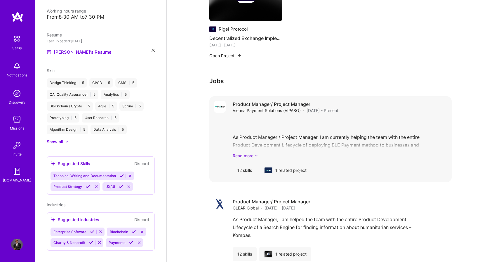
click at [252, 153] on link "Read more" at bounding box center [340, 156] width 214 height 6
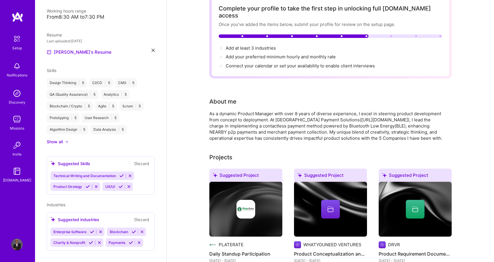
scroll to position [0, 0]
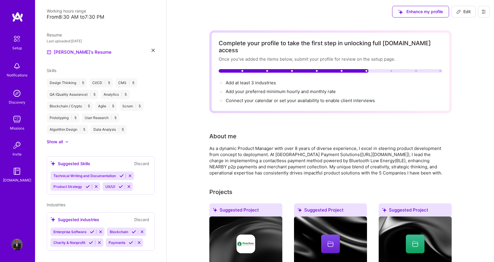
click at [342, 69] on div at bounding box center [294, 71] width 150 height 4
drag, startPoint x: 366, startPoint y: 63, endPoint x: 281, endPoint y: 72, distance: 84.8
click at [281, 72] on div "Complete your profile to take the first step in unlocking full [DOMAIN_NAME] ac…" at bounding box center [331, 72] width 224 height 64
click at [464, 12] on span "Edit" at bounding box center [463, 12] width 14 height 6
select select "US"
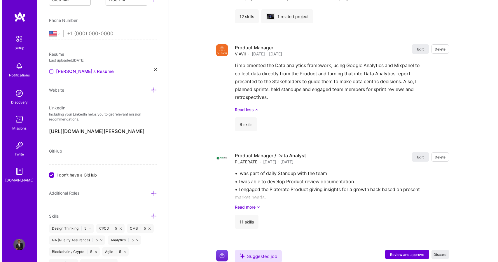
scroll to position [1220, 0]
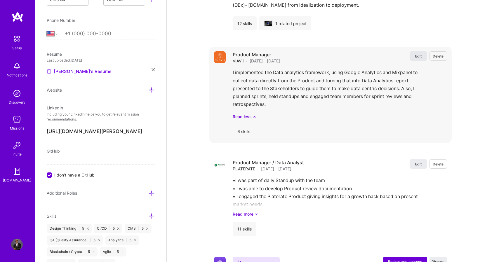
click at [415, 54] on span "Edit" at bounding box center [418, 56] width 6 height 5
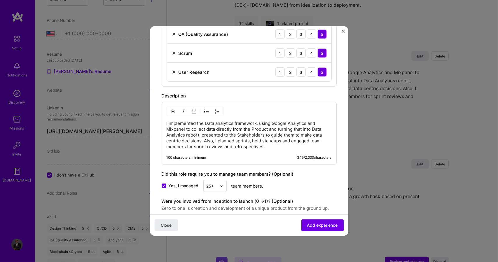
scroll to position [279, 0]
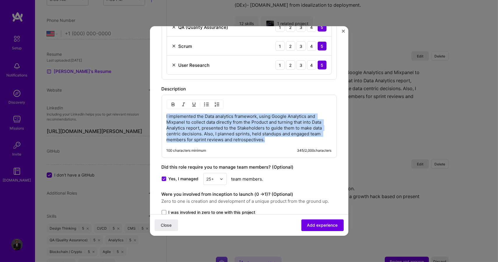
drag, startPoint x: 167, startPoint y: 116, endPoint x: 266, endPoint y: 140, distance: 101.6
click at [266, 140] on p "I implemented the Data analytics framework, using Google Analytics and Mixpanel…" at bounding box center [249, 128] width 165 height 29
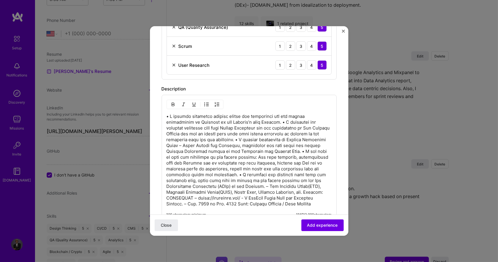
click at [283, 122] on p at bounding box center [249, 160] width 165 height 93
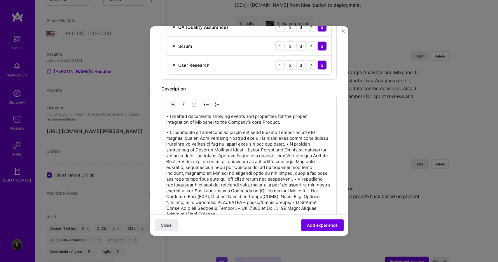
click at [299, 145] on p at bounding box center [249, 174] width 165 height 88
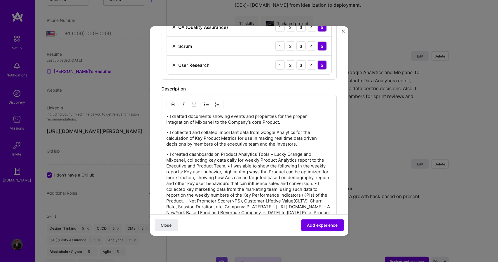
click at [229, 166] on p "• I created dashboards on Product Analytics Tools – Lucky Orange and Mixpanel, …" at bounding box center [249, 187] width 165 height 70
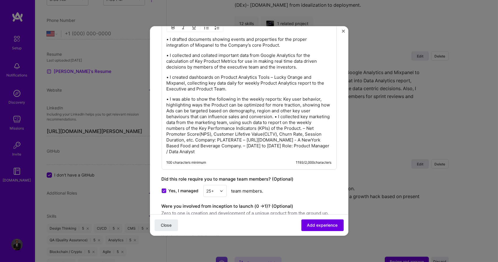
scroll to position [343, 0]
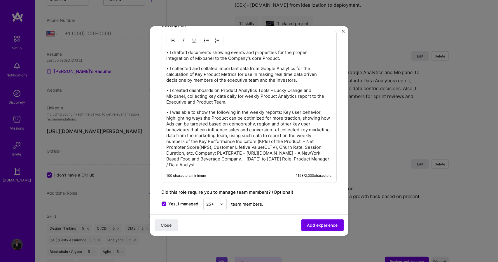
click at [276, 129] on p "• I was able to show the following in the weekly reports: Key user behavior, hi…" at bounding box center [249, 138] width 165 height 58
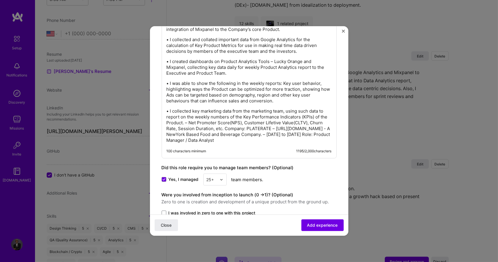
scroll to position [372, 0]
drag, startPoint x: 238, startPoint y: 128, endPoint x: 302, endPoint y: 140, distance: 65.6
click at [302, 140] on p "• I collected key marketing data from the marketing team, using such data to re…" at bounding box center [249, 126] width 165 height 35
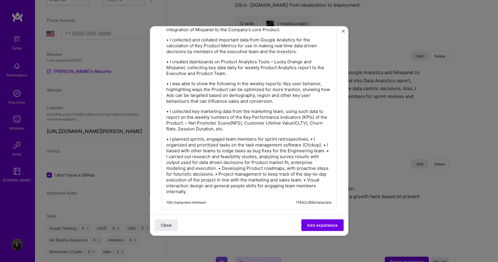
click at [311, 139] on p "• I planned sprints, engaged team members for sprint retrospectives. • I organi…" at bounding box center [249, 165] width 165 height 58
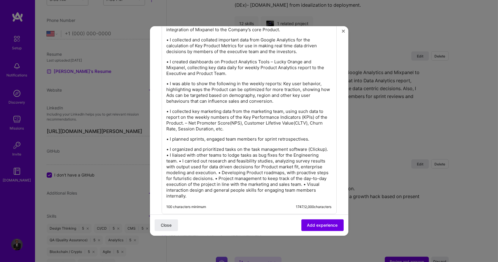
click at [188, 155] on p "• I organized and prioritized tasks on the task management software (Clickup). …" at bounding box center [249, 173] width 165 height 53
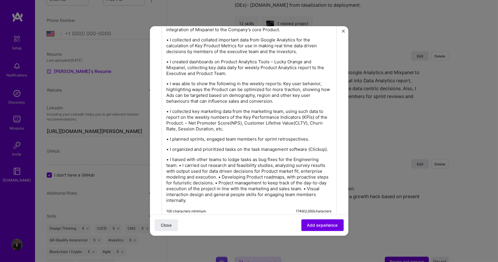
click at [180, 171] on p "• I liaised with other teams to lodge tasks as bug fixes for the Engineering te…" at bounding box center [249, 180] width 165 height 47
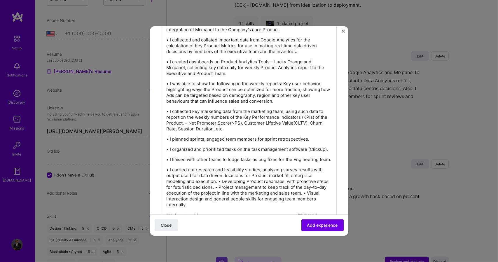
click at [218, 194] on p "• I carried out research and feasibility studies, analyzing survey results with…" at bounding box center [249, 187] width 165 height 41
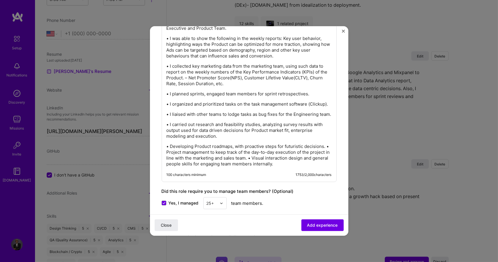
scroll to position [424, 0]
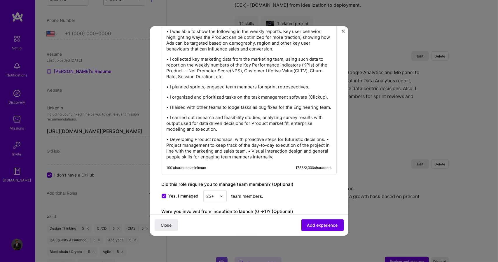
click at [269, 160] on p "• Developing Product roadmaps, with proactive steps for futuristic decisions. •…" at bounding box center [249, 148] width 165 height 23
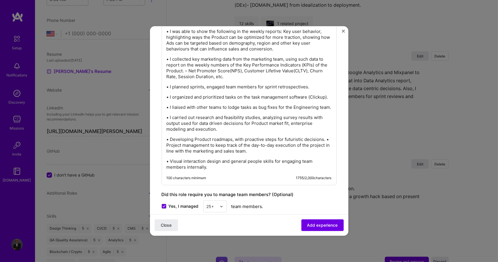
click at [326, 153] on p "• Developing Product roadmaps, with proactive steps for futuristic decisions. •…" at bounding box center [249, 146] width 165 height 18
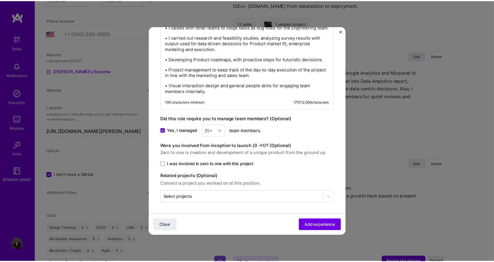
scroll to position [515, 0]
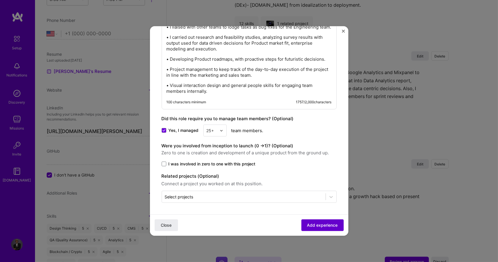
click at [317, 225] on span "Add experience" at bounding box center [322, 225] width 31 height 6
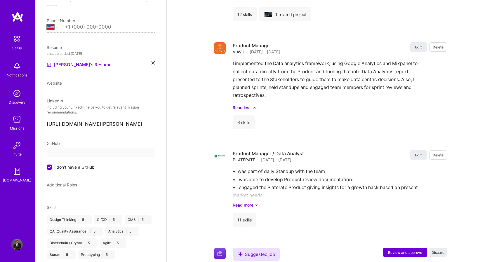
scroll to position [22, 0]
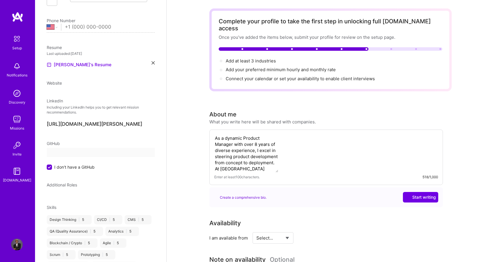
select select "US"
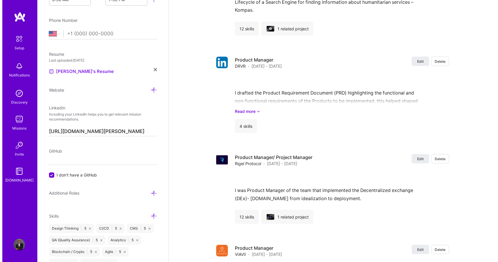
scroll to position [1028, 0]
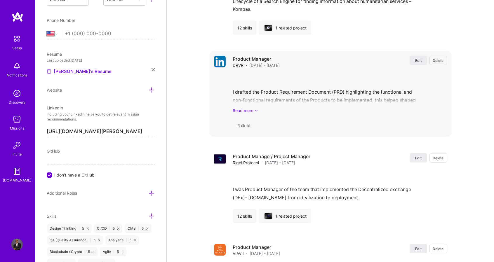
click at [253, 107] on link "Read more" at bounding box center [340, 110] width 214 height 6
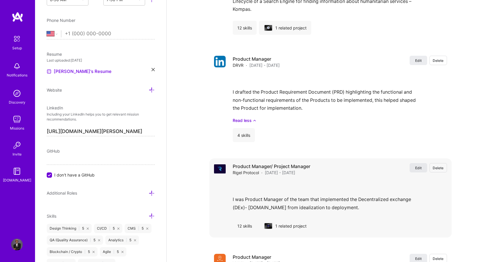
click at [423, 163] on button "Edit" at bounding box center [419, 167] width 18 height 9
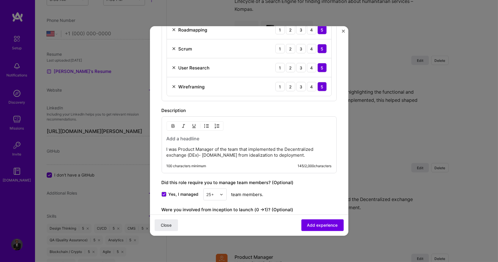
scroll to position [372, 0]
click at [266, 155] on p "I was Product Manager of the team that implemented the Decentralized exchange (…" at bounding box center [249, 152] width 165 height 12
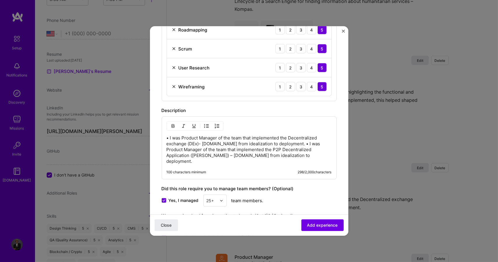
click at [195, 149] on p "• I was Product Manager of the team that implemented the Decentralized exchange…" at bounding box center [249, 149] width 165 height 29
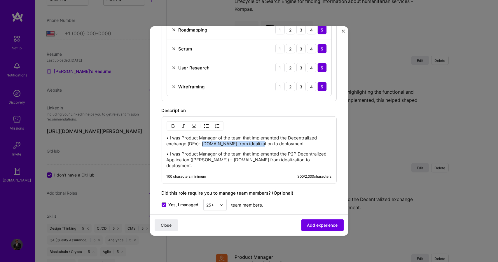
drag, startPoint x: 203, startPoint y: 143, endPoint x: 262, endPoint y: 145, distance: 59.3
click at [262, 145] on p "• I was Product Manager of the team that implemented the Decentralized exchange…" at bounding box center [249, 141] width 165 height 12
drag, startPoint x: 237, startPoint y: 158, endPoint x: 284, endPoint y: 160, distance: 46.8
click at [284, 160] on p "• I was Product Manager of the team that implemented the P2P Decentralized Appl…" at bounding box center [249, 160] width 165 height 18
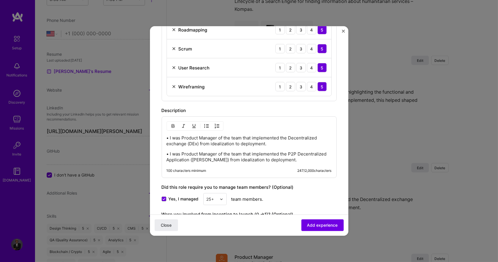
click at [309, 161] on p "• I was Product Manager of the team that implemented the P2P Decentralized Appl…" at bounding box center [249, 157] width 165 height 12
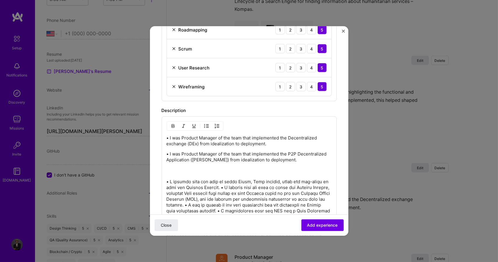
click at [262, 166] on p "• I was Product Manager of the team that implemented the P2P Decentralized Appl…" at bounding box center [249, 162] width 165 height 23
click at [254, 167] on p "• I was Product Manager of the team that implemented the P2P Decentralized Appl…" at bounding box center [249, 160] width 165 height 18
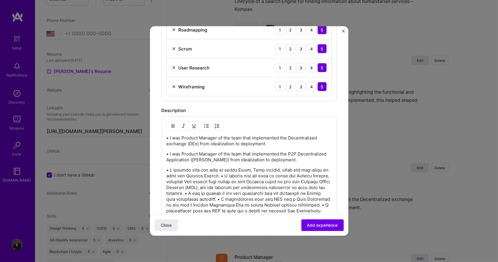
click at [222, 176] on p at bounding box center [249, 219] width 165 height 105
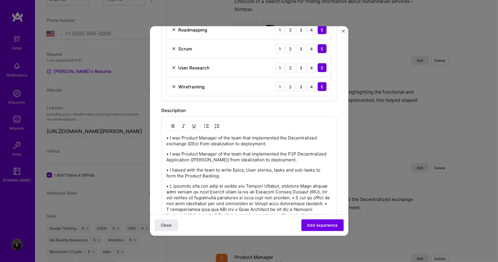
click at [313, 198] on p at bounding box center [249, 229] width 165 height 93
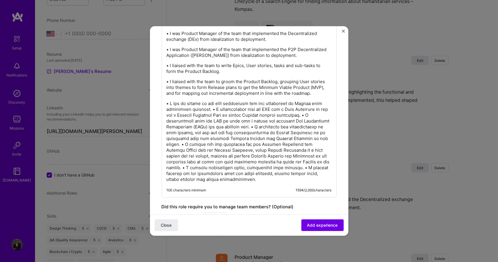
scroll to position [476, 0]
click at [216, 109] on p at bounding box center [249, 141] width 165 height 82
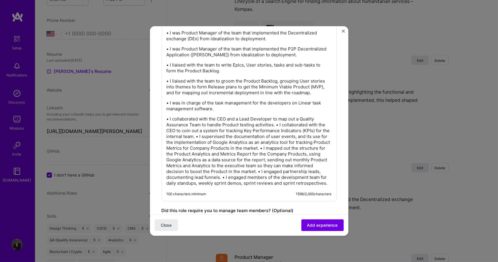
click at [277, 124] on p "• I collaborated with the CEO and a Lead Developer to map out a Quality Assuran…" at bounding box center [249, 151] width 165 height 70
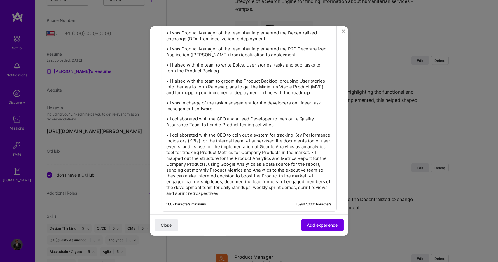
click at [274, 140] on p "• I collaborated with the CEO to coin out a system for tracking Key Performance…" at bounding box center [249, 164] width 165 height 64
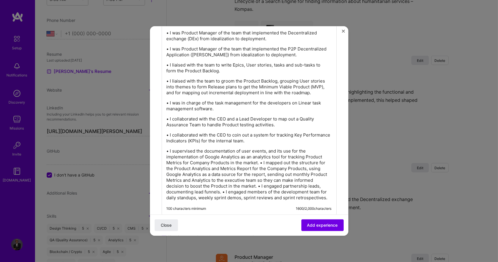
click at [260, 162] on p "• I supervised the documentation of user events, and its use for the implementa…" at bounding box center [249, 174] width 165 height 53
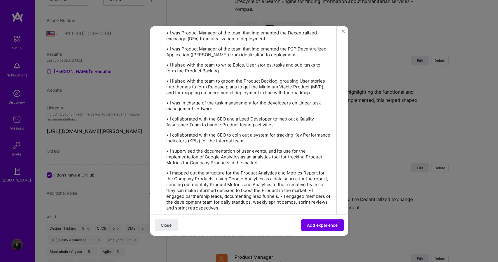
click at [326, 191] on p "• I mapped out the structure for the Product Analytics and Metrics Report for t…" at bounding box center [249, 190] width 165 height 41
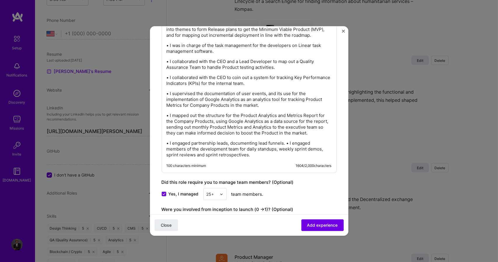
scroll to position [569, 0]
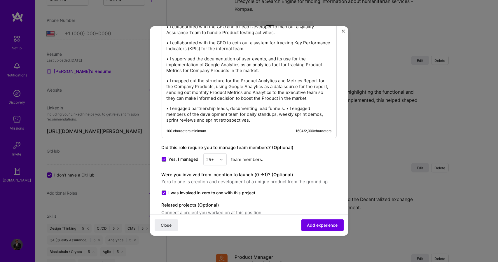
click at [288, 107] on p "• I engaged partnership leads, documenting lead funnels. • I engaged members of…" at bounding box center [249, 115] width 165 height 18
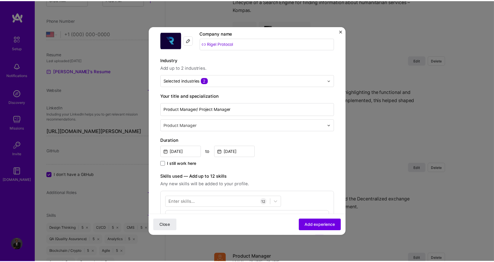
scroll to position [19, 0]
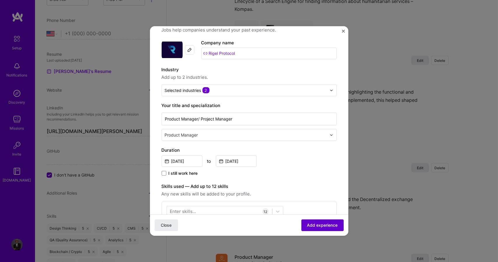
click at [313, 224] on span "Add experience" at bounding box center [322, 225] width 31 height 6
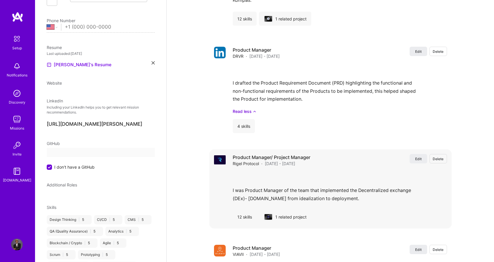
select select "US"
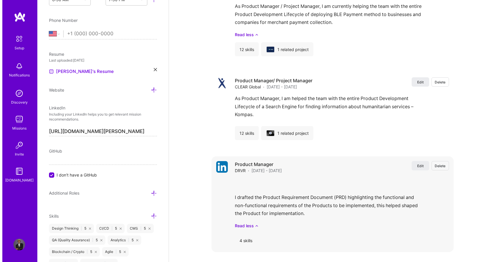
scroll to position [953, 0]
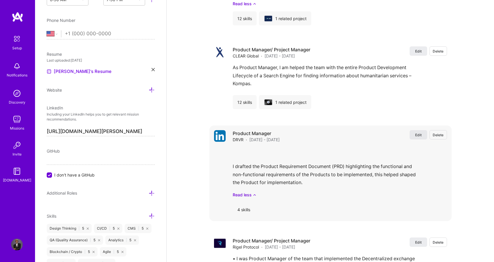
click at [415, 133] on span "Edit" at bounding box center [418, 135] width 6 height 5
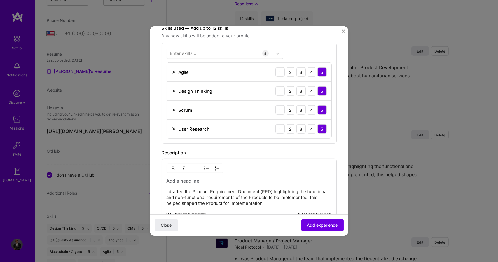
scroll to position [234, 0]
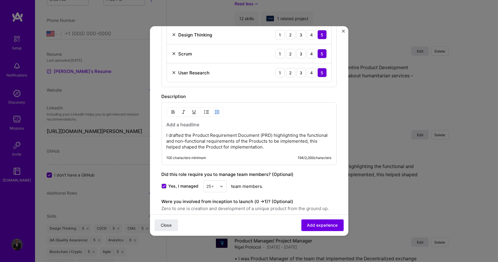
drag, startPoint x: 168, startPoint y: 134, endPoint x: 226, endPoint y: 137, distance: 58.1
click at [227, 137] on div "I drafted the Product Requirement Document (PRD) highlighting the functional an…" at bounding box center [249, 133] width 175 height 63
click at [194, 133] on p "I drafted the Product Requirement Document (PRD) highlighting the functional an…" at bounding box center [249, 142] width 165 height 18
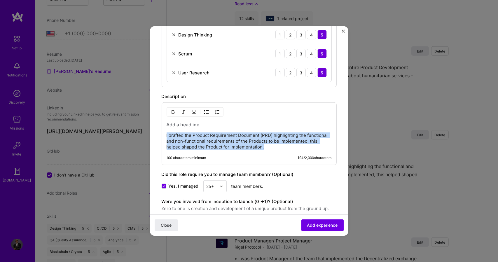
drag, startPoint x: 166, startPoint y: 135, endPoint x: 320, endPoint y: 149, distance: 154.5
click at [320, 149] on p "I drafted the Product Requirement Document (PRD) highlighting the functional an…" at bounding box center [249, 142] width 165 height 18
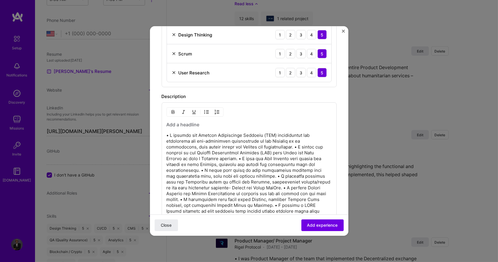
click at [304, 147] on p at bounding box center [249, 177] width 165 height 88
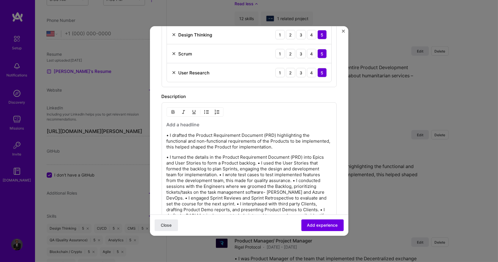
click at [259, 164] on p "• I turned the details in the Product Requirement Document (PRD) into Epics and…" at bounding box center [249, 189] width 165 height 70
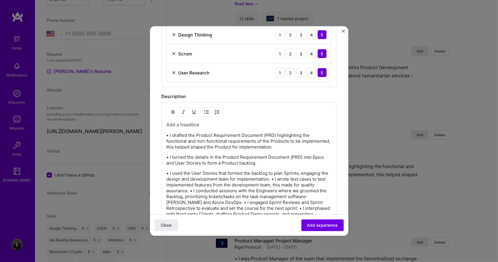
click at [280, 179] on p "• I used the User Stories that formed the backlog to plan Sprints, engaging the…" at bounding box center [249, 200] width 165 height 58
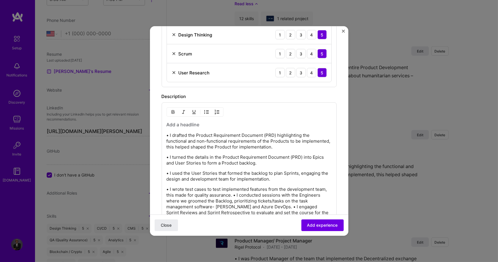
click at [248, 195] on p "• I wrote test cases to test implemented features from the development team, th…" at bounding box center [249, 213] width 165 height 53
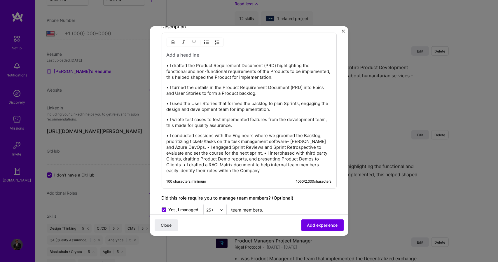
scroll to position [305, 0]
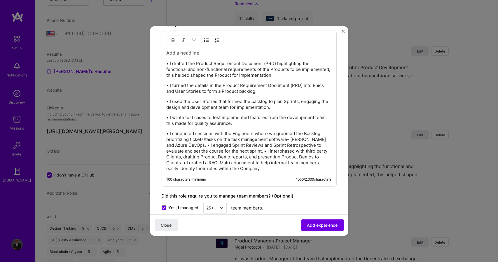
click at [186, 146] on p "• I conducted sessions with the Engineers where we groomed the Backlog, priorit…" at bounding box center [249, 151] width 165 height 41
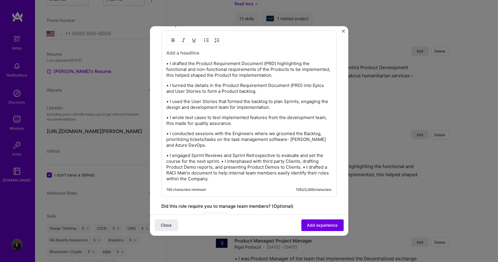
click at [222, 161] on p "• I engaged Sprint Reviews and Sprint Retrospective to evaluate and set the cou…" at bounding box center [249, 167] width 165 height 29
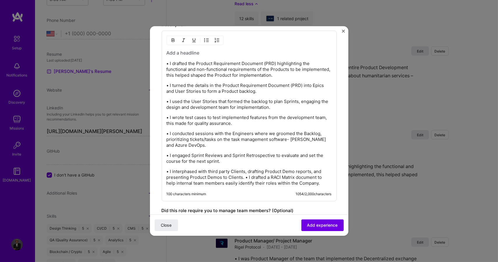
click at [245, 178] on p "• I interphased with third party Clients, drafting Product Demo reports, and pr…" at bounding box center [249, 178] width 165 height 18
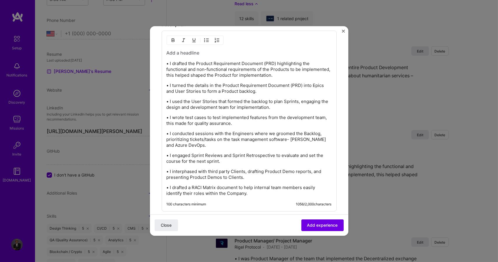
drag, startPoint x: 343, startPoint y: 175, endPoint x: 346, endPoint y: 183, distance: 8.9
click at [346, 183] on div "Create a job experience Jobs help companies understand your past experience. Co…" at bounding box center [249, 131] width 199 height 210
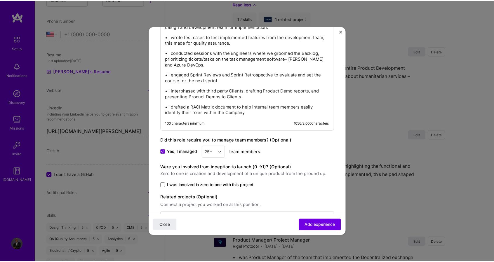
scroll to position [399, 0]
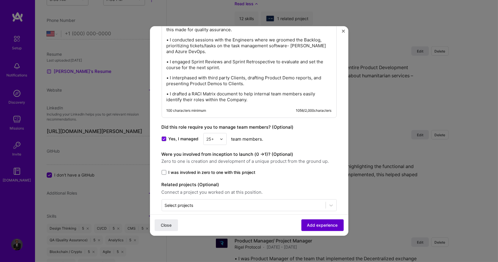
click at [324, 224] on span "Add experience" at bounding box center [322, 225] width 31 height 6
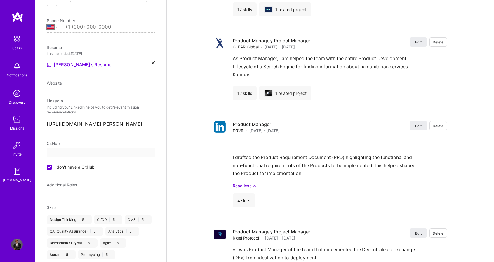
select select "US"
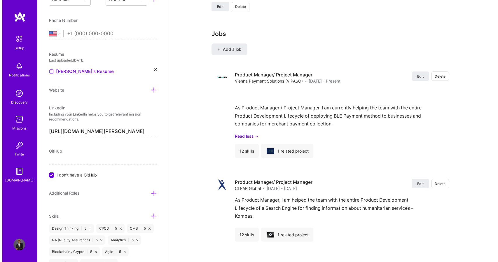
scroll to position [830, 0]
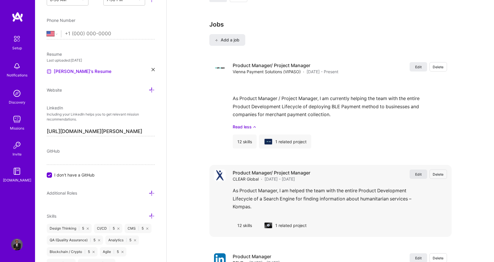
click at [417, 172] on span "Edit" at bounding box center [418, 174] width 6 height 5
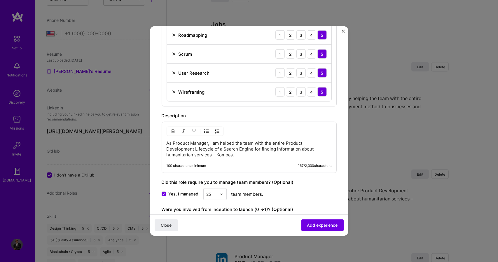
scroll to position [370, 0]
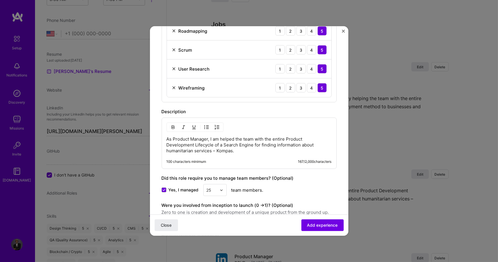
click at [241, 149] on p "As Product Manager, I am helped the team with the entire Product Development Li…" at bounding box center [249, 145] width 165 height 18
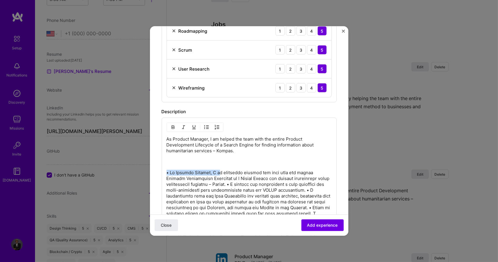
drag, startPoint x: 167, startPoint y: 172, endPoint x: 218, endPoint y: 173, distance: 51.4
click at [218, 173] on p at bounding box center [249, 260] width 165 height 181
click at [171, 172] on p at bounding box center [249, 260] width 165 height 181
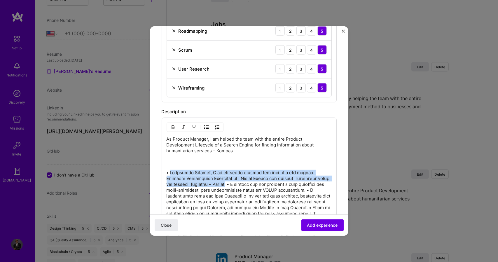
drag, startPoint x: 171, startPoint y: 172, endPoint x: 246, endPoint y: 183, distance: 76.2
click at [246, 183] on p at bounding box center [249, 260] width 165 height 181
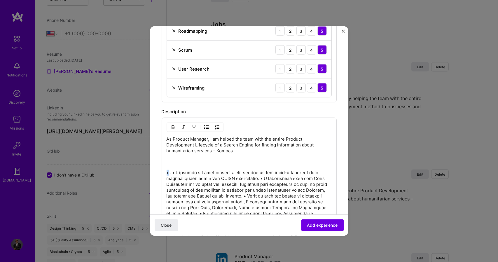
click at [169, 173] on p at bounding box center [249, 254] width 165 height 169
copy p "•"
click at [167, 137] on p "As Product Manager, I am helped the team with the entire Product Development Li…" at bounding box center [249, 150] width 165 height 29
paste div
click at [171, 173] on p at bounding box center [249, 254] width 165 height 169
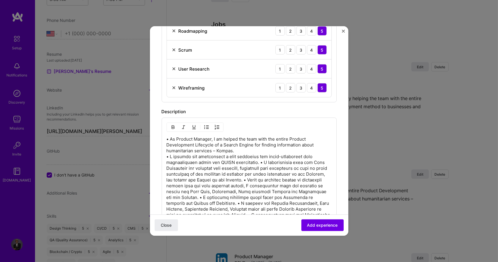
click at [250, 151] on p "• As Product Manager, I am helped the team with the entire Product Development …" at bounding box center [249, 229] width 165 height 187
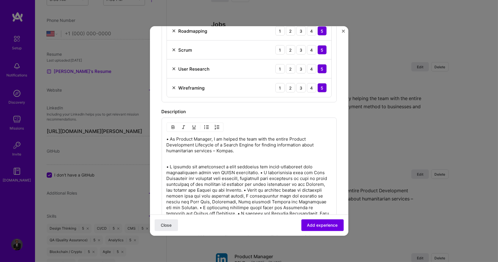
click at [262, 172] on p at bounding box center [249, 245] width 165 height 175
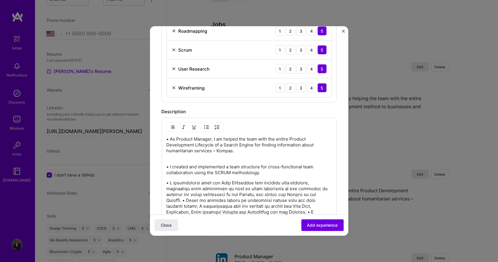
click at [185, 199] on p at bounding box center [249, 259] width 165 height 158
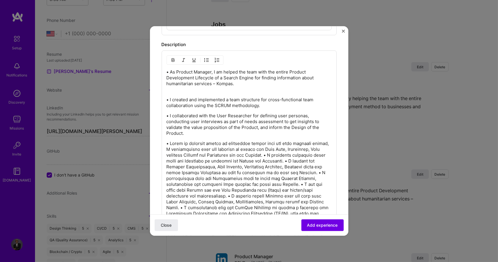
scroll to position [447, 0]
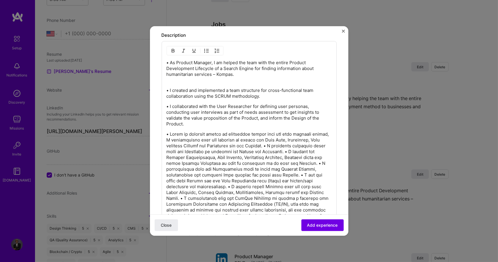
click at [278, 145] on p at bounding box center [249, 201] width 165 height 140
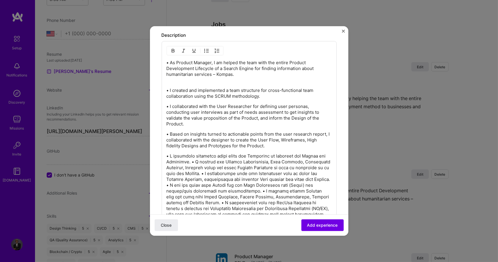
click at [190, 160] on p at bounding box center [249, 214] width 165 height 123
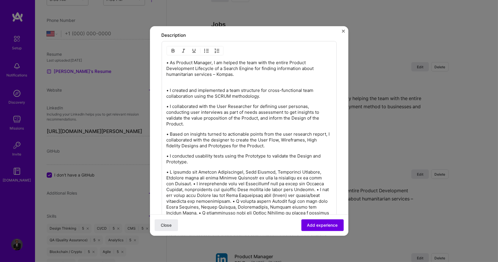
click at [184, 184] on p at bounding box center [249, 227] width 165 height 117
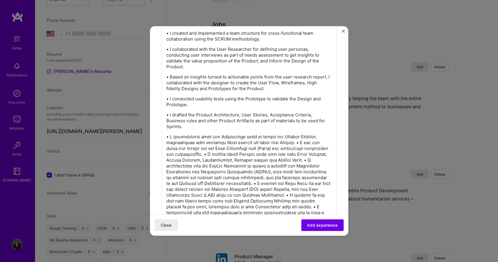
scroll to position [506, 0]
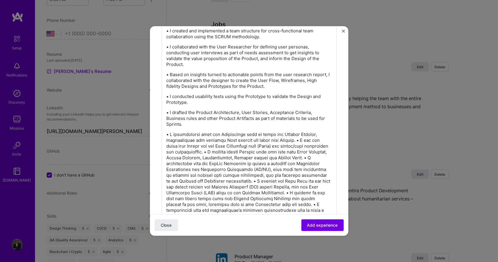
click at [292, 141] on p at bounding box center [249, 184] width 165 height 105
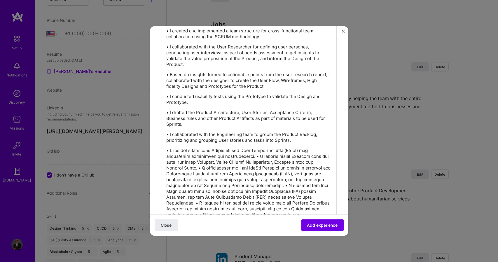
click at [257, 156] on p at bounding box center [249, 194] width 165 height 93
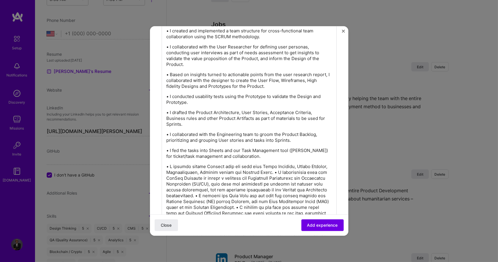
click at [293, 171] on p at bounding box center [249, 205] width 165 height 82
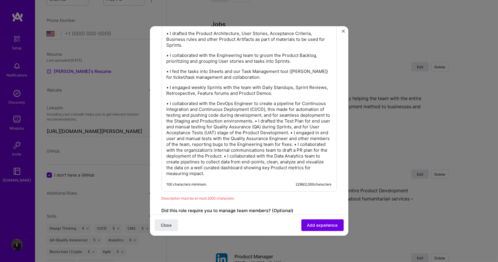
scroll to position [596, 0]
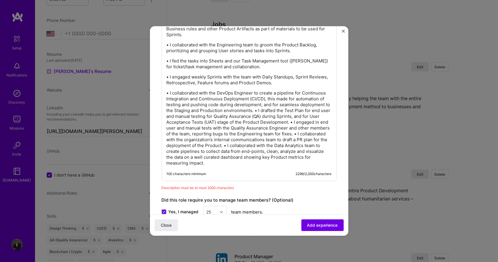
click at [260, 110] on p "• I collaborated with the DevOps Engineer to create a pipeline for Continuous I…" at bounding box center [249, 128] width 165 height 76
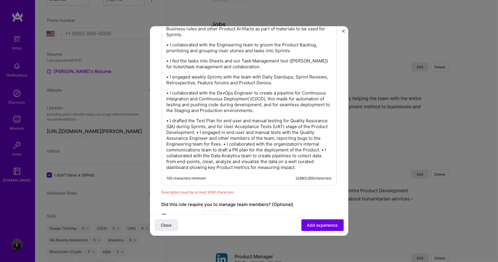
click at [228, 131] on p "• I drafted the Test Plan for end user and manual testing for Quality Assurance…" at bounding box center [249, 144] width 165 height 53
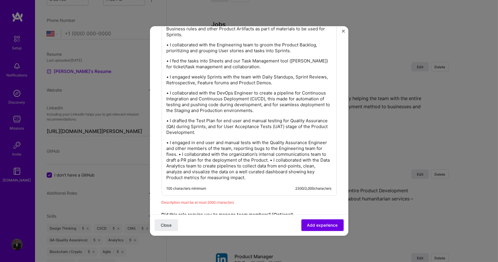
click at [198, 154] on p "• I engaged in end user and manual tests with the Quality Assurance Engineer an…" at bounding box center [249, 160] width 165 height 41
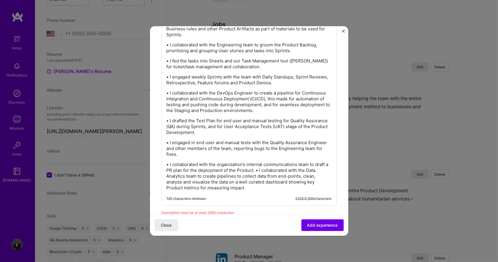
click at [260, 171] on p "• I collaborated with the organization’s internal communications team to draft …" at bounding box center [249, 176] width 165 height 29
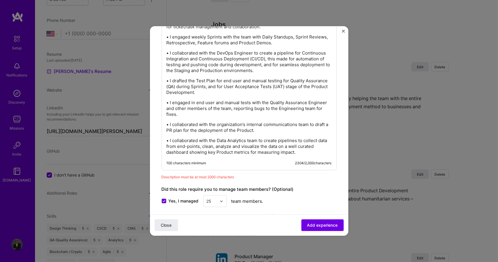
scroll to position [648, 0]
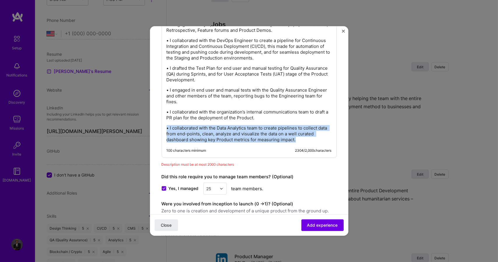
drag, startPoint x: 168, startPoint y: 126, endPoint x: 331, endPoint y: 137, distance: 163.3
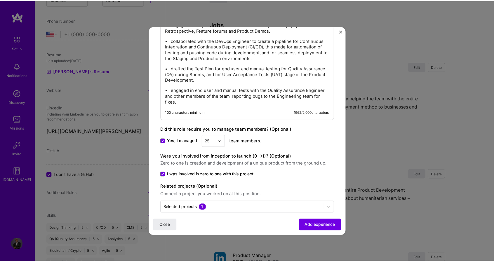
scroll to position [658, 0]
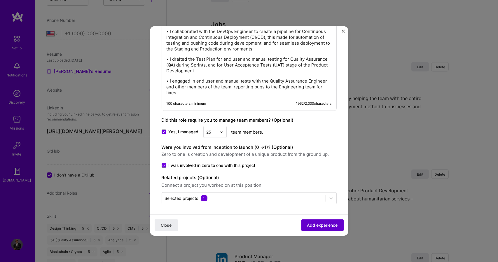
click at [331, 223] on span "Add experience" at bounding box center [322, 225] width 31 height 6
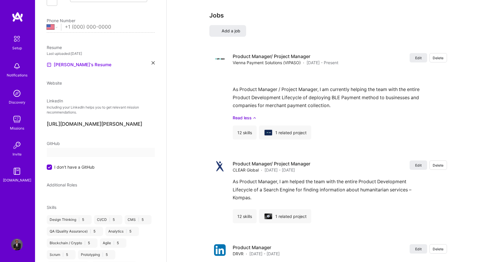
select select "US"
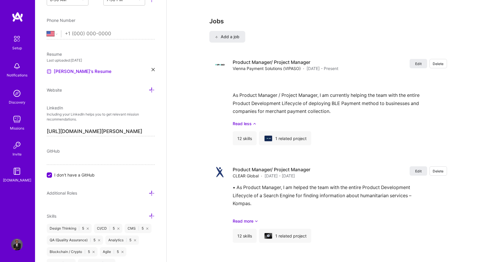
scroll to position [834, 0]
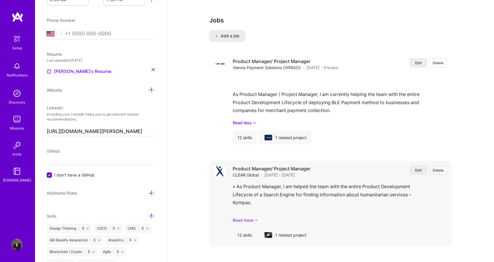
click at [255, 217] on icon at bounding box center [257, 220] width 4 height 6
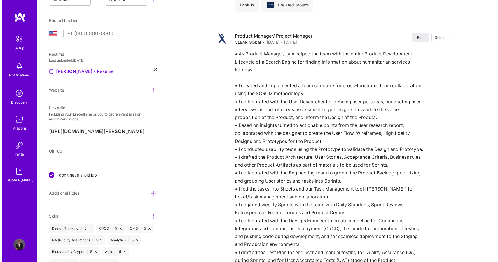
scroll to position [931, 0]
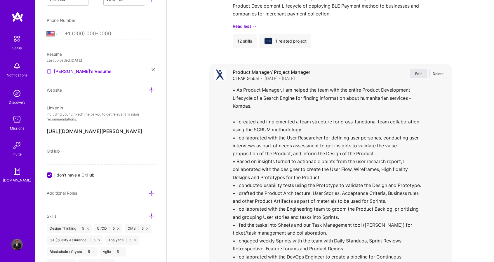
click at [418, 69] on button "Edit" at bounding box center [419, 73] width 18 height 9
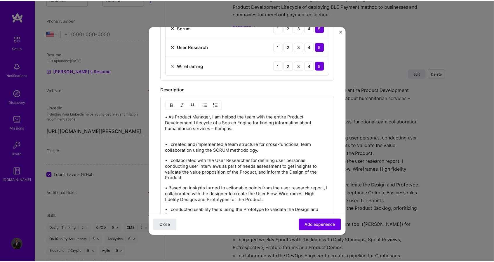
scroll to position [398, 0]
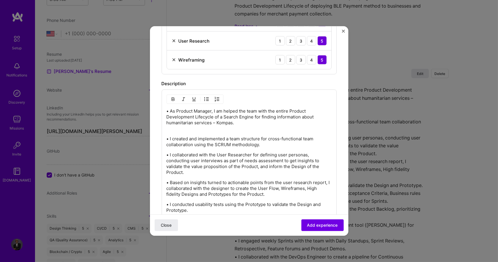
click at [182, 132] on p "• I created and implemented a team structure for cross-functional team collabor…" at bounding box center [249, 139] width 165 height 18
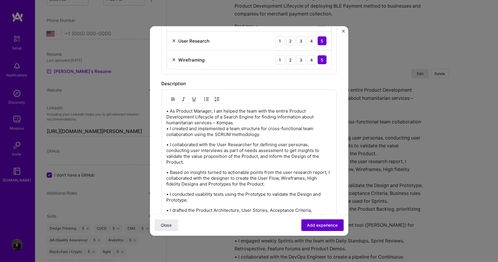
click at [302, 226] on button "Add experience" at bounding box center [323, 226] width 42 height 12
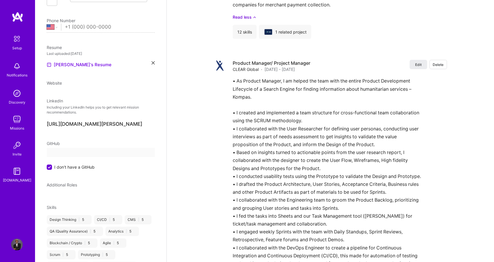
select select "US"
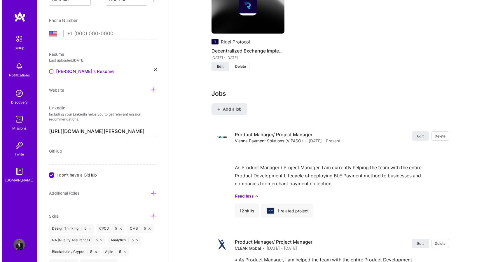
scroll to position [789, 0]
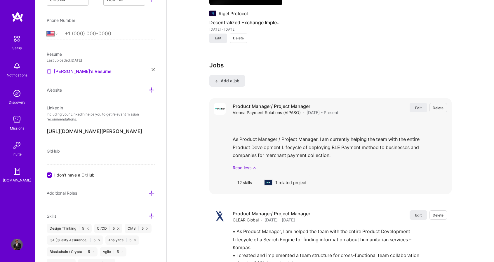
click at [242, 165] on link "Read less" at bounding box center [340, 168] width 214 height 6
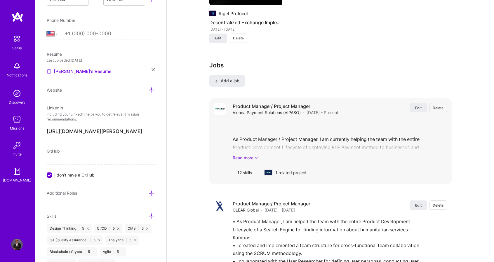
click at [245, 155] on link "Read more" at bounding box center [340, 158] width 214 height 6
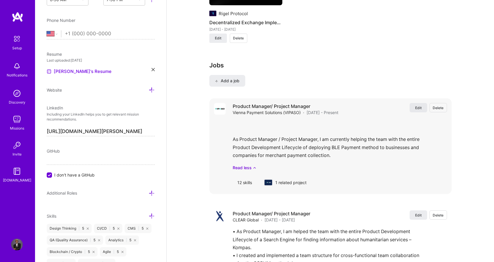
click at [415, 103] on button "Edit" at bounding box center [419, 107] width 18 height 9
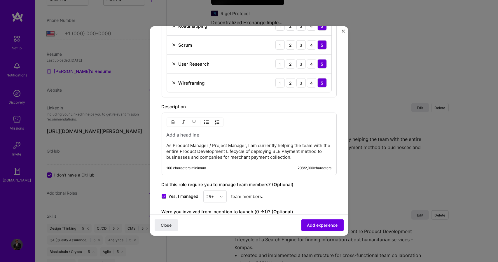
scroll to position [380, 0]
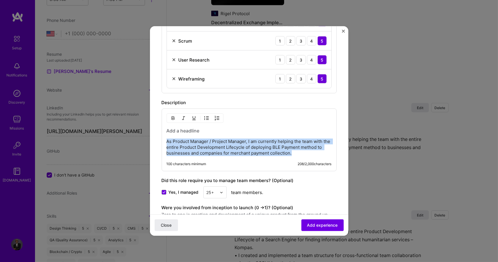
drag, startPoint x: 167, startPoint y: 139, endPoint x: 299, endPoint y: 154, distance: 132.7
click at [299, 154] on p "As Product Manager / Project Manager, I am currently helping the team with the …" at bounding box center [249, 148] width 165 height 18
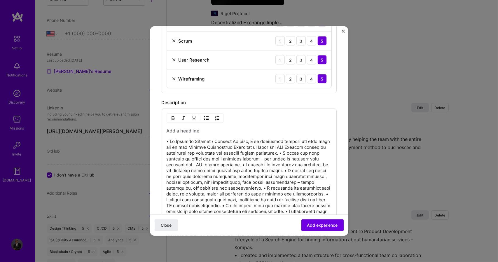
click at [316, 152] on p at bounding box center [249, 206] width 165 height 134
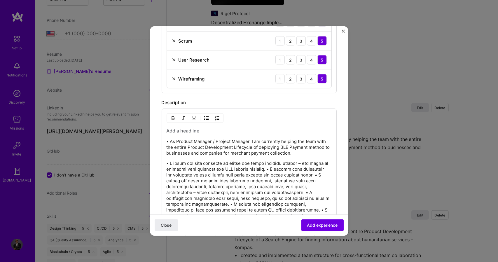
click at [270, 168] on p at bounding box center [249, 219] width 165 height 117
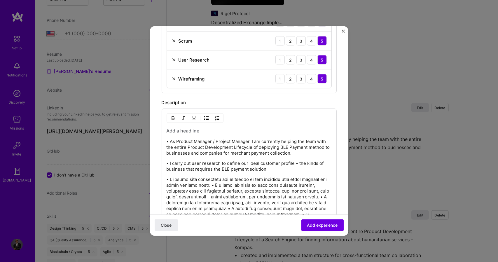
click at [221, 184] on p at bounding box center [249, 229] width 165 height 105
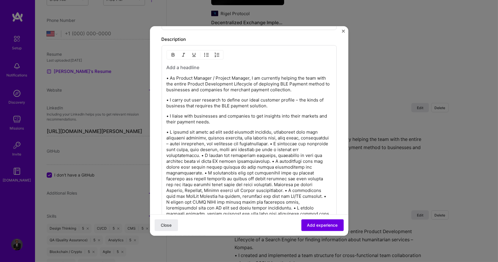
scroll to position [444, 0]
click at [307, 143] on p at bounding box center [249, 178] width 165 height 99
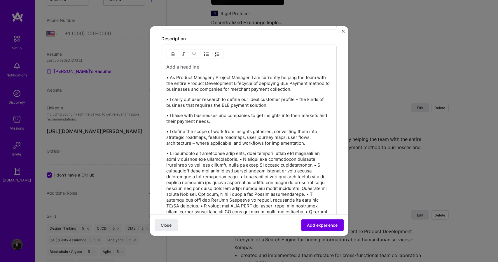
click at [241, 159] on p at bounding box center [249, 192] width 165 height 82
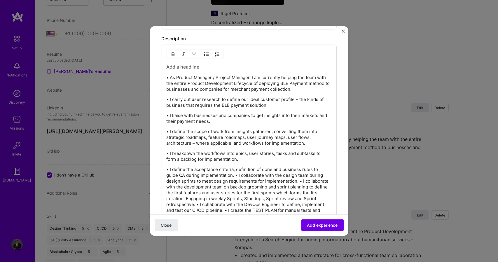
click at [236, 175] on p "• I define the acceptance criteria, definition of done and business rules to gu…" at bounding box center [249, 202] width 165 height 70
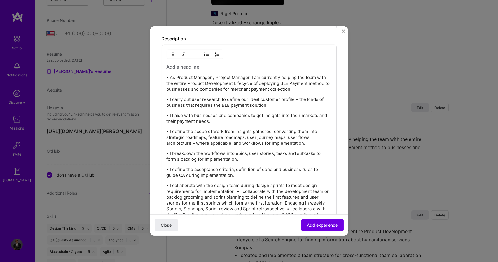
click at [237, 191] on p "• I collaborate with the design team during design sprints to meet design requi…" at bounding box center [249, 215] width 165 height 64
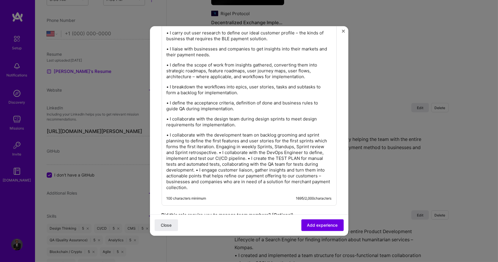
scroll to position [512, 0]
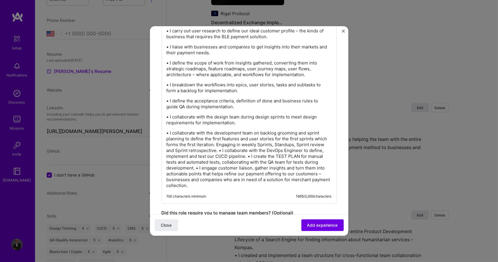
click at [234, 150] on p "• I collaborate with the development team on backlog grooming and sprint planni…" at bounding box center [249, 159] width 165 height 58
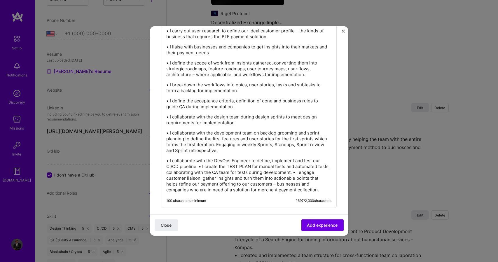
click at [199, 166] on p "• I collaborate with the DevOps Engineer to define, implement and test our CI/C…" at bounding box center [249, 175] width 165 height 35
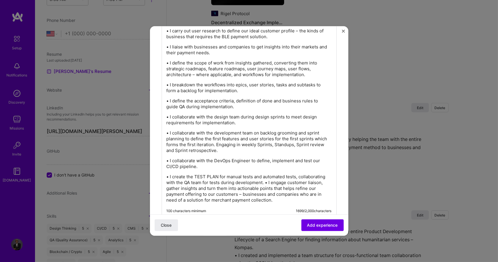
click at [295, 183] on p "• I create the TEST PLAN for manual tests and automated tests, collaborating wi…" at bounding box center [249, 188] width 165 height 29
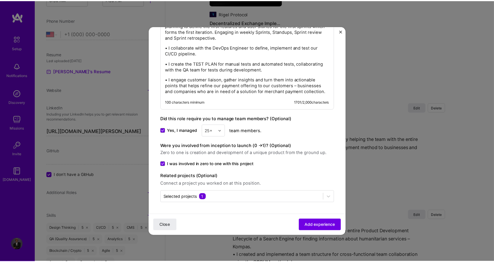
scroll to position [630, 0]
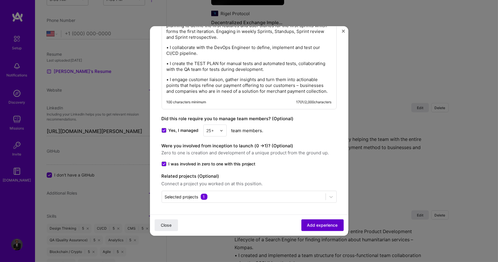
click at [319, 225] on span "Add experience" at bounding box center [322, 225] width 31 height 6
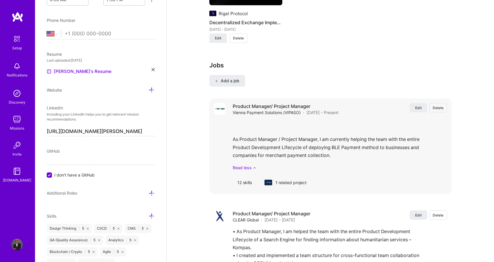
click at [242, 165] on link "Read less" at bounding box center [340, 168] width 214 height 6
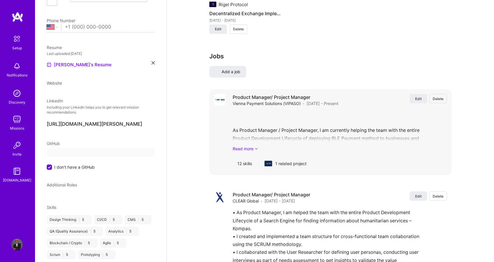
select select "US"
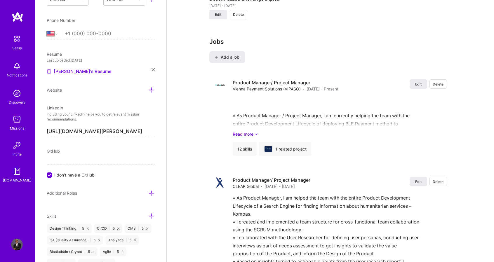
scroll to position [819, 0]
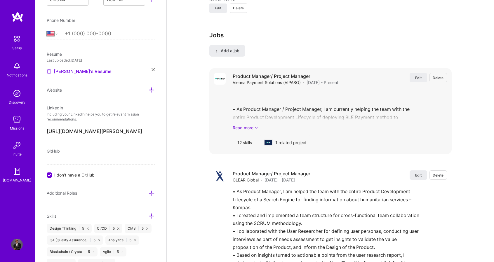
click at [246, 125] on link "Read more" at bounding box center [340, 128] width 214 height 6
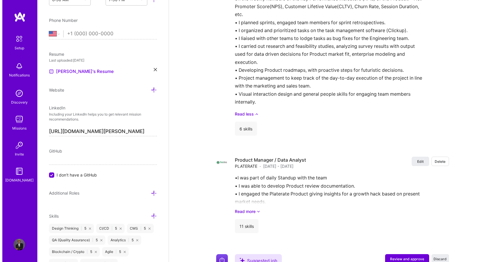
scroll to position [1977, 0]
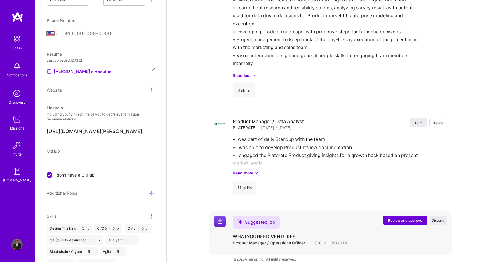
click at [414, 218] on span "Review and approve" at bounding box center [405, 220] width 34 height 5
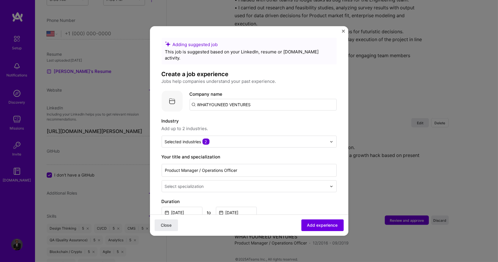
click at [281, 99] on input "WHATYOUNEED VENTURES" at bounding box center [263, 105] width 147 height 12
type input "WHATYOUNEED VENTURES"
click at [214, 118] on span "Add company" at bounding box center [206, 121] width 28 height 6
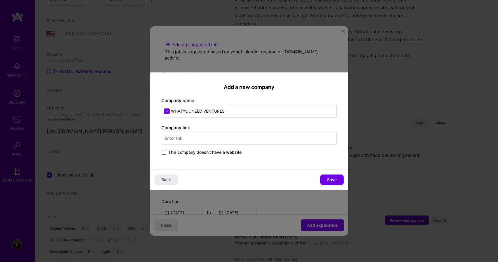
click at [165, 151] on span at bounding box center [164, 152] width 5 height 5
click at [0, 0] on input "This company doesn't have a website" at bounding box center [0, 0] width 0 height 0
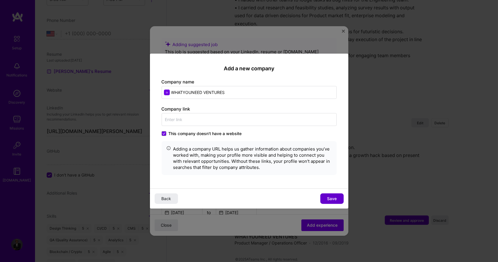
click at [337, 198] on span "Save" at bounding box center [332, 199] width 10 height 6
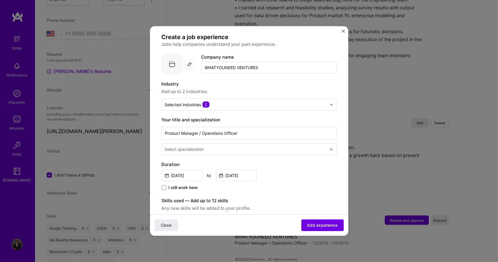
scroll to position [36, 0]
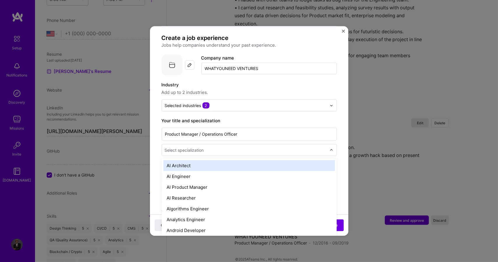
click at [319, 147] on input "text" at bounding box center [246, 150] width 163 height 6
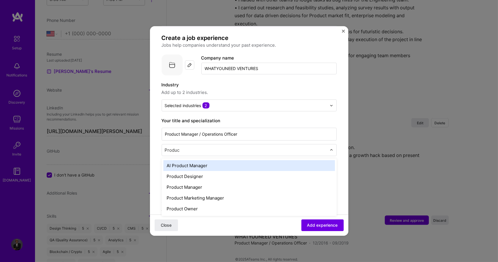
type input "Product"
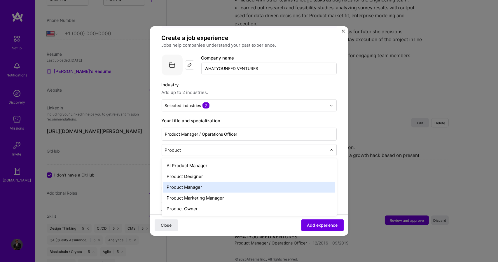
click at [276, 182] on div "Product Manager" at bounding box center [250, 187] width 172 height 11
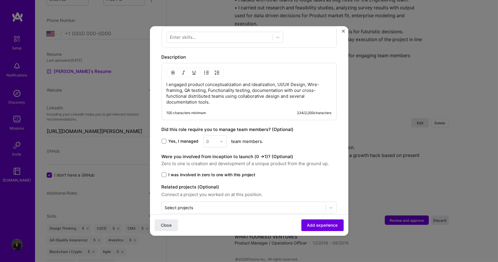
scroll to position [229, 0]
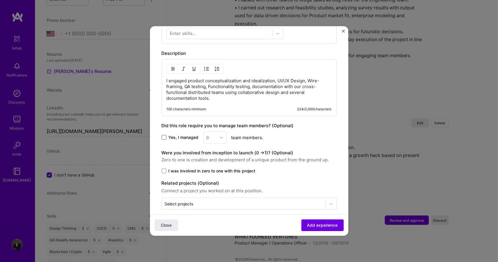
click at [164, 135] on span at bounding box center [164, 137] width 5 height 5
click at [0, 0] on input "Yes, I managed" at bounding box center [0, 0] width 0 height 0
click at [222, 136] on img at bounding box center [222, 138] width 4 height 4
click at [217, 221] on div "25+" at bounding box center [215, 226] width 20 height 11
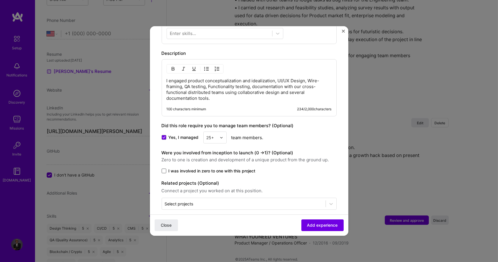
click at [164, 169] on span at bounding box center [164, 171] width 5 height 5
click at [0, 0] on input "I was involved in zero to one with this project" at bounding box center [0, 0] width 0 height 0
click at [165, 75] on div "I engaged product conceptualization and idealization, UI/UX Design, Wire-framin…" at bounding box center [249, 87] width 175 height 57
drag, startPoint x: 167, startPoint y: 75, endPoint x: 176, endPoint y: 79, distance: 9.8
click at [176, 79] on p "I engaged product conceptualization and idealization, UI/UX Design, Wire-framin…" at bounding box center [249, 89] width 165 height 23
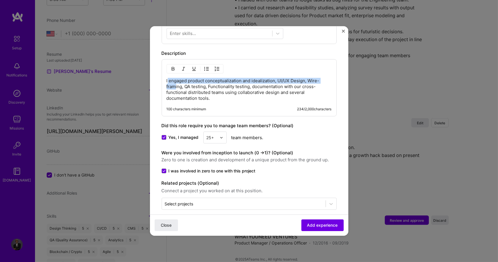
click at [167, 78] on p "I engaged product conceptualization and idealization, UI/UX Design, Wire-framin…" at bounding box center [249, 89] width 165 height 23
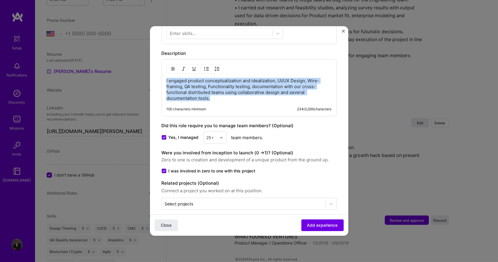
drag, startPoint x: 167, startPoint y: 74, endPoint x: 215, endPoint y: 91, distance: 51.2
click at [215, 91] on p "I engaged product conceptualization and idealization, UI/UX Design, Wire-framin…" at bounding box center [249, 89] width 165 height 23
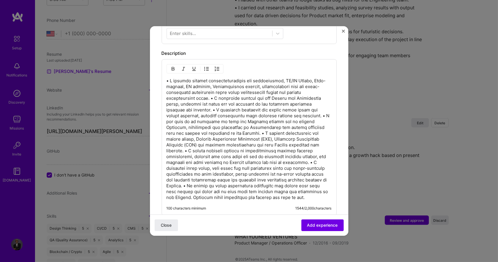
click at [212, 91] on p at bounding box center [249, 139] width 165 height 123
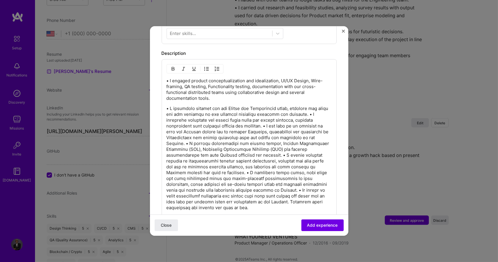
click at [261, 120] on p at bounding box center [249, 158] width 165 height 105
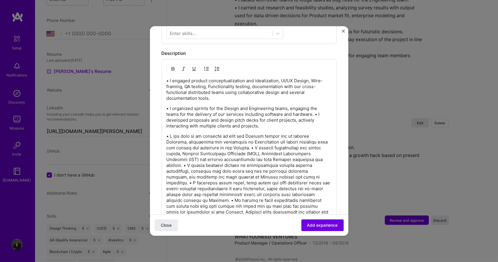
click at [260, 142] on p at bounding box center [249, 177] width 165 height 88
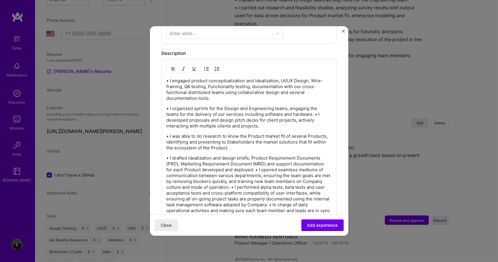
click at [256, 164] on p "• I drafted idealization and design briefs, Product Requirement Documents (PRD)…" at bounding box center [249, 190] width 165 height 70
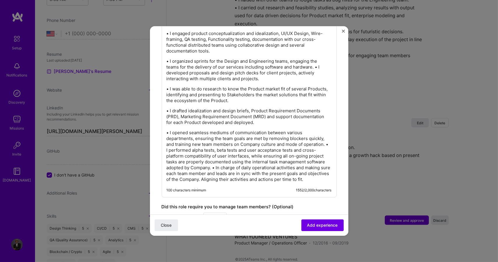
scroll to position [279, 0]
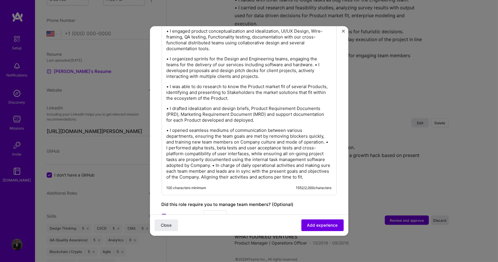
click at [328, 137] on div "• I engaged product conceptualization and idealization, UI/UX Design, Wire-fram…" at bounding box center [249, 103] width 175 height 186
click at [325, 136] on p "• I opened seamless mediums of communication between various departments, ensur…" at bounding box center [249, 154] width 165 height 53
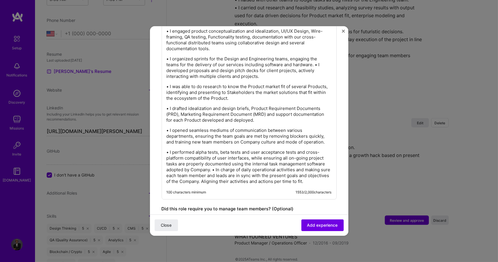
click at [214, 164] on p "• I performed alpha tests, beta tests and user acceptance tests and cross-platf…" at bounding box center [249, 166] width 165 height 35
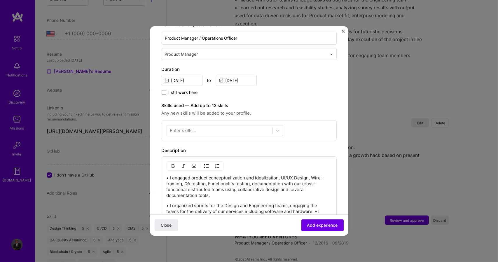
scroll to position [134, 0]
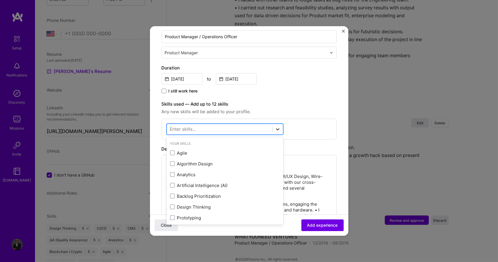
click at [277, 126] on icon at bounding box center [278, 129] width 6 height 6
click at [223, 150] on div "Agile" at bounding box center [225, 153] width 110 height 6
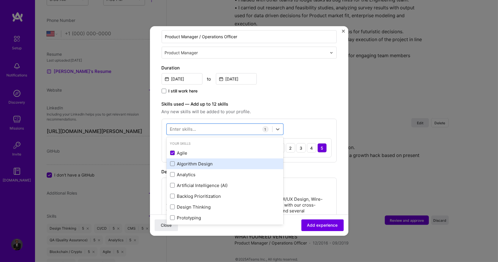
click at [214, 161] on div "Algorithm Design" at bounding box center [225, 164] width 110 height 6
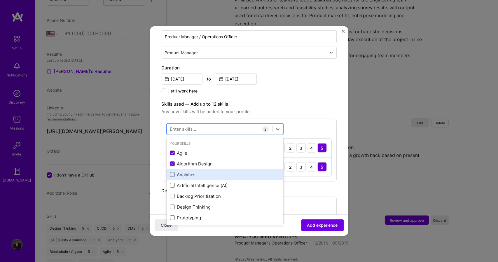
click at [210, 172] on div "Analytics" at bounding box center [225, 175] width 110 height 6
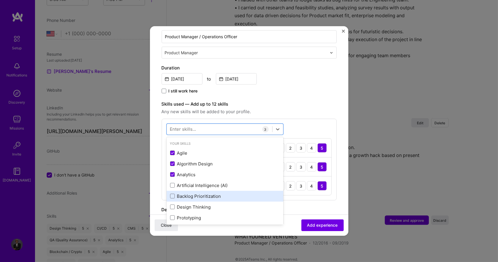
click at [199, 193] on div "Backlog Prioritization" at bounding box center [225, 196] width 110 height 6
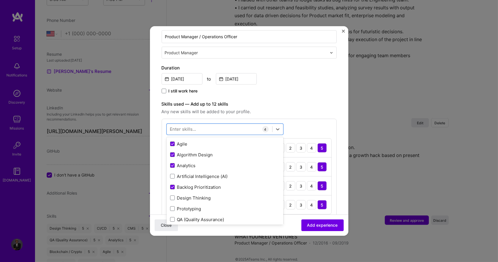
scroll to position [23, 0]
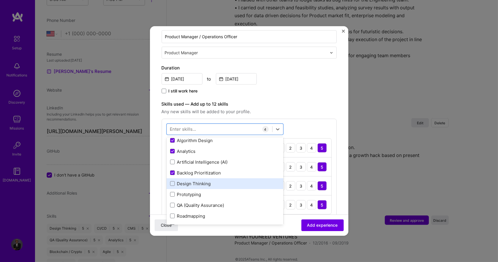
click at [202, 181] on div "Design Thinking" at bounding box center [225, 183] width 117 height 11
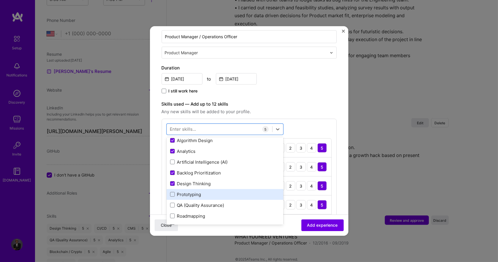
click at [198, 191] on div "Prototyping" at bounding box center [225, 194] width 117 height 11
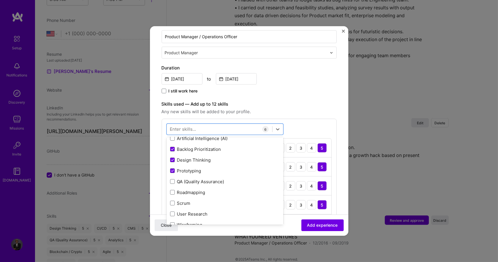
scroll to position [54, 0]
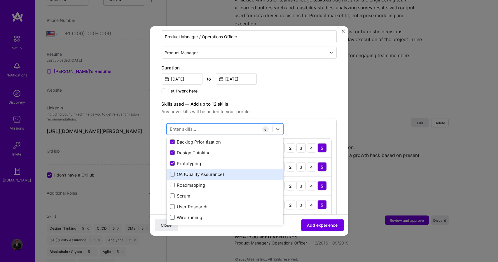
click at [235, 171] on div "QA (Quality Assurance)" at bounding box center [225, 174] width 110 height 6
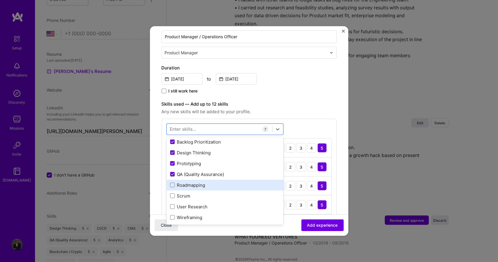
click at [226, 182] on div "Roadmapping" at bounding box center [225, 185] width 110 height 6
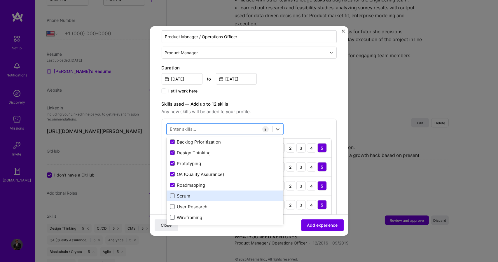
click at [219, 193] on div "Scrum" at bounding box center [225, 196] width 110 height 6
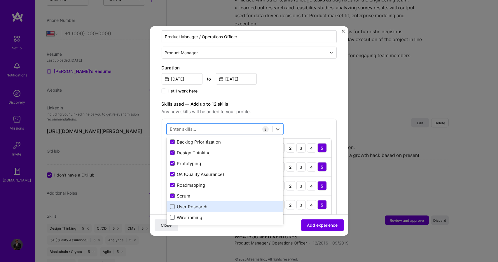
click at [215, 204] on div "User Research" at bounding box center [225, 207] width 110 height 6
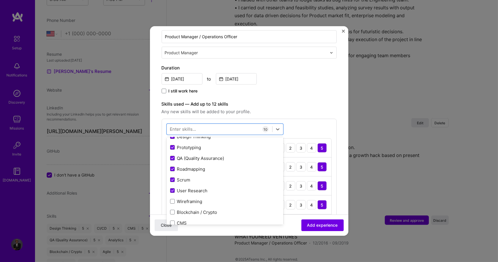
scroll to position [85, 0]
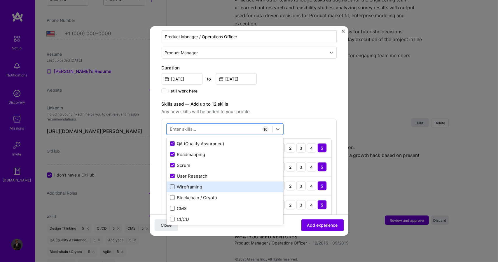
click at [215, 184] on div "Wireframing" at bounding box center [225, 187] width 110 height 6
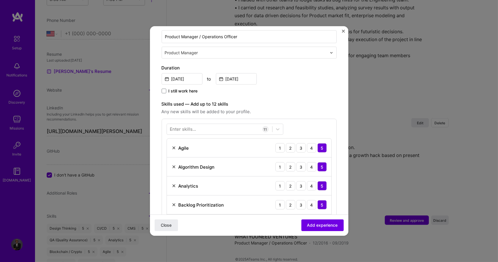
click at [331, 122] on div "Enter skills... 11 Agile 1 2 3 4 5 Algorithm Design 1 2 3 4 5 Analytics 1 2 3 4…" at bounding box center [249, 236] width 175 height 234
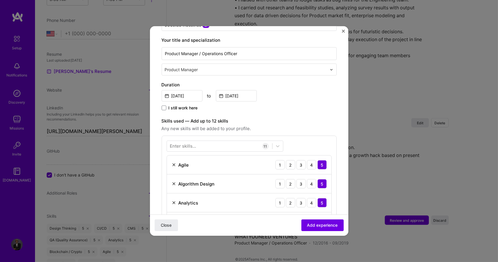
scroll to position [117, 0]
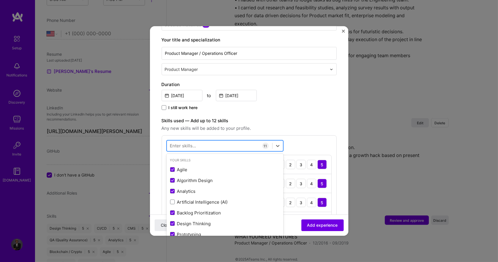
click at [211, 141] on div at bounding box center [219, 146] width 105 height 10
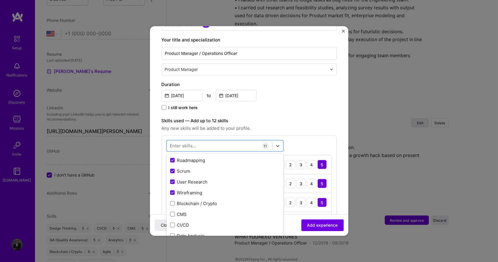
scroll to position [118, 0]
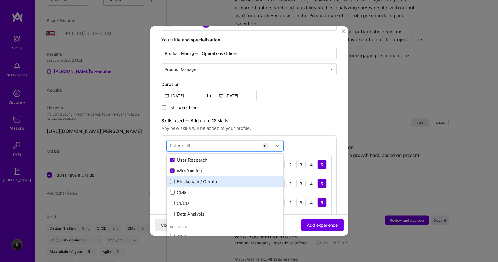
click at [182, 179] on div "Blockchain / Crypto" at bounding box center [225, 182] width 110 height 6
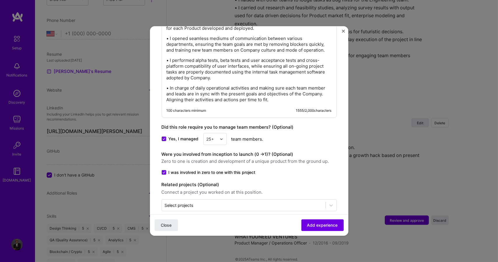
scroll to position [604, 0]
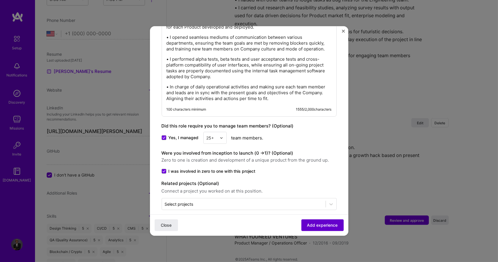
click at [326, 225] on span "Add experience" at bounding box center [322, 225] width 31 height 6
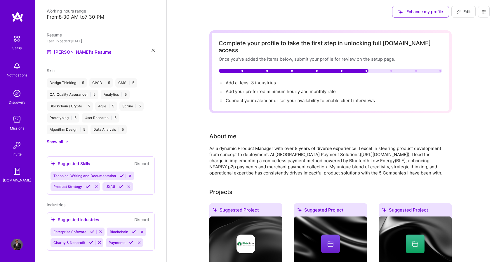
scroll to position [0, 0]
click at [269, 80] on span "Add at least 3 industries →" at bounding box center [253, 83] width 55 height 6
select select "US"
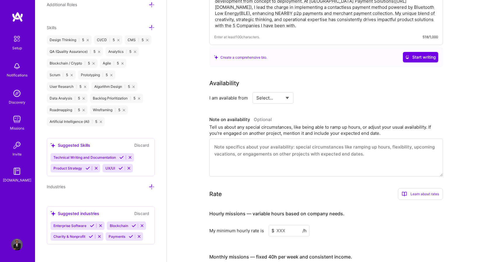
scroll to position [159, 0]
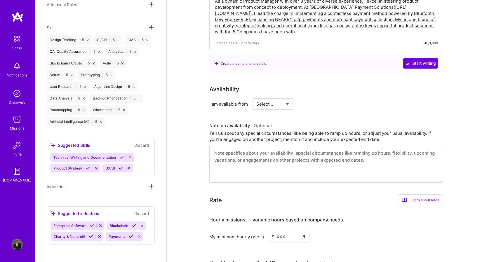
click at [286, 98] on select "Select... Right Now Future Date Not Available" at bounding box center [273, 104] width 34 height 15
select select "Right Now"
click at [256, 97] on select "Select... Right Now Future Date Not Available" at bounding box center [273, 104] width 34 height 15
click at [320, 98] on input at bounding box center [326, 103] width 35 height 11
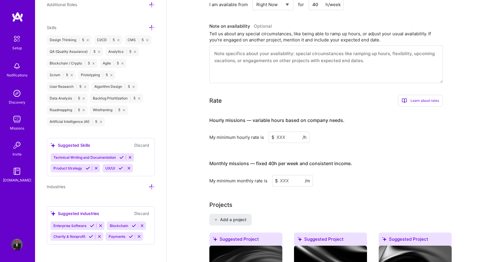
scroll to position [275, 0]
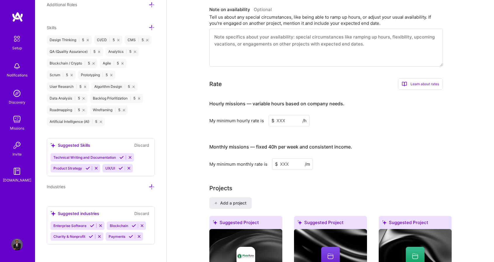
type input "40"
click at [281, 115] on input at bounding box center [289, 120] width 41 height 11
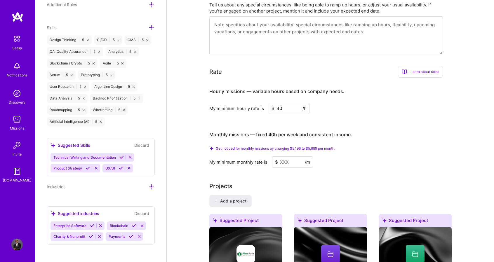
scroll to position [289, 0]
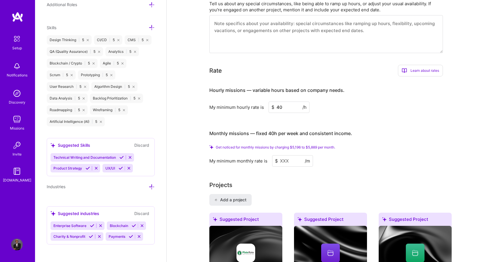
type input "40"
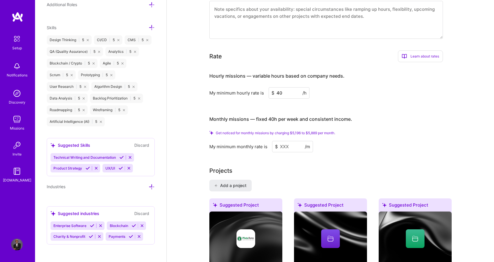
scroll to position [304, 0]
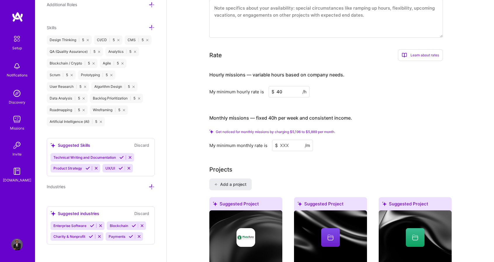
click at [286, 140] on input at bounding box center [292, 145] width 41 height 11
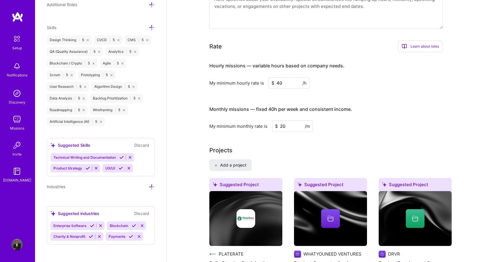
type input "2"
type input "2000"
click at [285, 77] on input "40" at bounding box center [289, 82] width 41 height 11
type input "4"
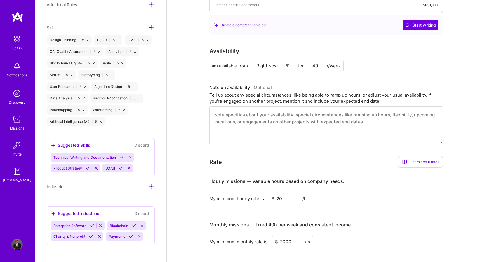
scroll to position [190, 0]
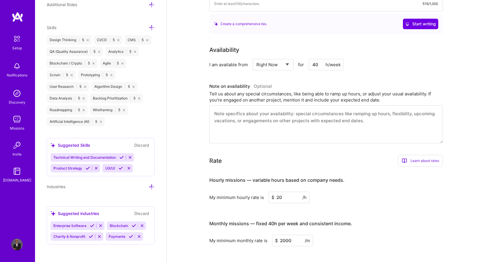
type input "20"
click at [375, 116] on textarea at bounding box center [326, 124] width 234 height 38
click at [363, 113] on textarea at bounding box center [326, 124] width 234 height 38
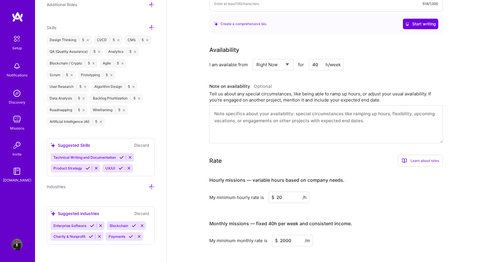
type textarea "k"
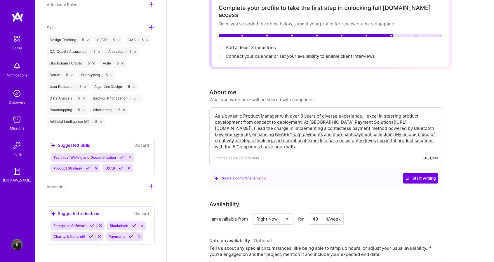
scroll to position [33, 0]
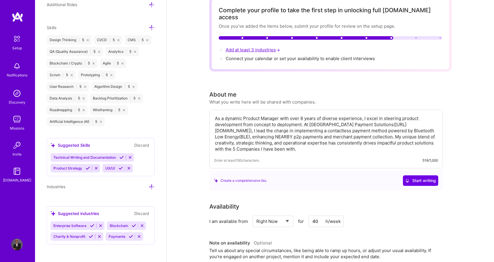
type textarea "I am currently available to engage projects."
click at [245, 47] on span "Add at least 3 industries →" at bounding box center [253, 50] width 55 height 6
click at [253, 47] on span "Add at least 3 industries →" at bounding box center [253, 50] width 55 height 6
click at [259, 47] on span "Add at least 3 industries →" at bounding box center [253, 50] width 55 height 6
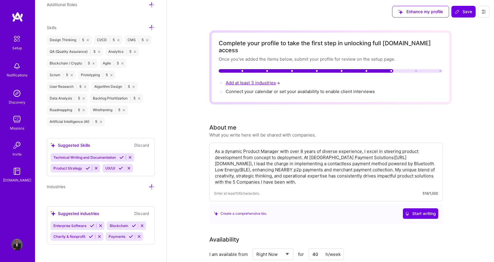
click at [232, 80] on span "Add at least 3 industries →" at bounding box center [253, 83] width 55 height 6
click at [251, 80] on span "Add at least 3 industries →" at bounding box center [253, 83] width 55 height 6
click at [463, 8] on button "Save" at bounding box center [463, 12] width 24 height 12
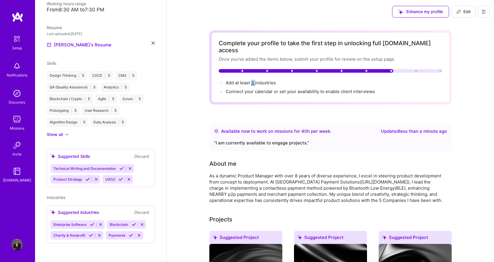
scroll to position [135, 0]
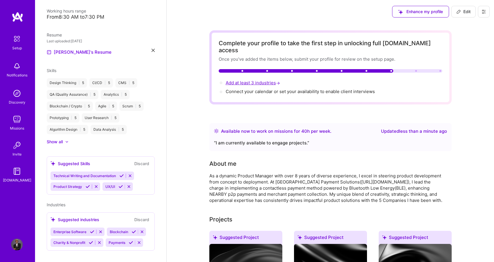
click at [259, 80] on span "Add at least 3 industries →" at bounding box center [253, 83] width 55 height 6
select select "US"
select select "Right Now"
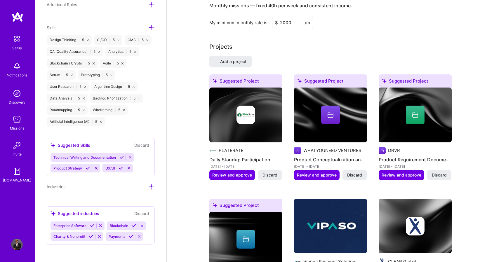
scroll to position [0, 0]
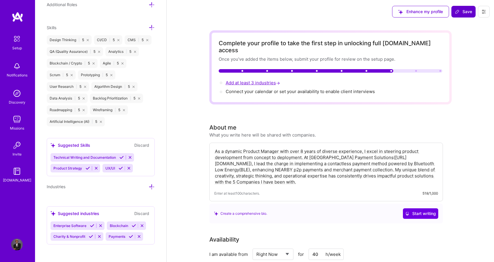
click at [260, 80] on span "Add at least 3 industries →" at bounding box center [253, 83] width 55 height 6
click at [93, 211] on div "Suggested industries" at bounding box center [75, 214] width 49 height 6
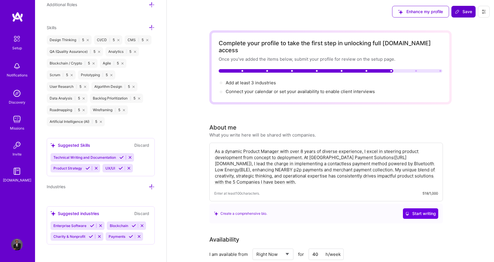
click at [104, 187] on div "Industries" at bounding box center [101, 186] width 108 height 7
click at [131, 235] on icon at bounding box center [131, 236] width 4 height 4
click at [128, 235] on div "Enterprise Software Blockchain Charity & Nonprofit" at bounding box center [101, 231] width 100 height 19
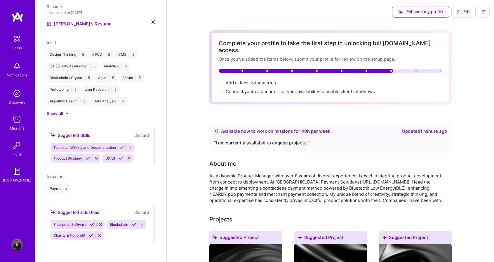
scroll to position [156, 0]
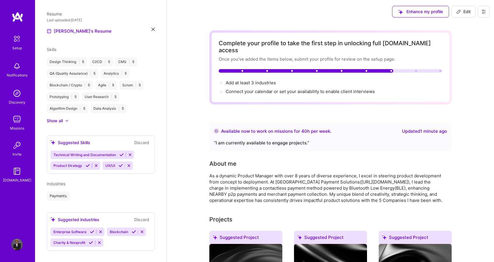
click at [128, 235] on div "Enterprise Software Blockchain Charity & Nonprofit" at bounding box center [101, 237] width 100 height 19
click at [123, 230] on span "Blockchain" at bounding box center [119, 232] width 18 height 4
click at [116, 235] on div "Enterprise Software Blockchain Charity & Nonprofit" at bounding box center [101, 237] width 100 height 19
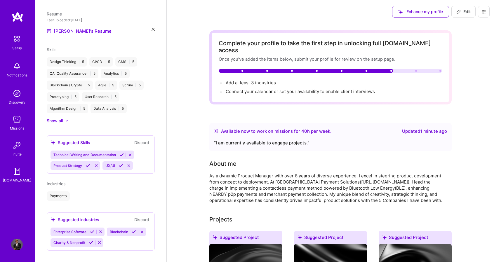
click at [106, 181] on div "Industries" at bounding box center [101, 184] width 108 height 6
click at [59, 181] on span "Industries" at bounding box center [56, 183] width 19 height 5
drag, startPoint x: 60, startPoint y: 175, endPoint x: 79, endPoint y: 189, distance: 23.1
click at [79, 189] on div "Industries Payments" at bounding box center [101, 191] width 108 height 20
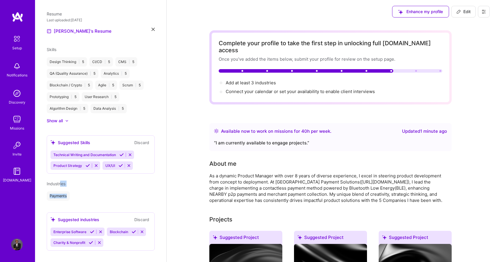
click at [79, 192] on div "Payments" at bounding box center [101, 196] width 108 height 9
click at [133, 230] on icon at bounding box center [134, 232] width 4 height 4
click at [92, 230] on icon at bounding box center [92, 232] width 4 height 4
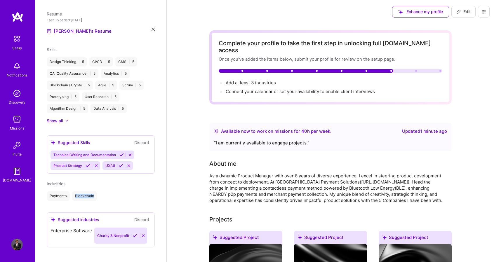
scroll to position [146, 0]
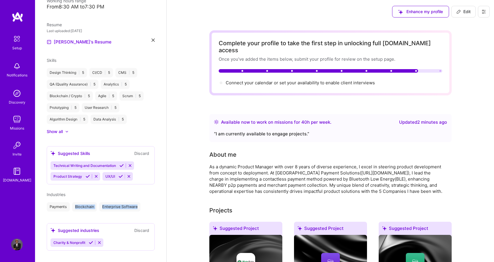
click at [140, 202] on div "Payments Blockchain Enterprise Software" at bounding box center [101, 206] width 108 height 9
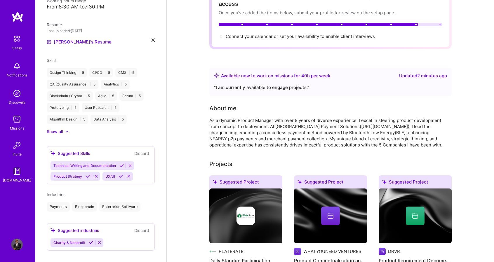
scroll to position [145, 0]
click at [261, 34] on span "Connect your calendar or set your availability to enable client interviews →" at bounding box center [303, 37] width 154 height 6
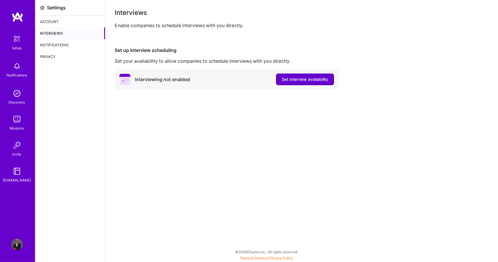
click at [284, 80] on span "Set interview availability" at bounding box center [305, 79] width 46 height 6
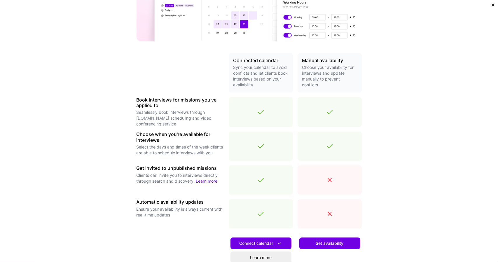
scroll to position [92, 0]
click at [489, 78] on div "Make interview scheduling effortless Choose how you want clients to schedule in…" at bounding box center [249, 131] width 498 height 262
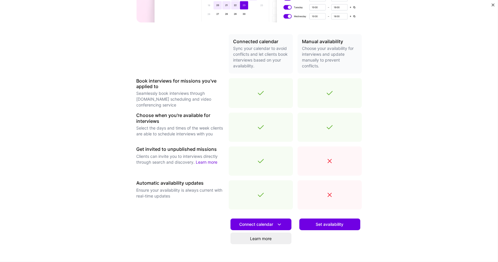
scroll to position [111, 0]
click at [253, 95] on div at bounding box center [261, 93] width 64 height 30
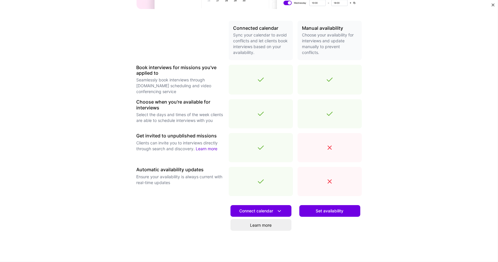
scroll to position [124, 0]
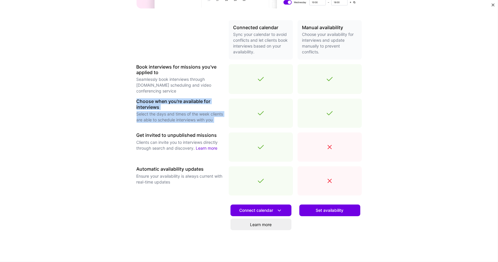
drag, startPoint x: 268, startPoint y: 121, endPoint x: 257, endPoint y: 79, distance: 43.3
click at [257, 79] on div "Connected calendar Sync your calendar to avoid conflicts and let clients book i…" at bounding box center [249, 143] width 225 height 247
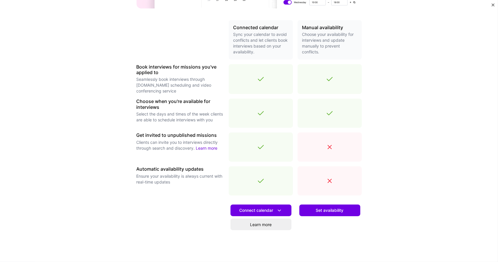
click at [258, 79] on icon at bounding box center [261, 79] width 7 height 7
click at [276, 210] on icon at bounding box center [279, 211] width 6 height 6
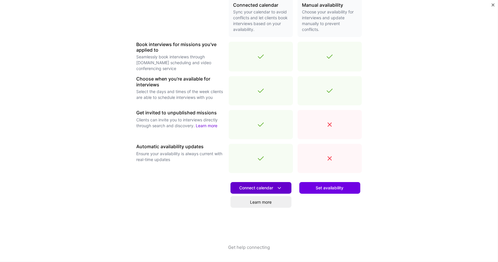
click at [278, 185] on button "Connect calendar" at bounding box center [261, 188] width 61 height 12
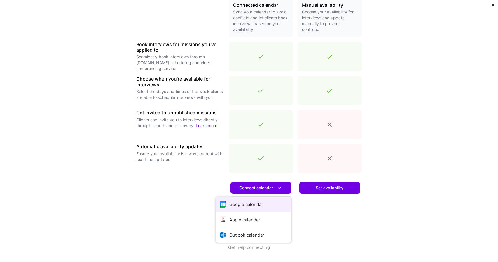
click at [263, 202] on button "Google calendar" at bounding box center [254, 204] width 76 height 15
